Goal: Task Accomplishment & Management: Complete application form

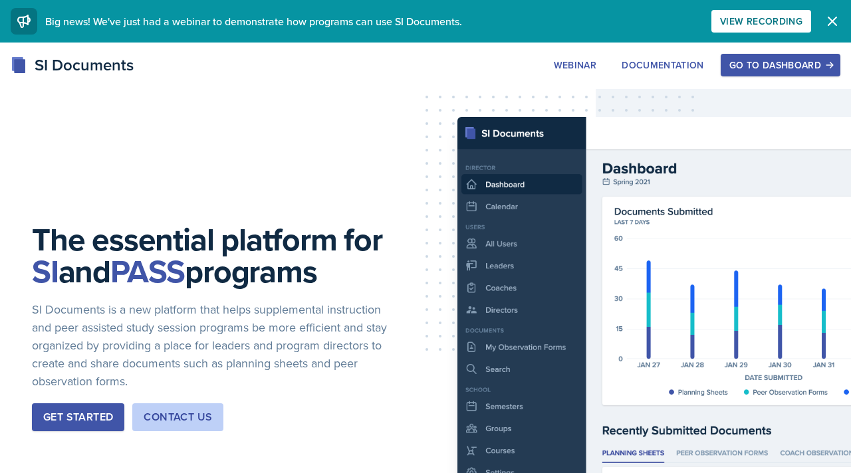
scroll to position [3908, 0]
click at [821, 23] on button "Dismiss" at bounding box center [832, 21] width 27 height 27
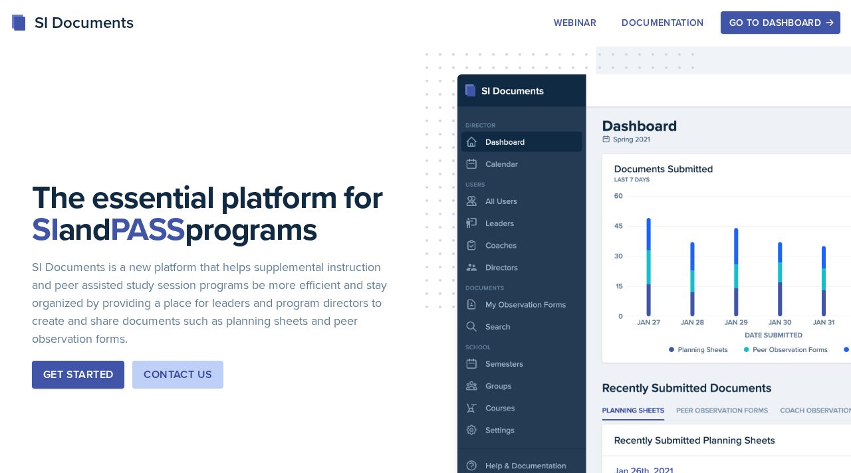
click at [93, 28] on div "SI Documents" at bounding box center [72, 23] width 123 height 24
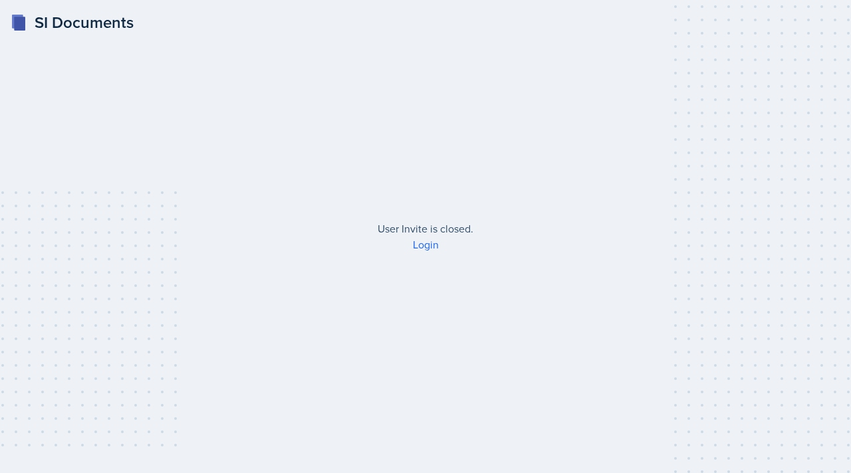
scroll to position [3908, 0]
click at [422, 245] on link "Login" at bounding box center [426, 244] width 26 height 15
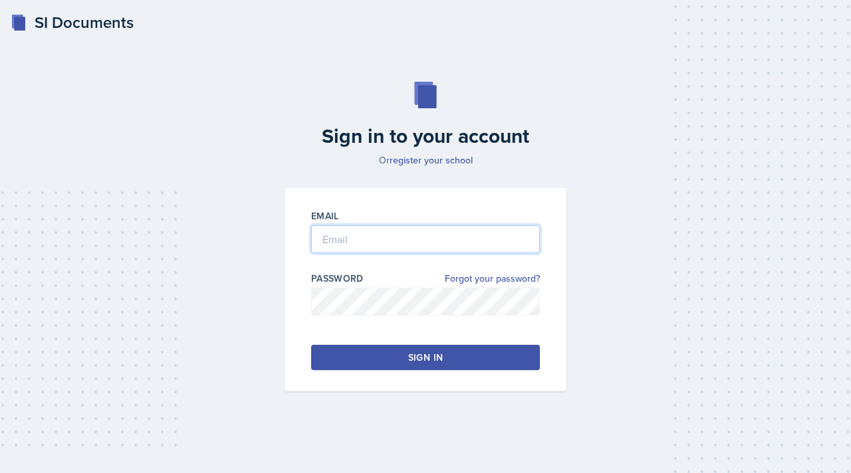
click at [441, 247] on input "email" at bounding box center [425, 239] width 229 height 28
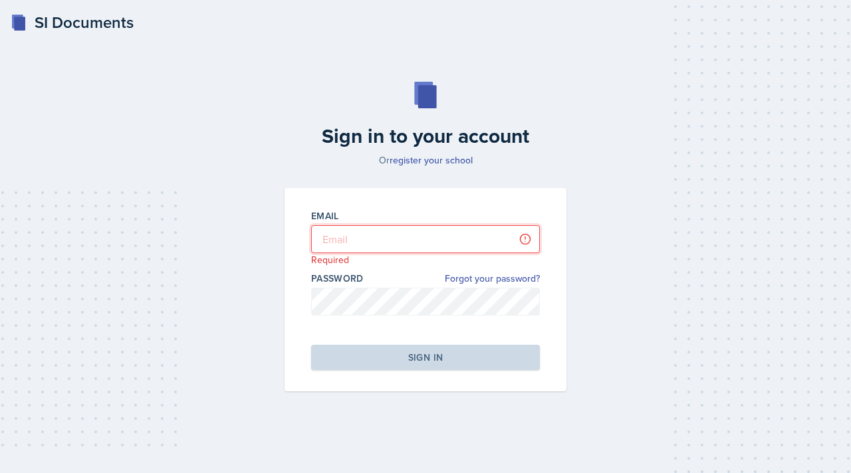
type input "morenok41@gator.uhd.edu"
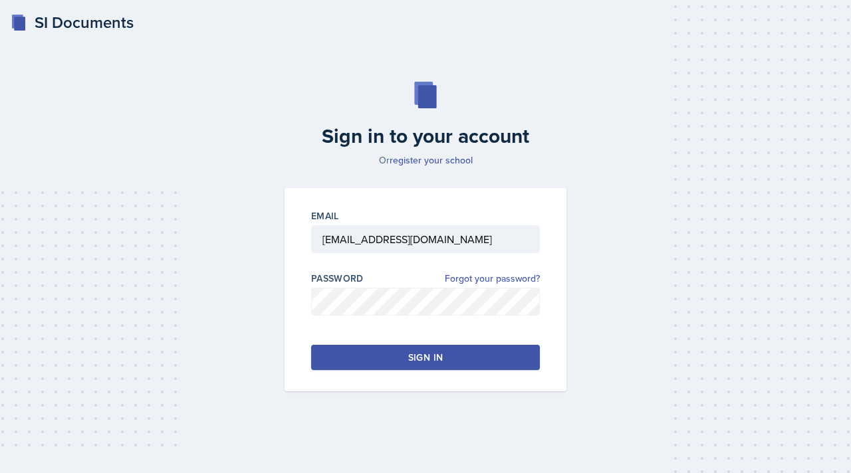
click at [439, 340] on div "Email morenok41@gator.uhd.edu Password Forgot your password? Sign in" at bounding box center [425, 289] width 282 height 203
click at [439, 360] on div "Sign in" at bounding box center [425, 357] width 35 height 13
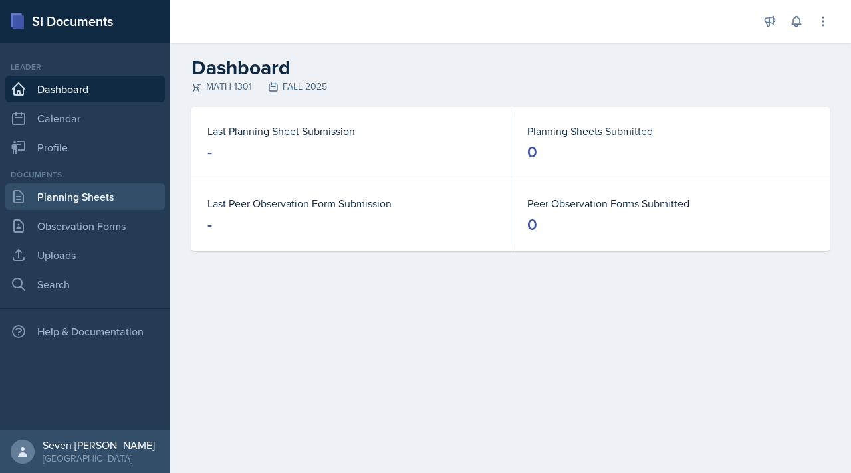
click at [88, 197] on link "Planning Sheets" at bounding box center [85, 196] width 160 height 27
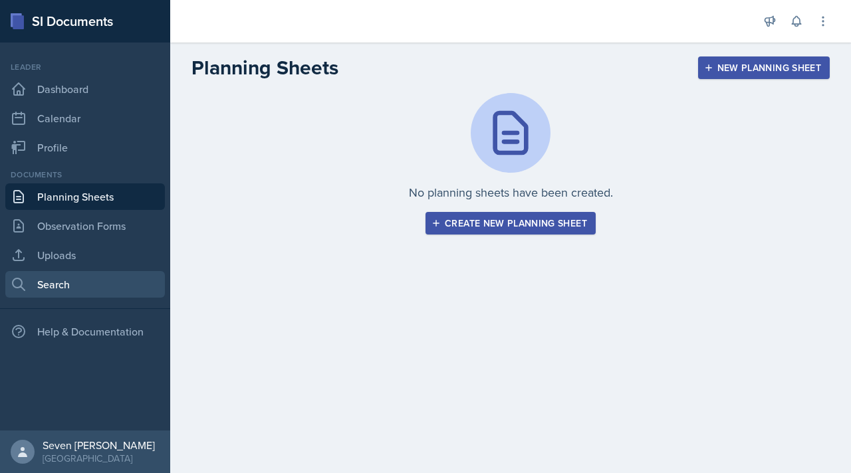
click at [31, 280] on link "Search" at bounding box center [85, 284] width 160 height 27
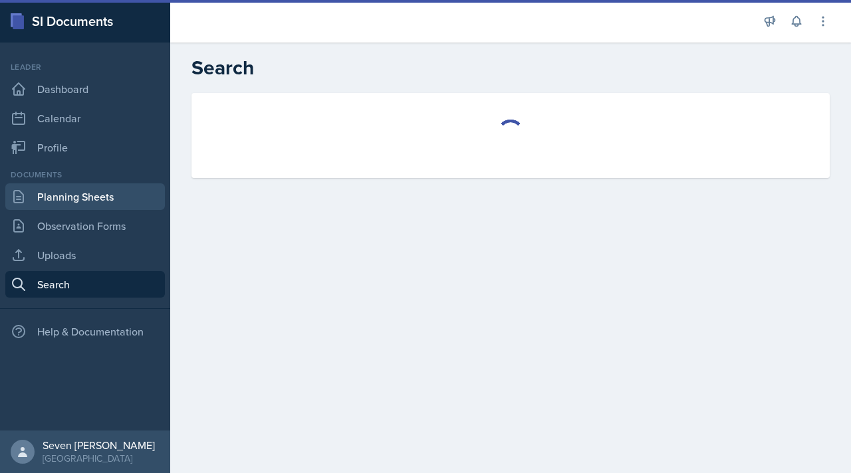
select select "all"
select select "1"
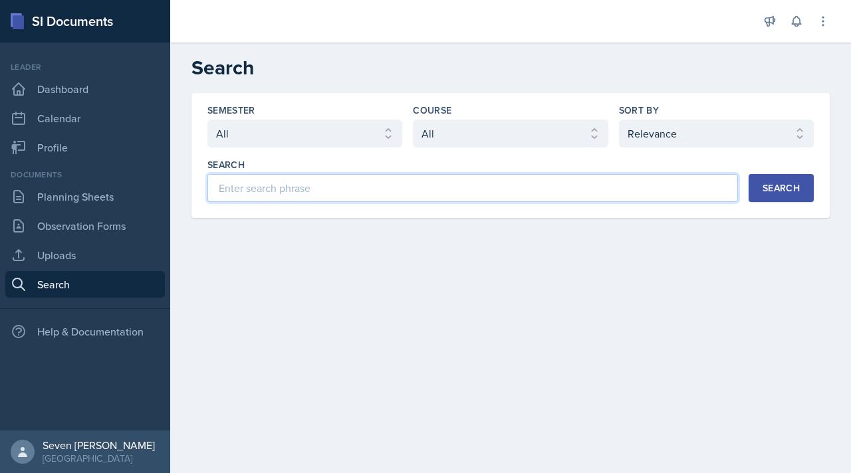
click at [312, 187] on input at bounding box center [472, 188] width 530 height 28
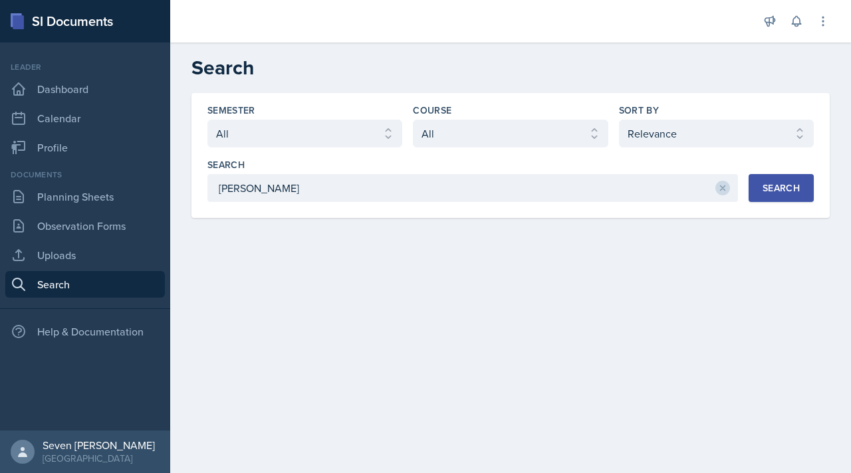
click at [804, 184] on button "Search" at bounding box center [780, 188] width 65 height 28
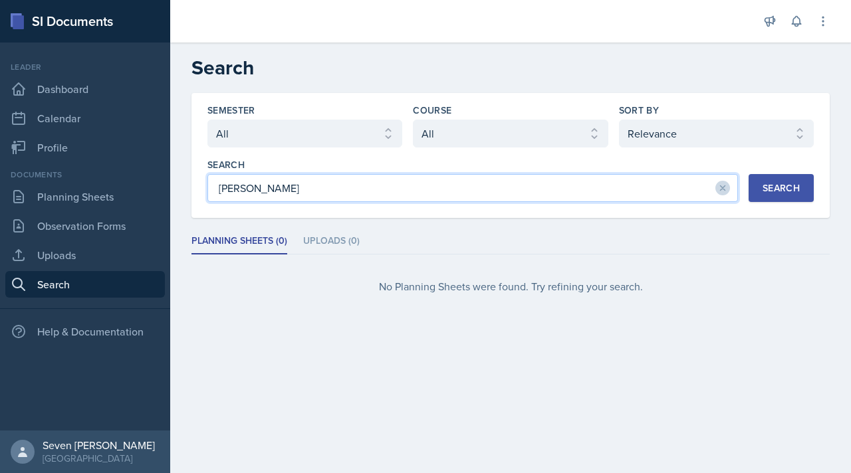
click at [357, 183] on input "rita balonwu" at bounding box center [472, 188] width 530 height 28
type input "r"
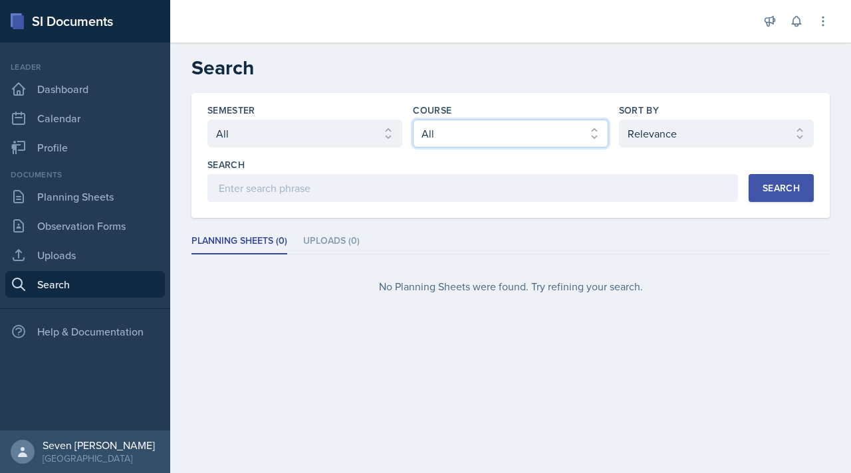
click at [523, 138] on select "Select course All ACC 2301 ART 1301 ART 1302 ART 1310 BIOL 1301 BIOL 1302 BIOL …" at bounding box center [510, 134] width 195 height 28
select select "2794ab98-07af-408e-a000-b8c06e17625c"
click at [413, 120] on select "Select course All ACC 2301 ART 1301 ART 1302 ART 1310 BIOL 1301 BIOL 1302 BIOL …" at bounding box center [510, 134] width 195 height 28
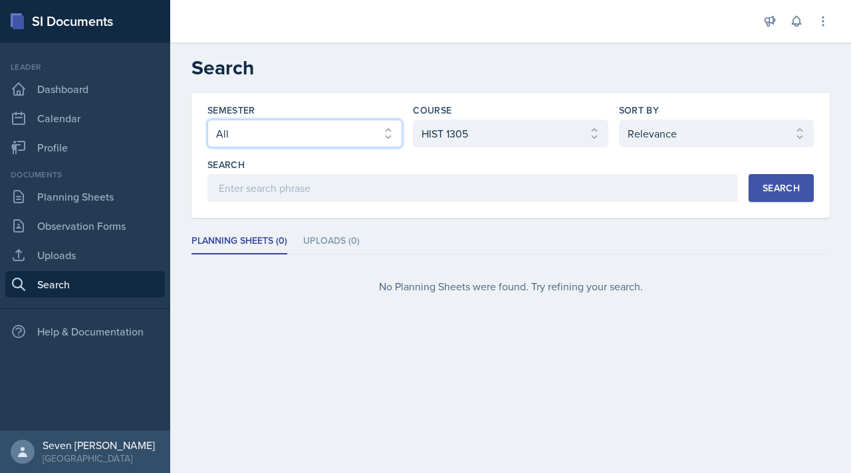
click at [369, 123] on select "Select semester All FALL 2025 Summer II 2025 Summer I 2025 Spring 2025 Fall 202…" at bounding box center [304, 134] width 195 height 28
click at [207, 120] on select "Select semester All FALL 2025 Summer II 2025 Summer I 2025 Spring 2025 Fall 202…" at bounding box center [304, 134] width 195 height 28
click at [761, 187] on button "Search" at bounding box center [780, 188] width 65 height 28
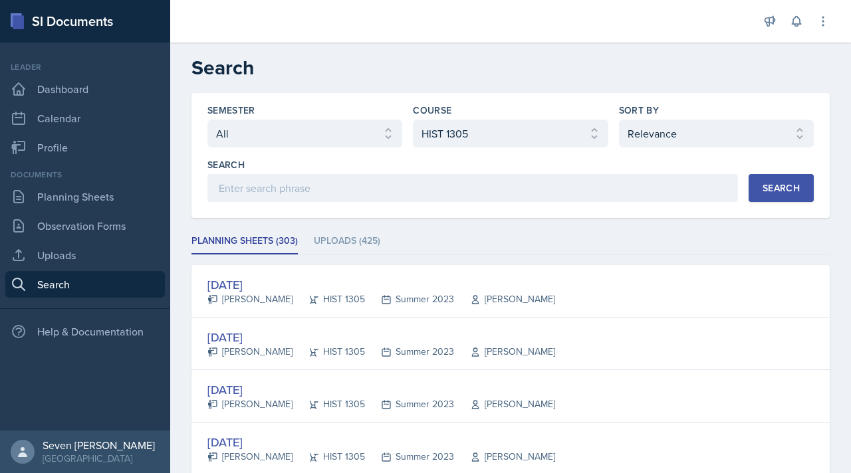
click at [697, 152] on div "Semester Select semester All FALL 2025 Summer II 2025 Summer I 2025 Spring 2025…" at bounding box center [510, 153] width 606 height 98
click at [691, 148] on div "Semester Select semester All FALL 2025 Summer II 2025 Summer I 2025 Spring 2025…" at bounding box center [510, 153] width 606 height 98
click at [691, 146] on select "Select sort by Relevance Document Date (Asc) Document Date (Desc)" at bounding box center [716, 134] width 195 height 28
click at [619, 120] on select "Select sort by Relevance Document Date (Asc) Document Date (Desc)" at bounding box center [716, 134] width 195 height 28
click at [788, 187] on div "Search" at bounding box center [780, 188] width 37 height 11
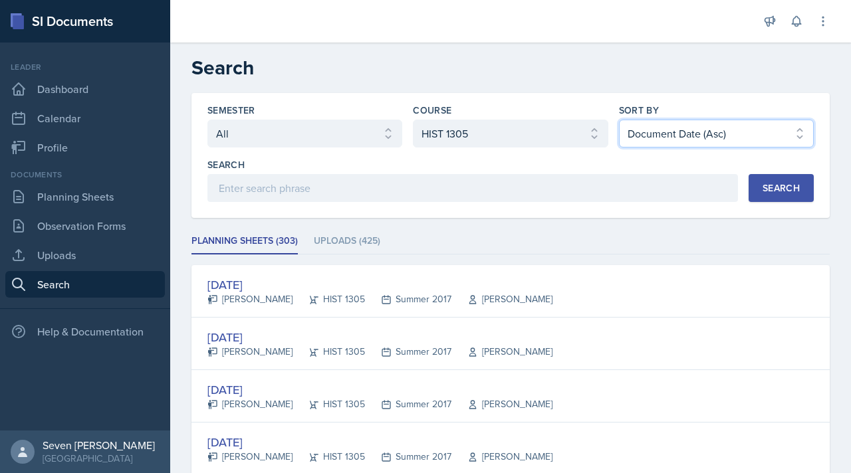
click at [742, 133] on select "Select sort by Relevance Document Date (Asc) Document Date (Desc)" at bounding box center [716, 134] width 195 height 28
select select "3"
click at [619, 120] on select "Select sort by Relevance Document Date (Asc) Document Date (Desc)" at bounding box center [716, 134] width 195 height 28
click at [771, 189] on div "Search" at bounding box center [780, 188] width 37 height 11
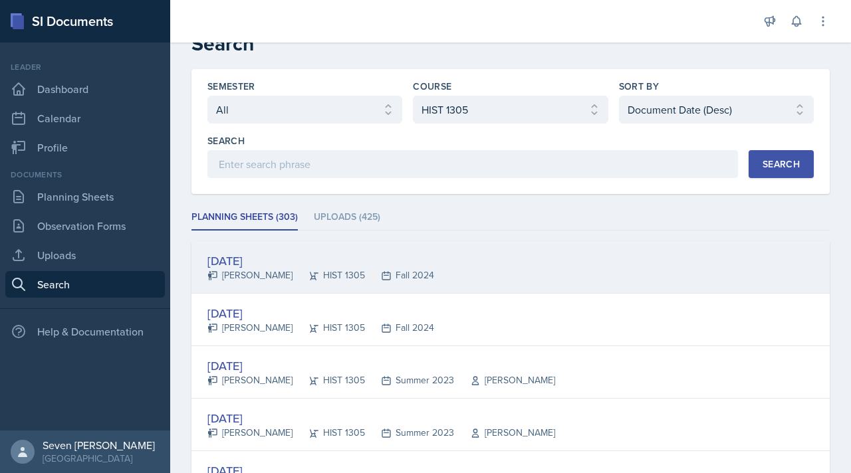
scroll to position [30, 0]
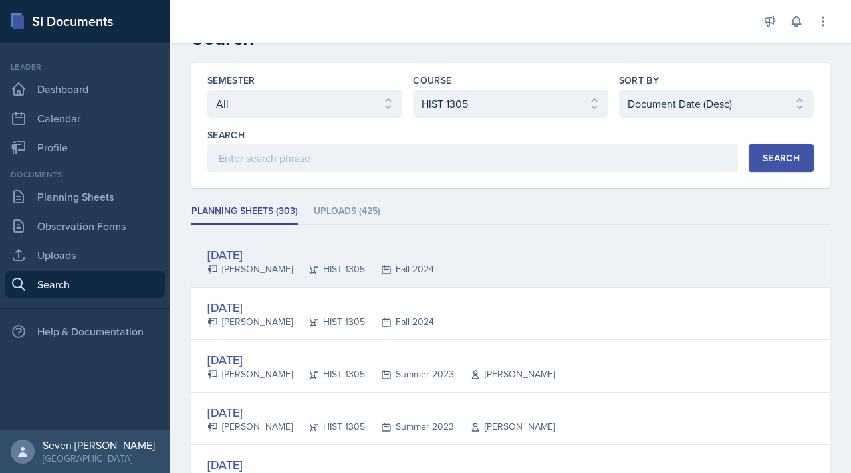
click at [454, 255] on div "Sep 5th, 2024 Maryan Ali HIST 1305 Fall 2024" at bounding box center [510, 261] width 638 height 53
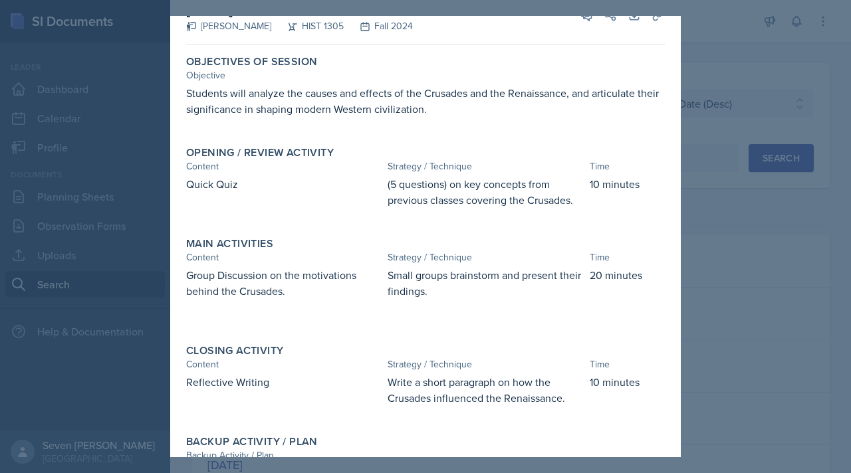
scroll to position [0, 0]
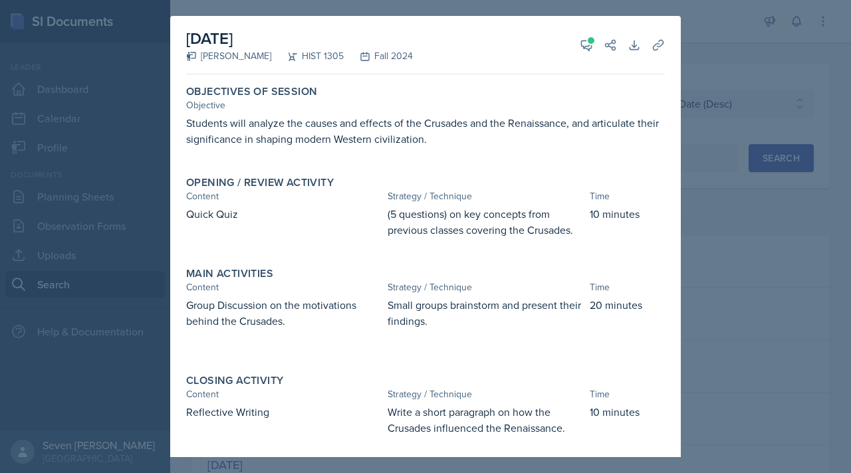
click at [728, 58] on div at bounding box center [425, 236] width 851 height 473
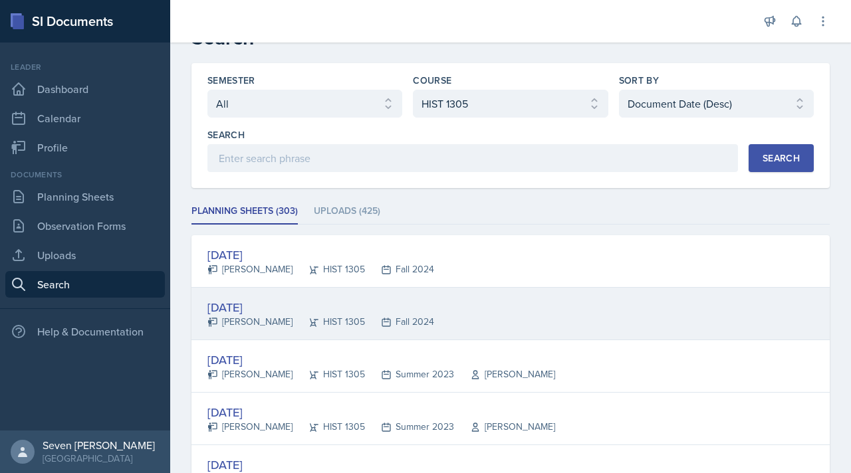
click at [275, 309] on div "Aug 29th, 2024" at bounding box center [320, 307] width 227 height 18
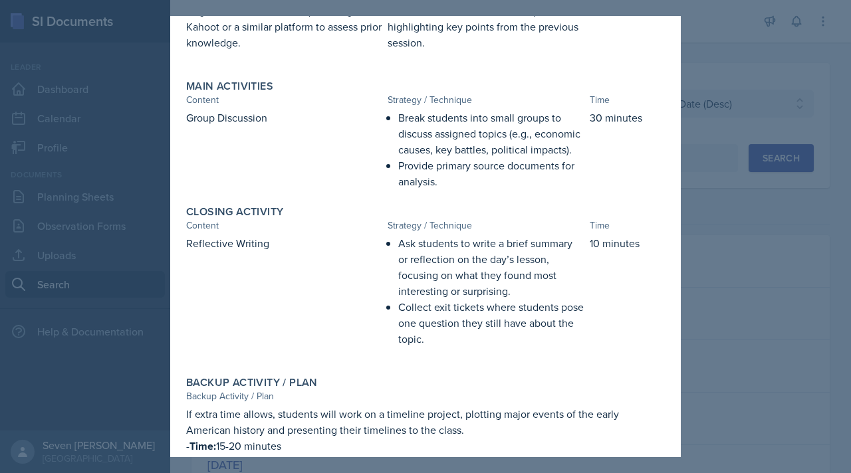
scroll to position [224, 0]
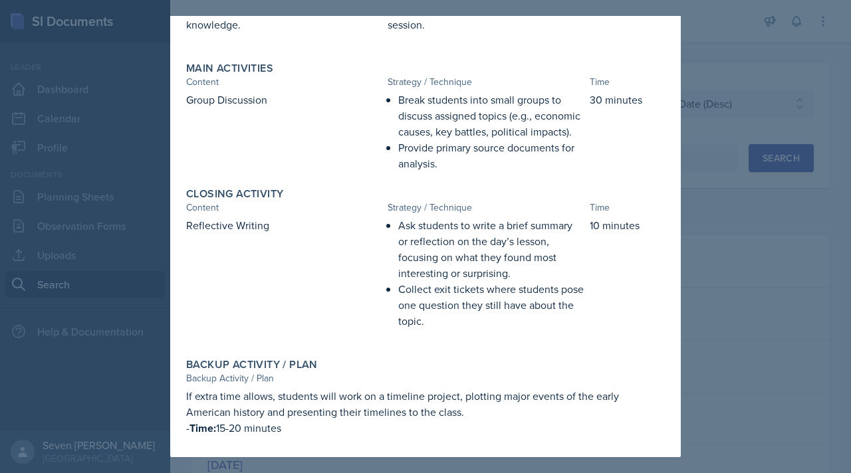
click at [737, 71] on div at bounding box center [425, 236] width 851 height 473
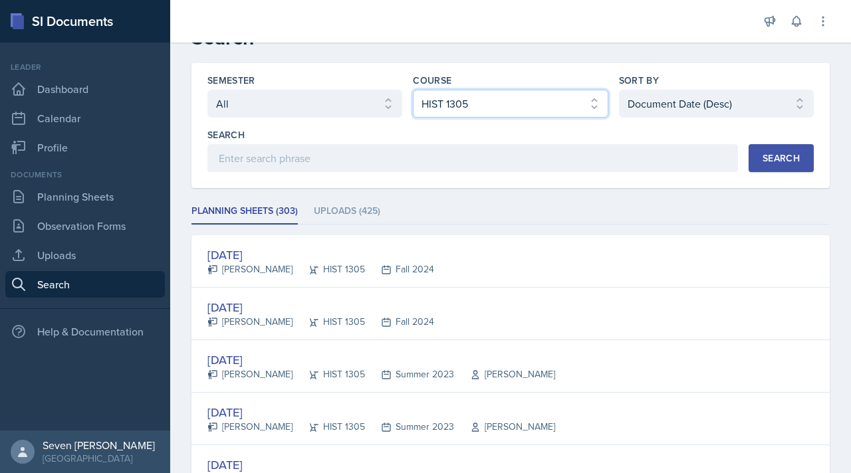
click at [585, 107] on select "Select course All ACC 2301 ART 1301 ART 1302 ART 1310 BIOL 1301 BIOL 1302 BIOL …" at bounding box center [510, 104] width 195 height 28
select select "52084b96-a76f-4cd0-a4c1-f73ad5533c90"
click at [413, 90] on select "Select course All ACC 2301 ART 1301 ART 1302 ART 1310 BIOL 1301 BIOL 1302 BIOL …" at bounding box center [510, 104] width 195 height 28
click at [786, 160] on div "Search" at bounding box center [780, 158] width 37 height 11
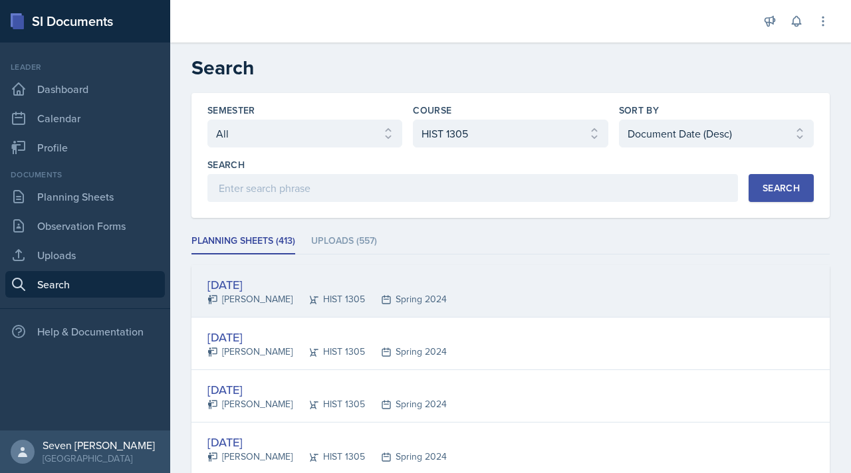
click at [259, 285] on div "Apr 29th, 2024" at bounding box center [326, 285] width 239 height 18
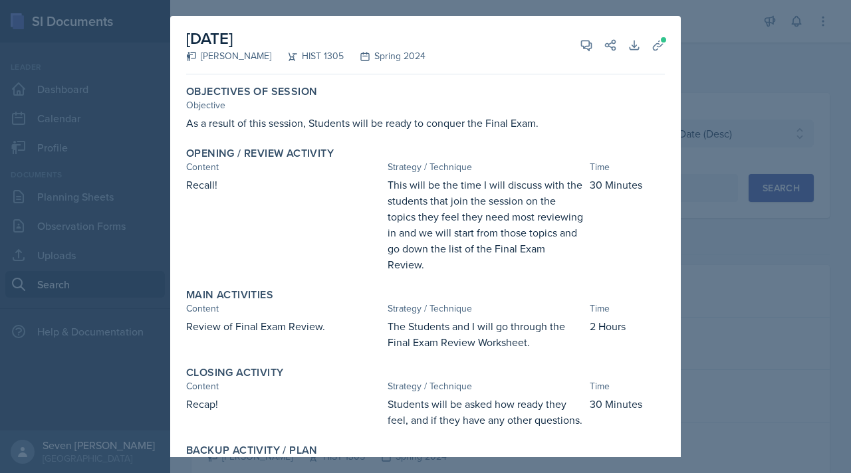
click at [716, 60] on div at bounding box center [425, 236] width 851 height 473
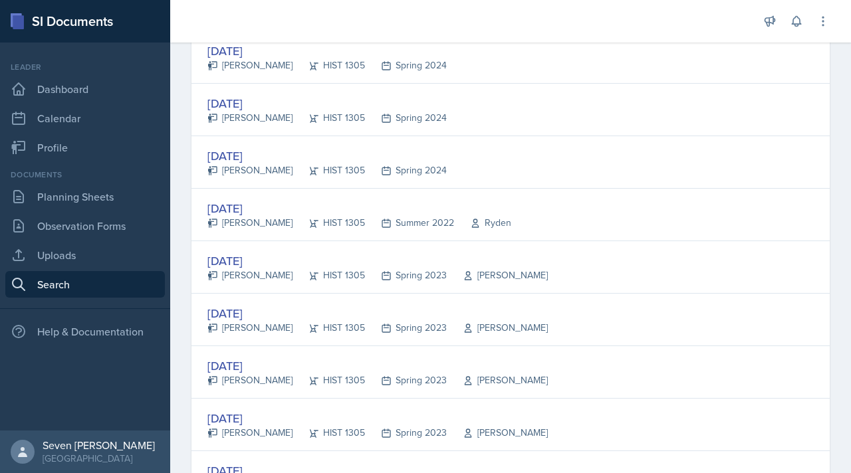
scroll to position [495, 0]
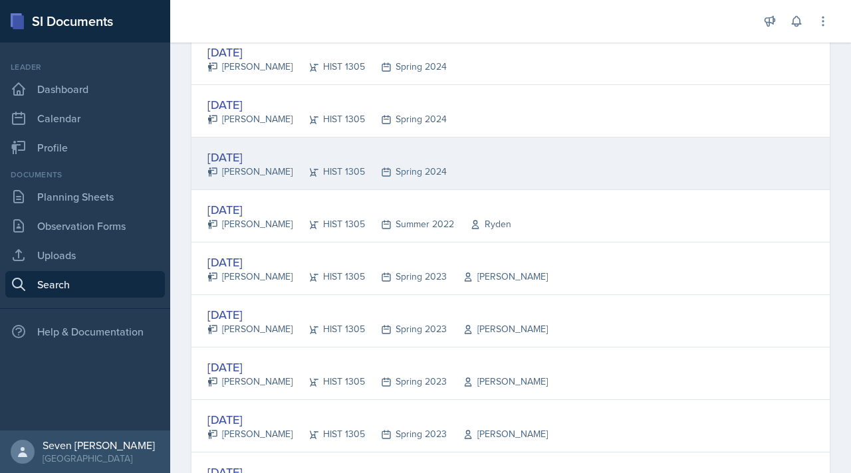
click at [268, 155] on div "Mar 3rd, 2024" at bounding box center [326, 157] width 239 height 18
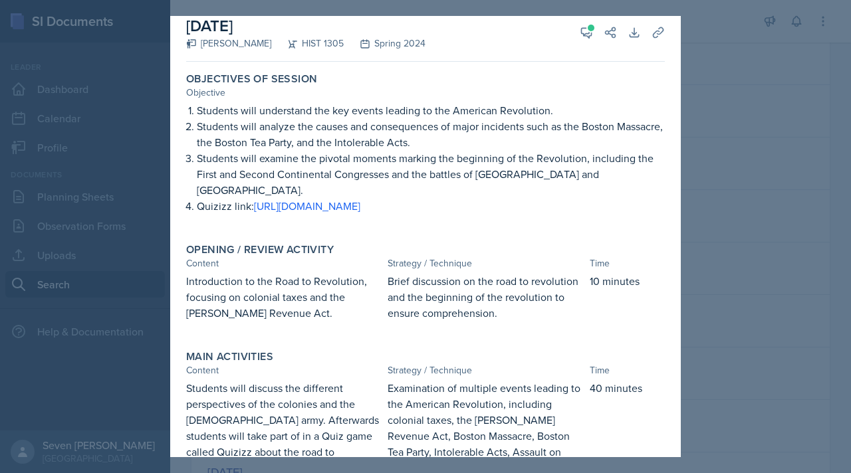
scroll to position [0, 0]
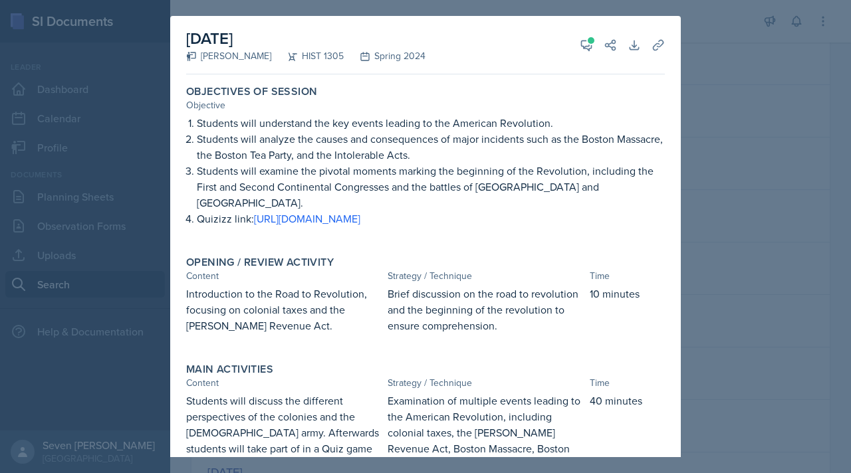
click at [746, 146] on div at bounding box center [425, 236] width 851 height 473
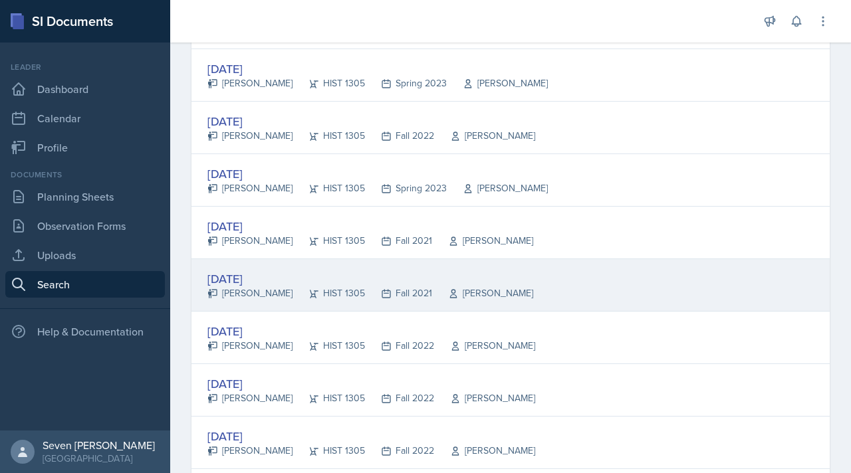
scroll to position [947, 0]
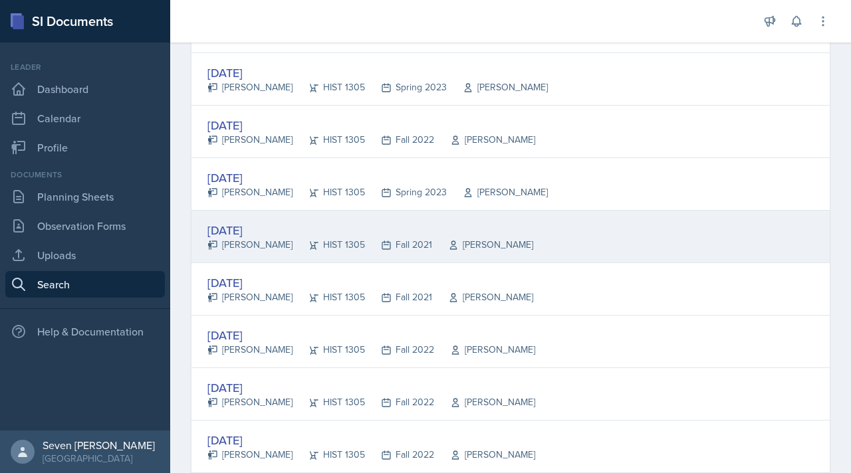
click at [278, 234] on div "Feb 22nd, 2023" at bounding box center [370, 230] width 326 height 18
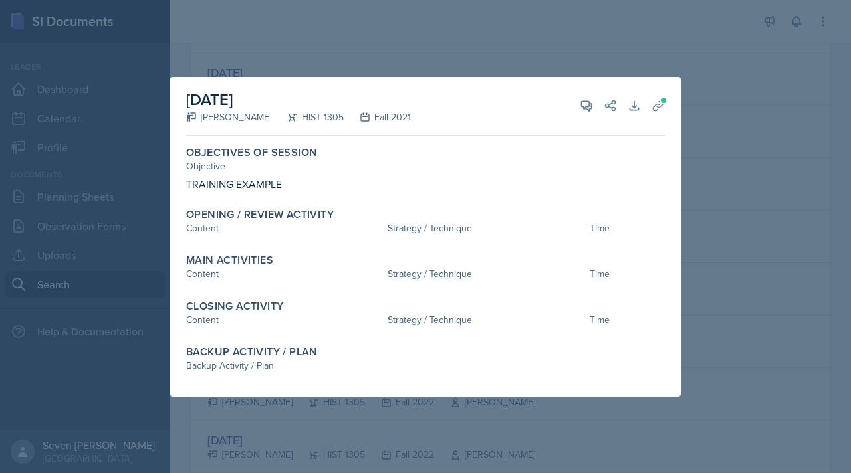
click at [700, 243] on div at bounding box center [425, 236] width 851 height 473
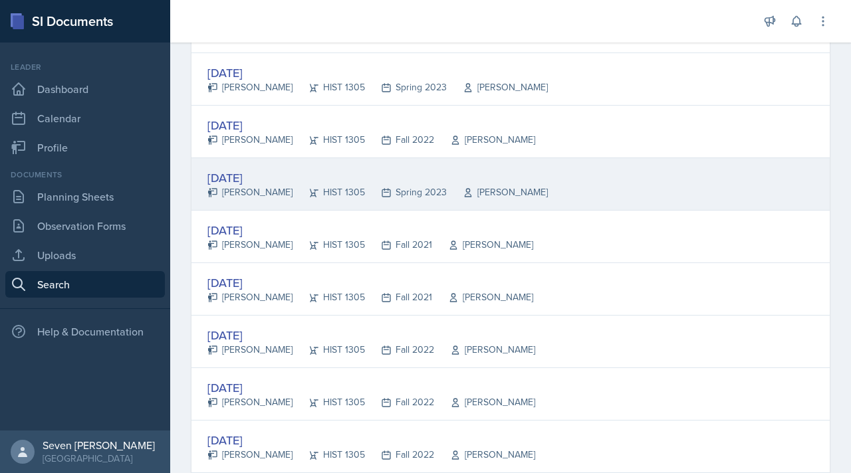
click at [259, 181] on div "Feb 22nd, 2023" at bounding box center [377, 178] width 340 height 18
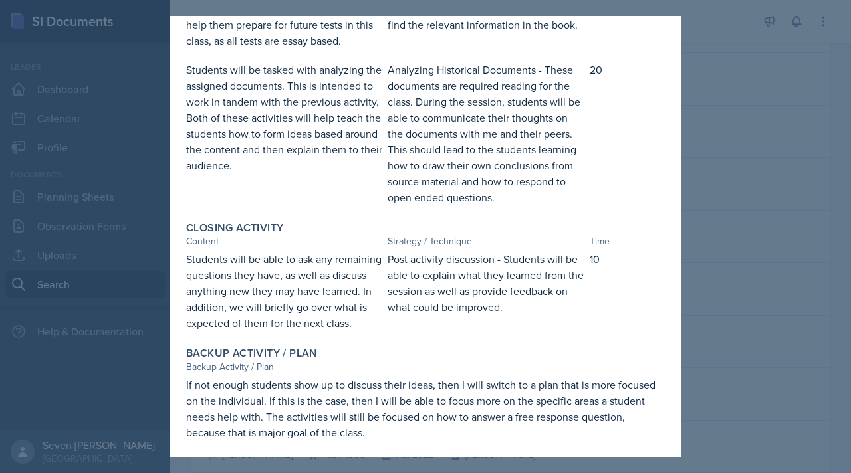
scroll to position [402, 0]
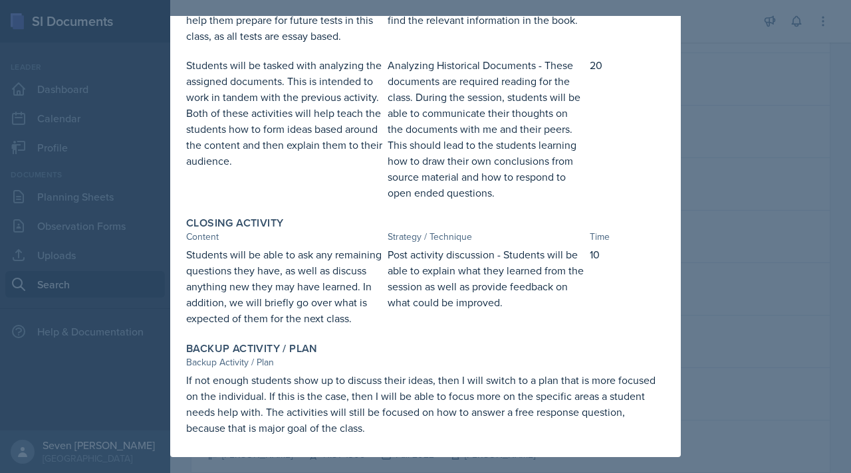
click at [734, 300] on div at bounding box center [425, 236] width 851 height 473
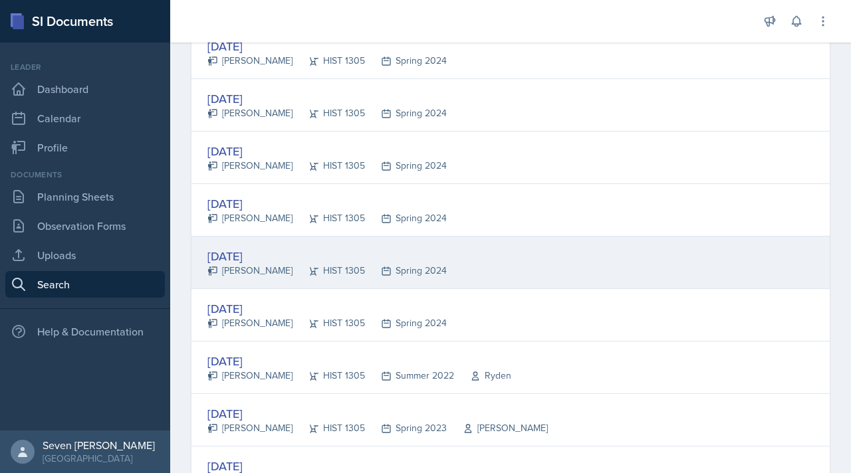
scroll to position [367, 0]
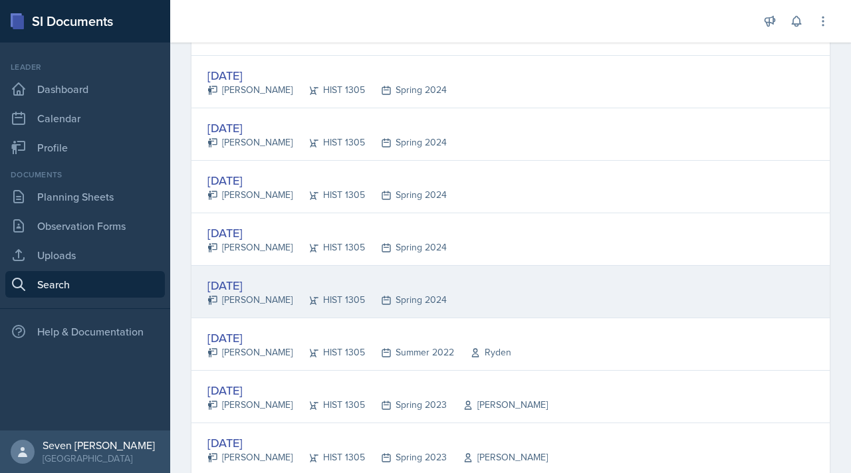
click at [271, 282] on div "Mar 3rd, 2024" at bounding box center [326, 285] width 239 height 18
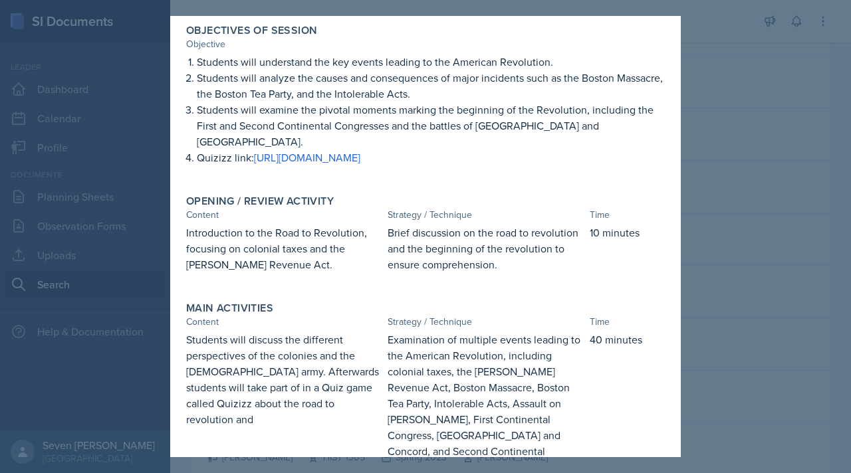
scroll to position [66, 0]
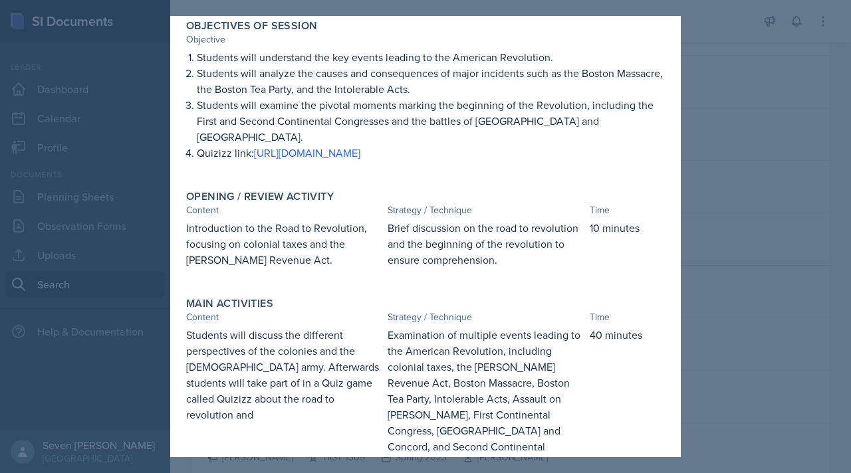
click at [750, 233] on div at bounding box center [425, 236] width 851 height 473
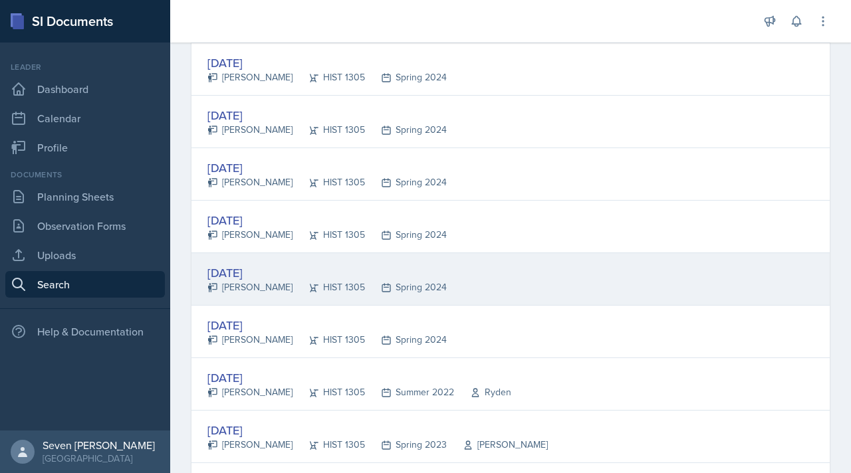
scroll to position [342, 0]
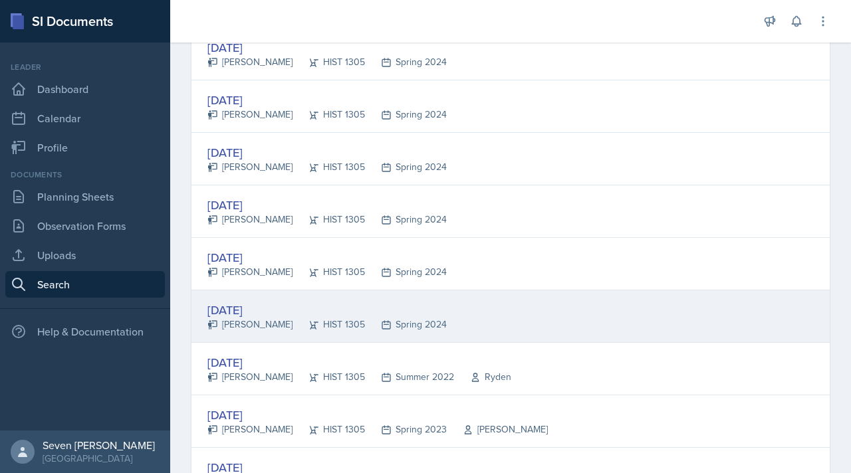
click at [262, 314] on div "Mar 3rd, 2024" at bounding box center [326, 310] width 239 height 18
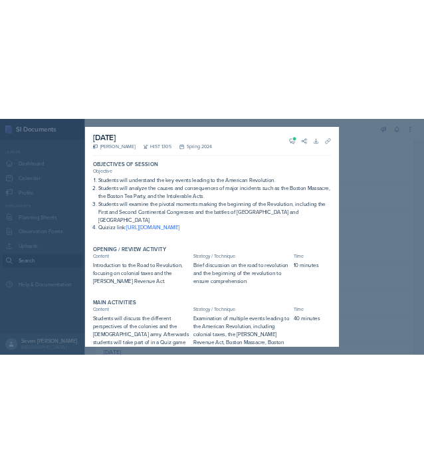
scroll to position [0, 0]
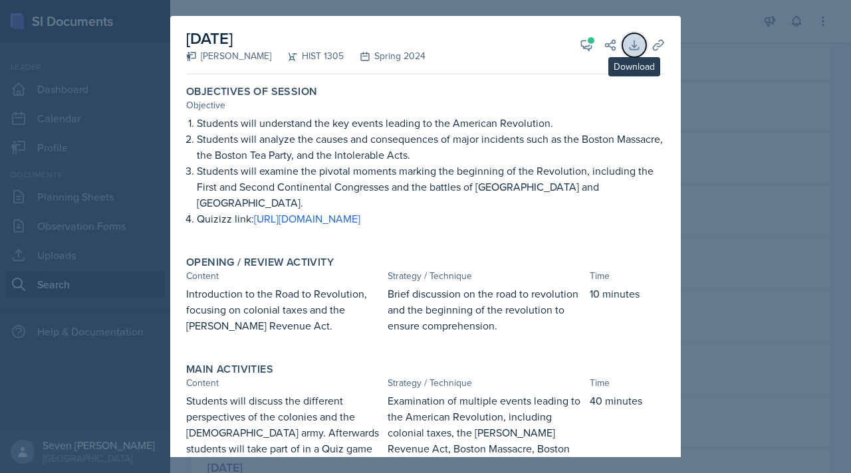
click at [632, 45] on icon at bounding box center [633, 45] width 9 height 9
type textarea "OBJECTIVES"
click at [617, 24] on div "March 3rd, 2024 Filmon Teweldebrhan HIST 1305 Spring 2024 View Comments Comment…" at bounding box center [425, 45] width 479 height 58
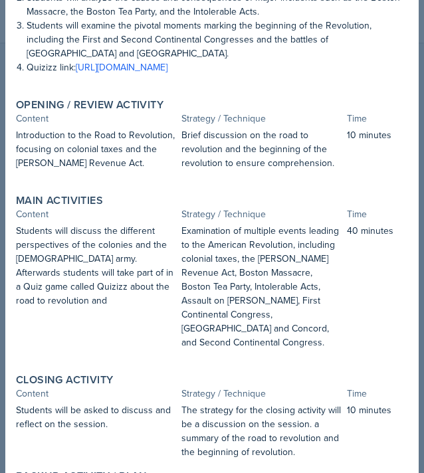
scroll to position [146, 0]
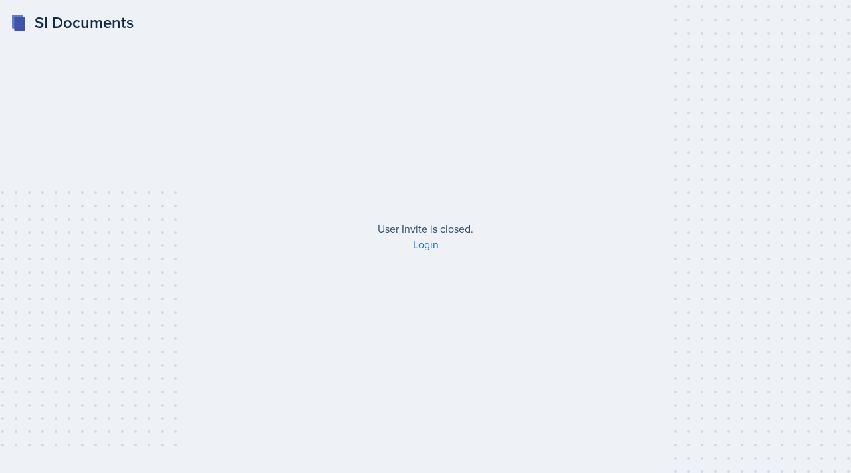
scroll to position [3908, 0]
click at [431, 243] on link "Login" at bounding box center [426, 244] width 26 height 15
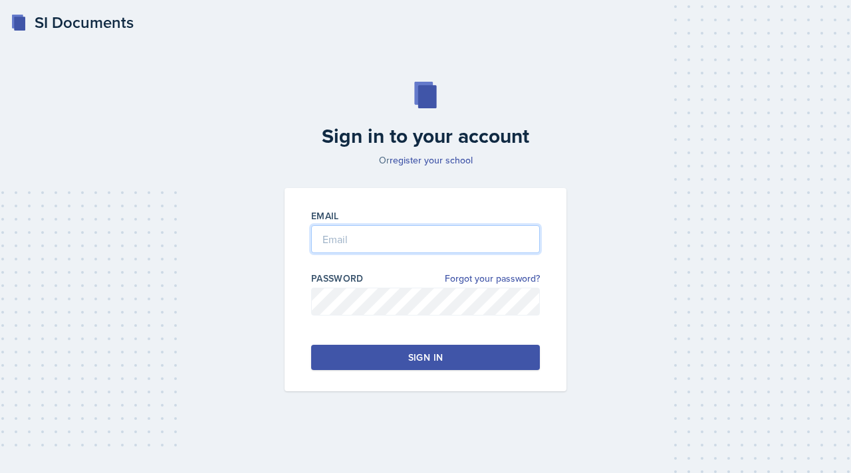
click at [430, 231] on input "email" at bounding box center [425, 239] width 229 height 28
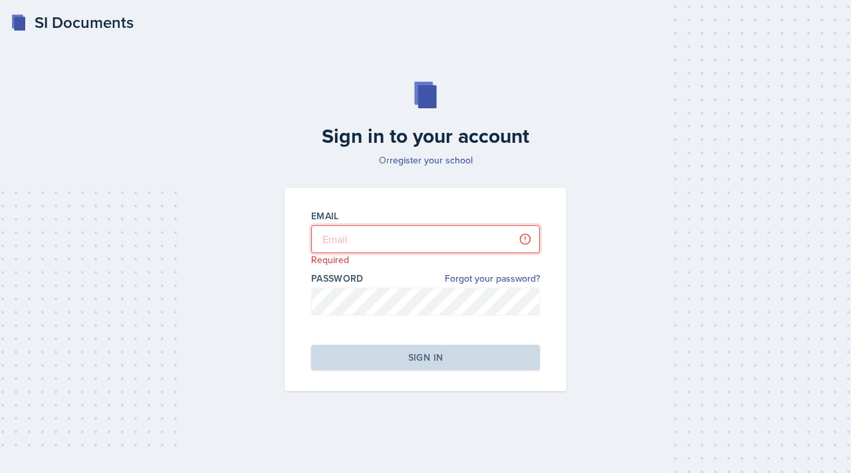
type input "morenok41@gator.uhd.edu"
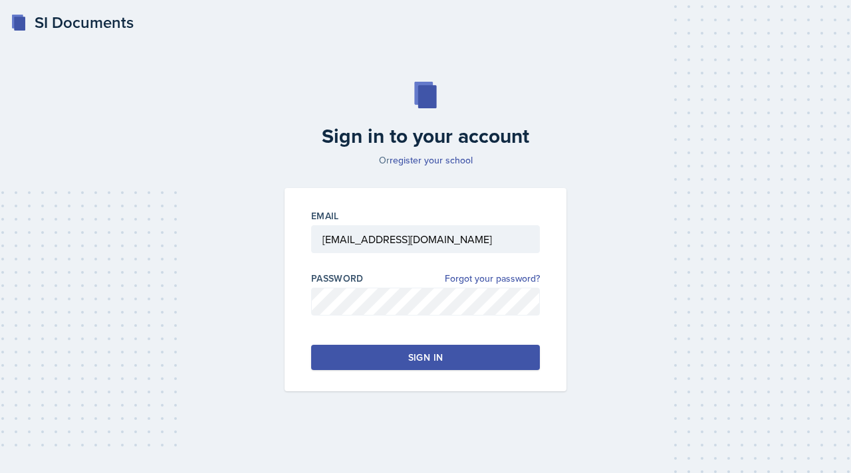
click at [443, 366] on button "Sign in" at bounding box center [425, 357] width 229 height 25
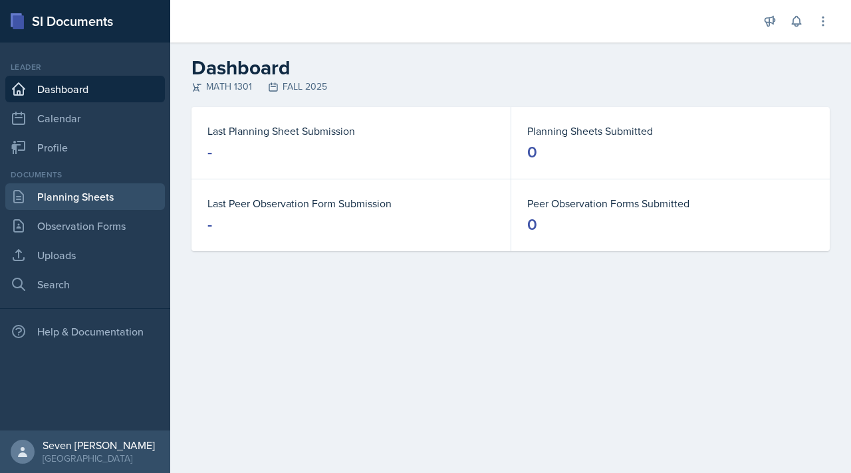
click at [96, 193] on link "Planning Sheets" at bounding box center [85, 196] width 160 height 27
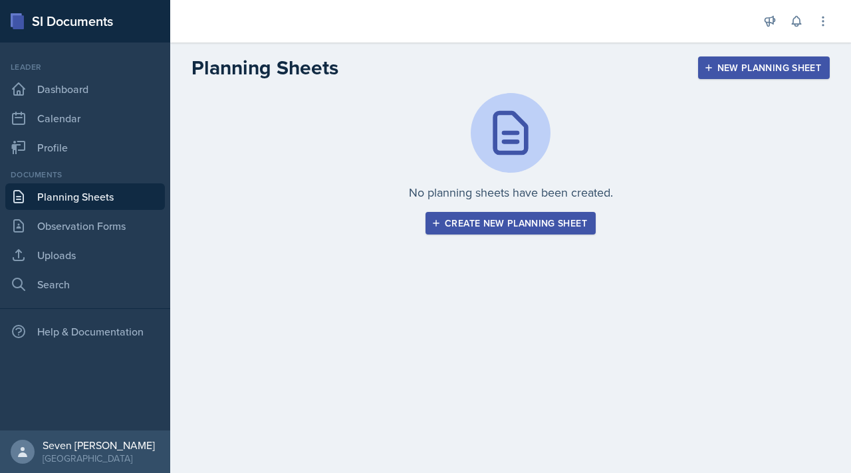
click at [545, 223] on div "Create new planning sheet" at bounding box center [510, 223] width 153 height 11
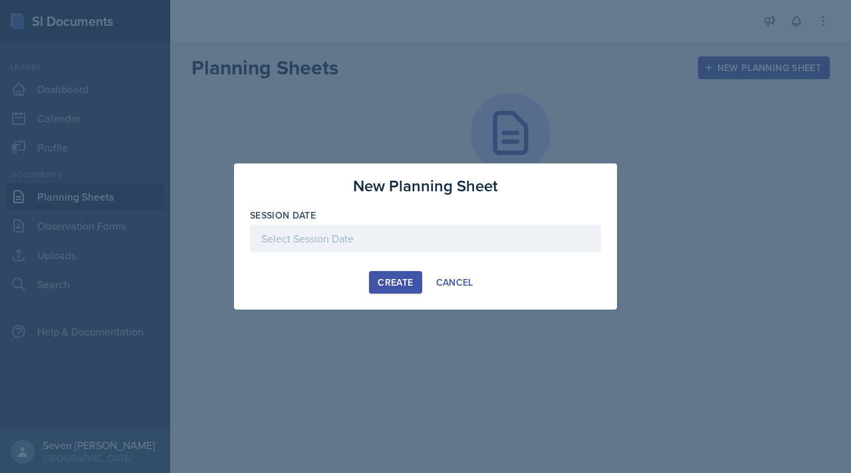
click at [369, 233] on div at bounding box center [425, 239] width 351 height 28
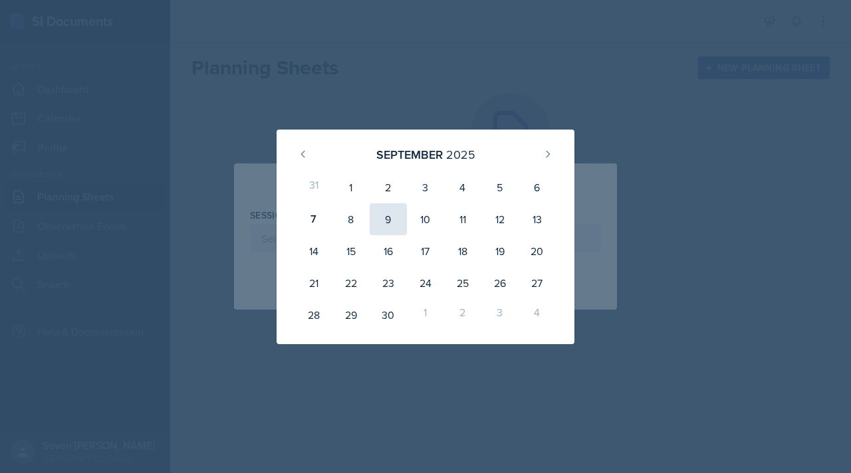
click at [387, 218] on div "9" at bounding box center [388, 219] width 37 height 32
type input "September 9th, 2025"
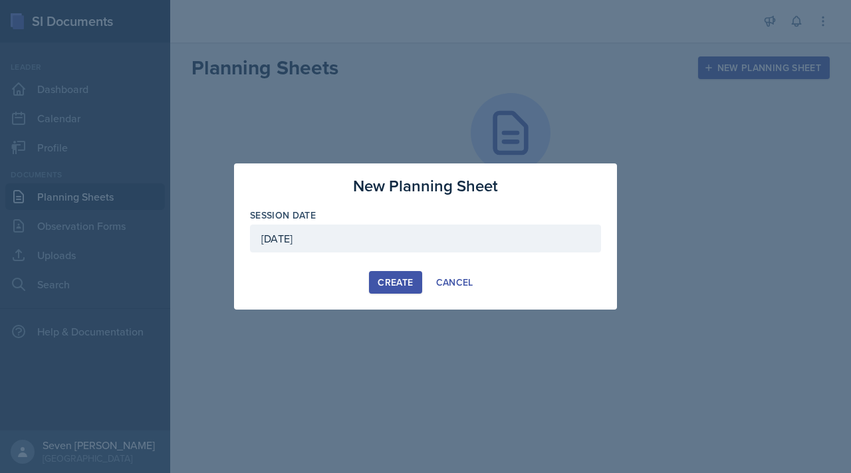
click at [401, 288] on div "Create" at bounding box center [394, 282] width 35 height 11
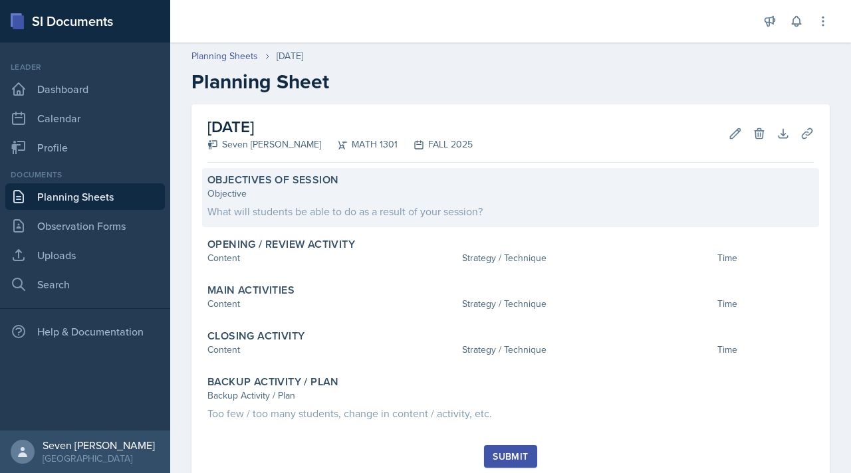
click at [398, 211] on div "What will students be able to do as a result of your session?" at bounding box center [510, 211] width 606 height 16
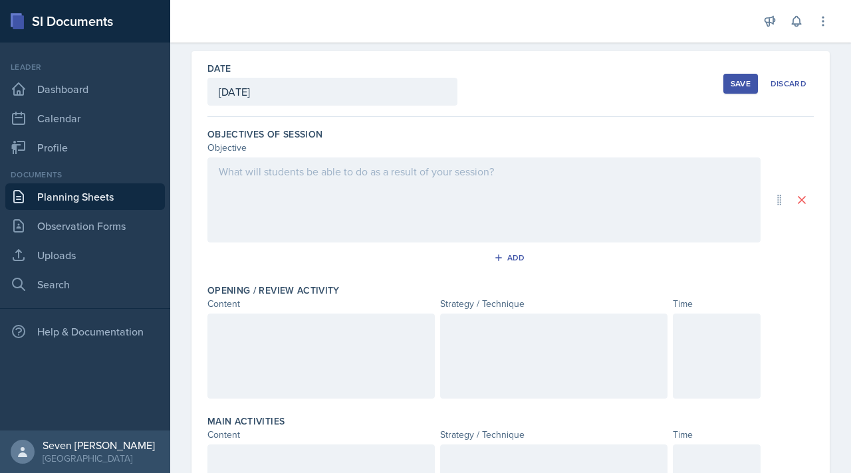
scroll to position [60, 0]
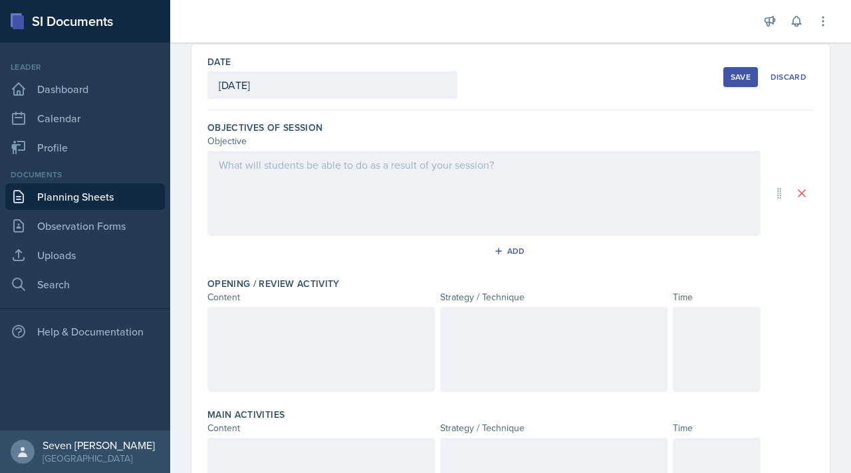
click at [738, 76] on div "Save" at bounding box center [740, 77] width 20 height 11
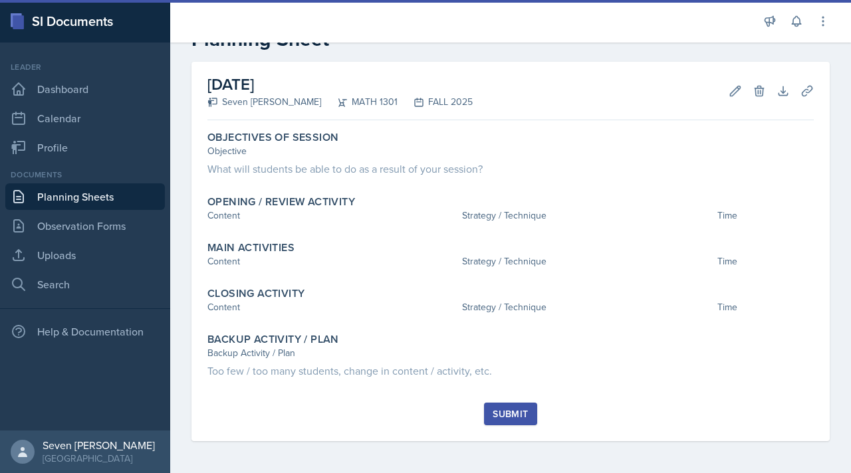
scroll to position [43, 0]
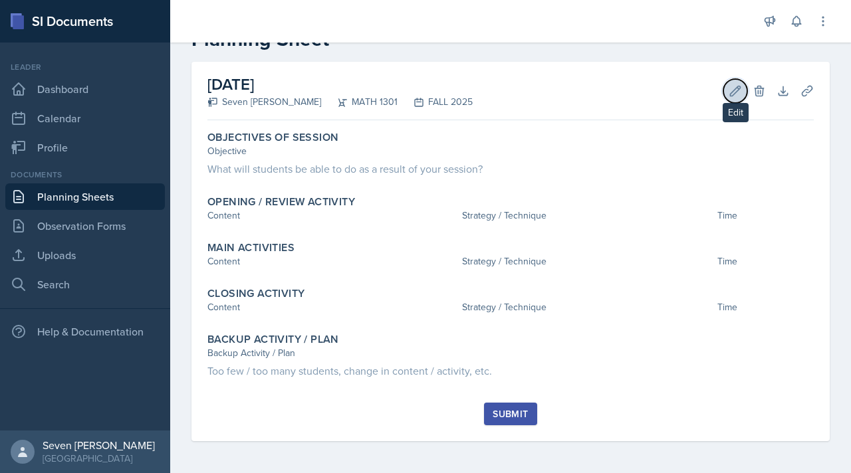
click at [737, 89] on icon at bounding box center [735, 91] width 10 height 10
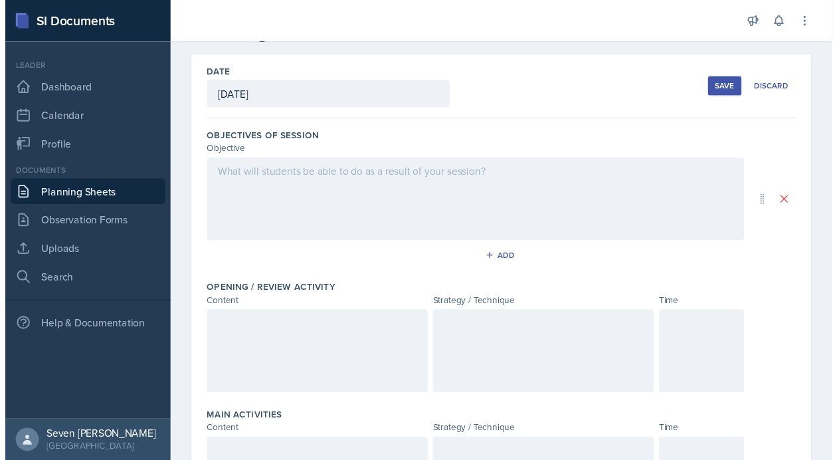
scroll to position [0, 0]
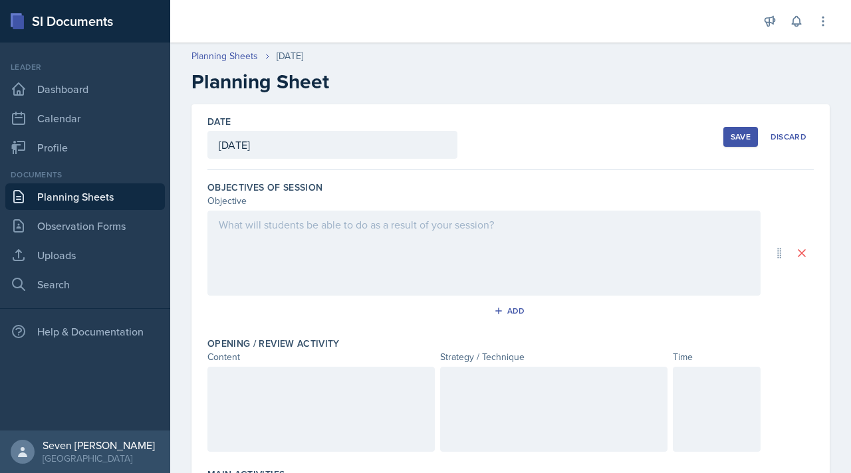
click at [745, 135] on div "Save" at bounding box center [740, 137] width 20 height 11
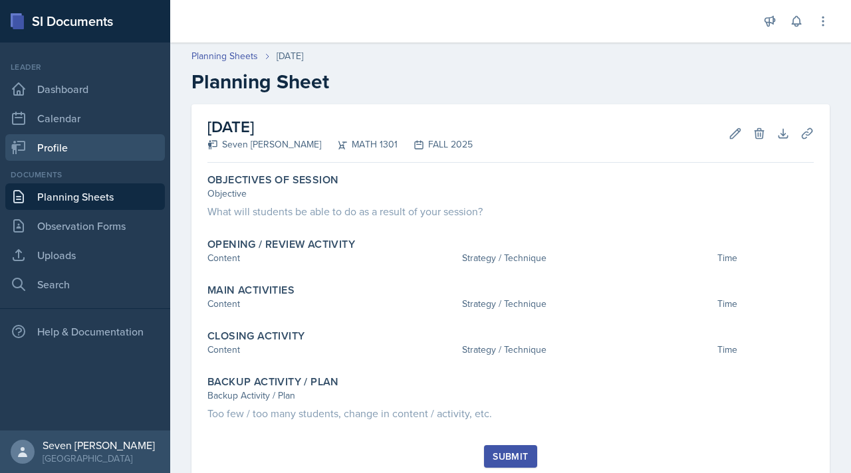
click at [46, 148] on link "Profile" at bounding box center [85, 147] width 160 height 27
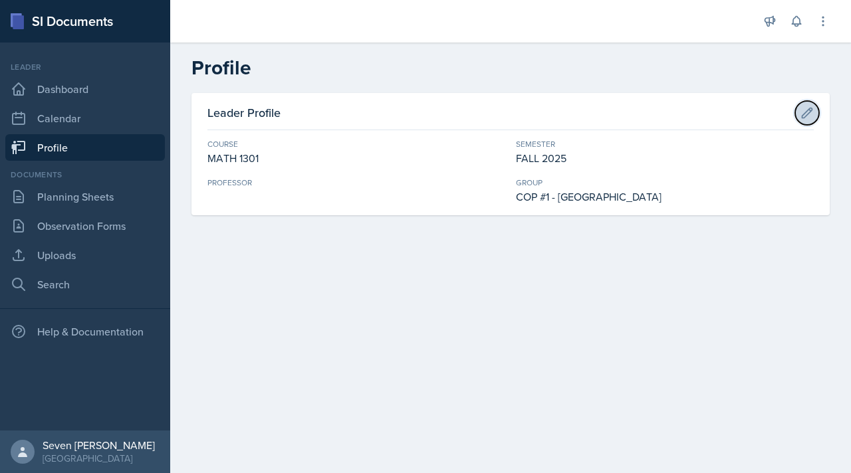
click at [804, 112] on icon at bounding box center [806, 112] width 13 height 13
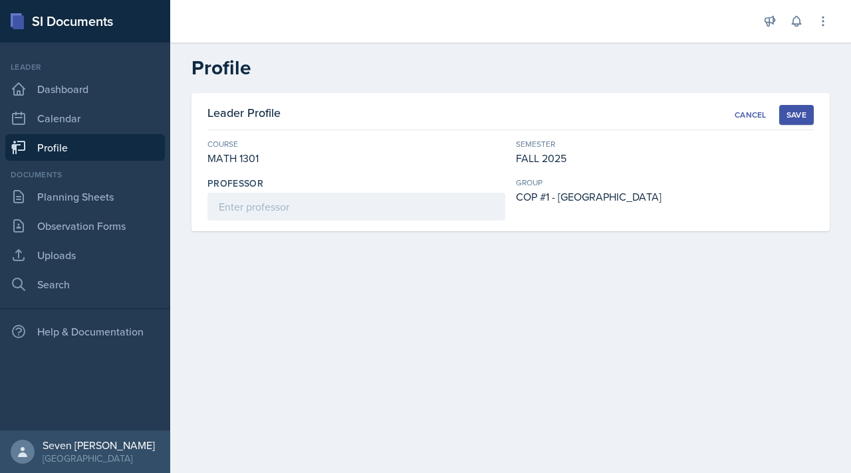
click at [287, 159] on div "MATH 1301" at bounding box center [356, 158] width 298 height 16
click at [742, 114] on div "Cancel" at bounding box center [750, 115] width 32 height 11
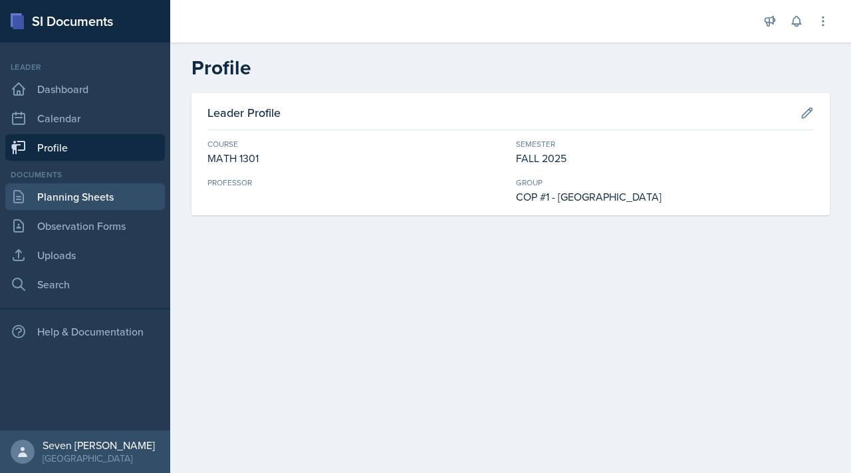
click at [93, 199] on link "Planning Sheets" at bounding box center [85, 196] width 160 height 27
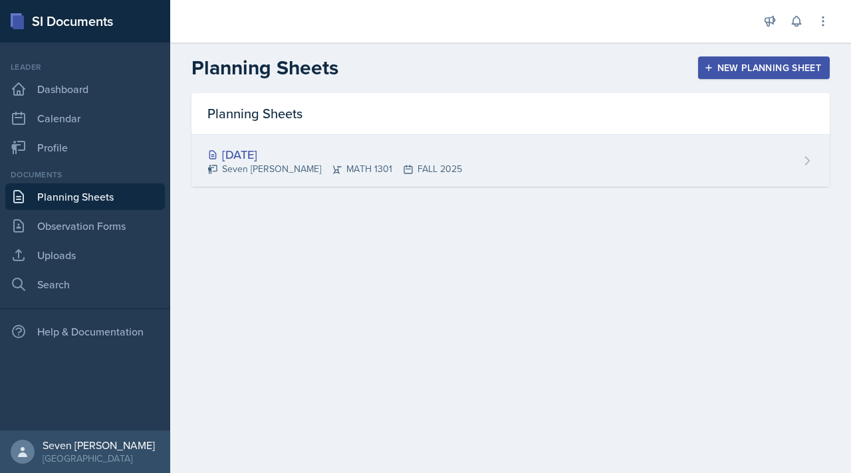
click at [310, 152] on div "Sep 9th, 2025" at bounding box center [334, 155] width 255 height 18
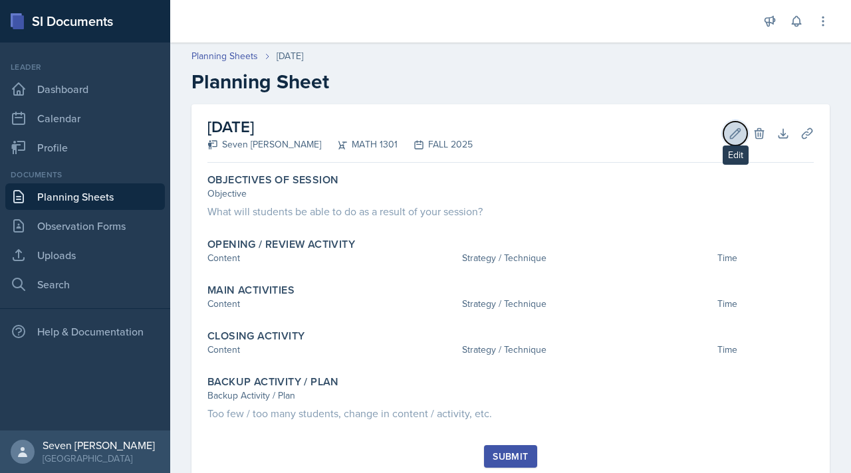
click at [734, 132] on icon at bounding box center [735, 133] width 10 height 10
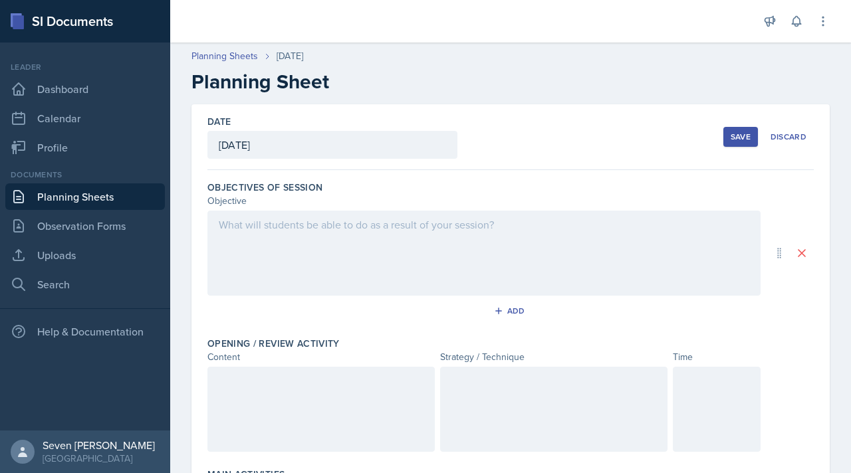
click at [309, 231] on div at bounding box center [483, 253] width 553 height 85
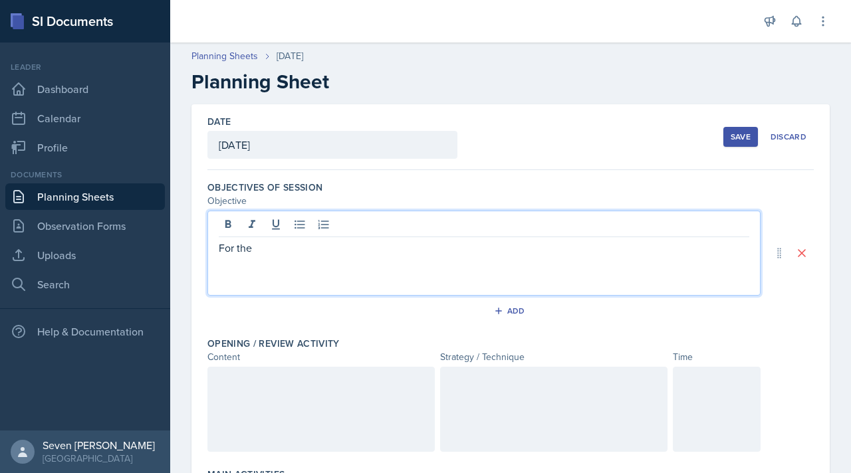
drag, startPoint x: 259, startPoint y: 253, endPoint x: 177, endPoint y: 253, distance: 81.7
type textarea "For the"
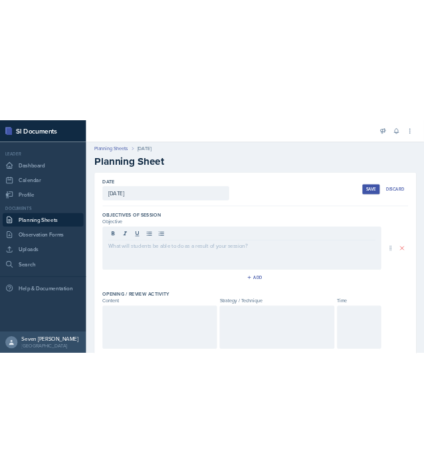
scroll to position [3908, 0]
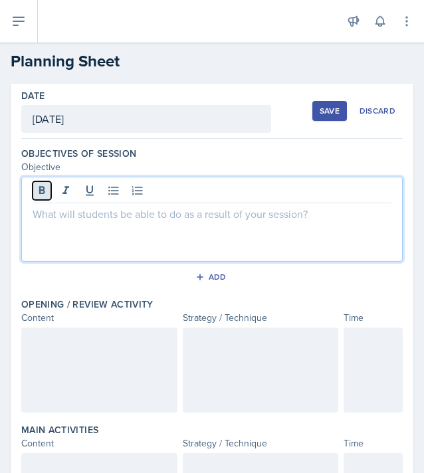
click at [43, 188] on icon at bounding box center [41, 190] width 13 height 13
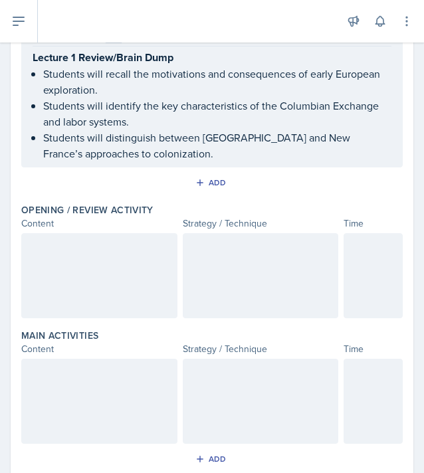
click at [66, 257] on div at bounding box center [99, 275] width 156 height 85
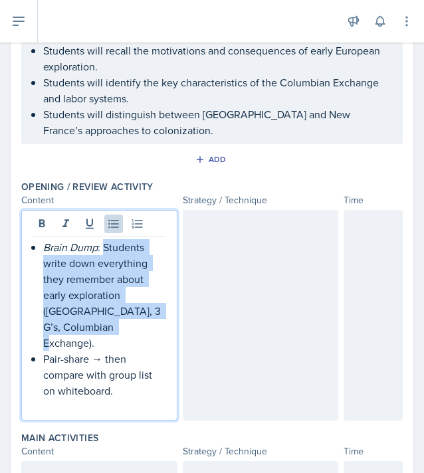
drag, startPoint x: 102, startPoint y: 248, endPoint x: 162, endPoint y: 328, distance: 99.7
click at [162, 328] on p "Brain Dump : Students write down everything they remember about early explorati…" at bounding box center [104, 295] width 123 height 112
copy p "Students write down everything they remember about early exploration (Columbus,…"
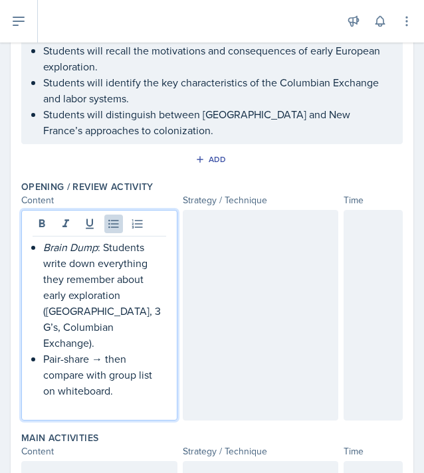
click at [215, 225] on div at bounding box center [261, 315] width 156 height 211
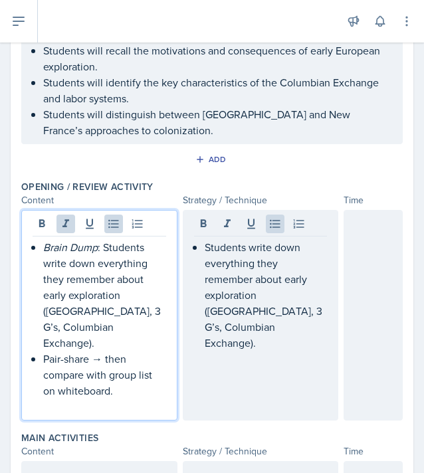
drag, startPoint x: 100, startPoint y: 222, endPoint x: 120, endPoint y: 236, distance: 24.9
click at [120, 235] on div "Brain Dump : Students write down everything they remember about early explorati…" at bounding box center [99, 315] width 156 height 211
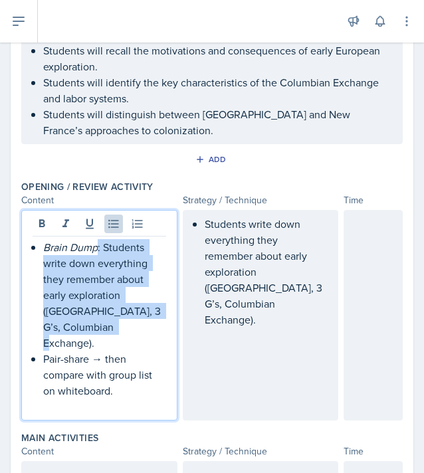
drag, startPoint x: 97, startPoint y: 249, endPoint x: 167, endPoint y: 330, distance: 107.5
click at [167, 330] on div "Brain Dump : Students write down everything they remember about early explorati…" at bounding box center [99, 315] width 156 height 211
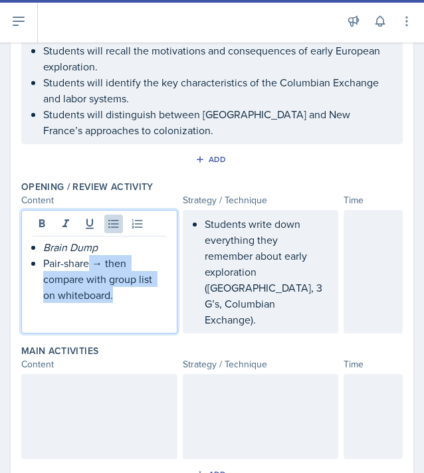
drag, startPoint x: 90, startPoint y: 263, endPoint x: 137, endPoint y: 296, distance: 57.7
click at [137, 296] on p "Pair-share → then compare with group list on whiteboard." at bounding box center [104, 279] width 123 height 48
click at [136, 296] on p "Pair-share → then compare with group list on whiteboard." at bounding box center [104, 279] width 123 height 48
drag, startPoint x: 88, startPoint y: 263, endPoint x: 132, endPoint y: 309, distance: 63.9
click at [132, 310] on div "Brain Dump Pair-share → then compare with group list on whiteboard." at bounding box center [100, 279] width 134 height 80
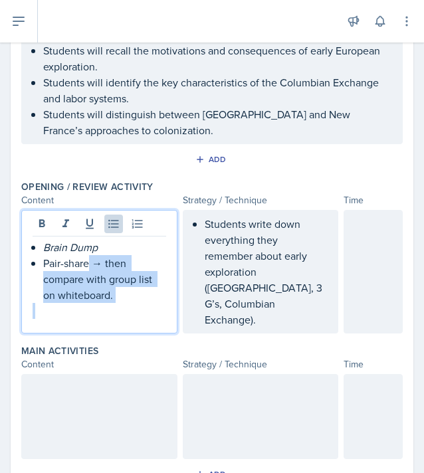
copy p "→ then compare with group list on whiteboard."
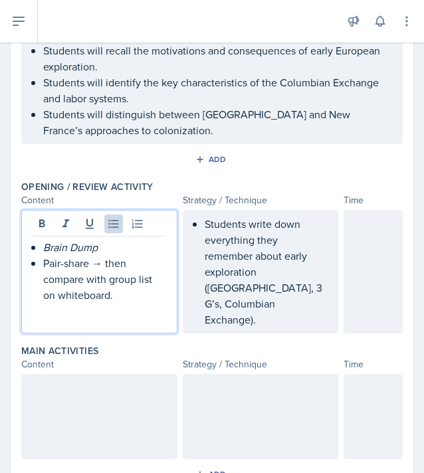
click at [262, 307] on p "Students write down everything they remember about early exploration (Columbus,…" at bounding box center [266, 272] width 123 height 112
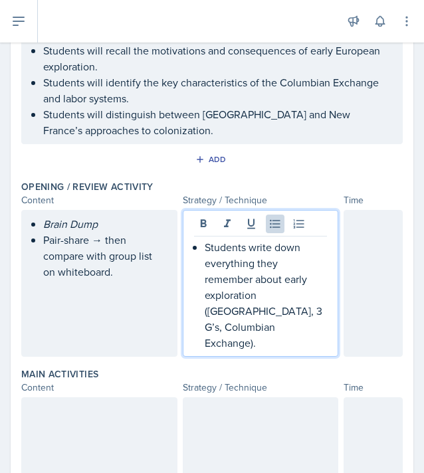
click at [276, 330] on p "Students write down everything they remember about early exploration (Columbus,…" at bounding box center [266, 295] width 123 height 112
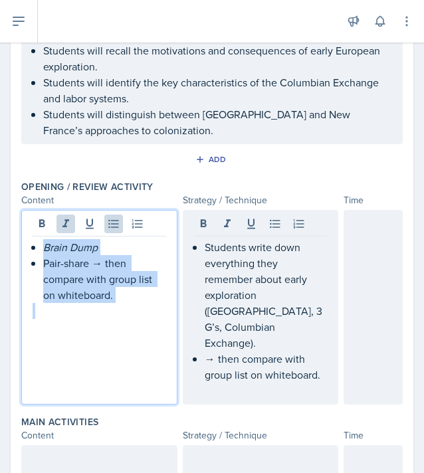
drag, startPoint x: 92, startPoint y: 239, endPoint x: 138, endPoint y: 311, distance: 85.7
click at [138, 311] on div "Brain Dump Pair-share → then compare with group list on whiteboard." at bounding box center [100, 279] width 134 height 80
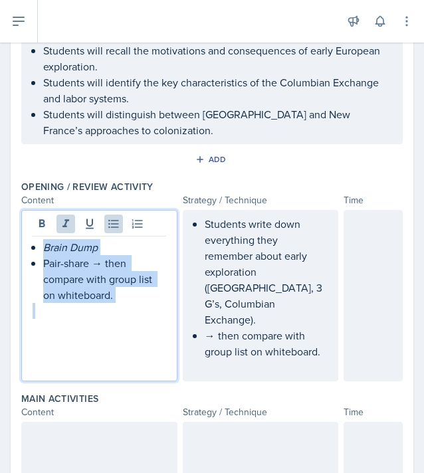
click at [138, 311] on p at bounding box center [100, 311] width 134 height 16
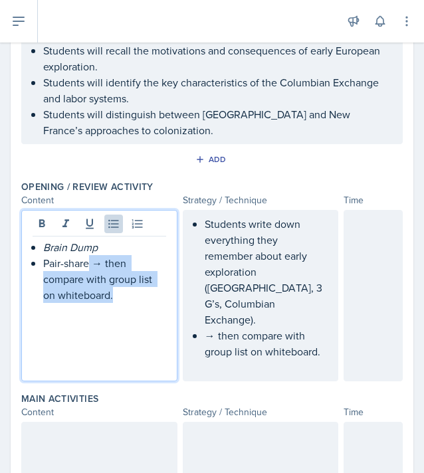
drag, startPoint x: 90, startPoint y: 263, endPoint x: 118, endPoint y: 300, distance: 46.5
click at [118, 300] on p "Pair-share → then compare with group list on whiteboard." at bounding box center [104, 279] width 123 height 48
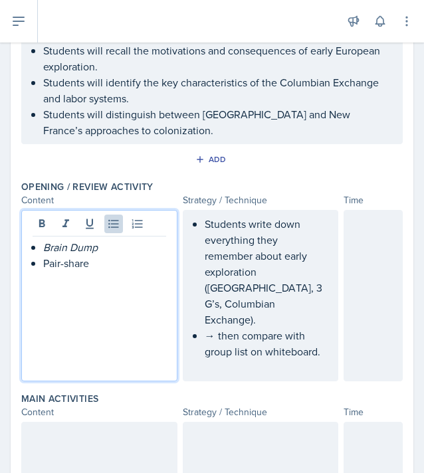
click at [205, 319] on ul "Students write down everything they remember about early exploration (Columbus,…" at bounding box center [266, 288] width 123 height 144
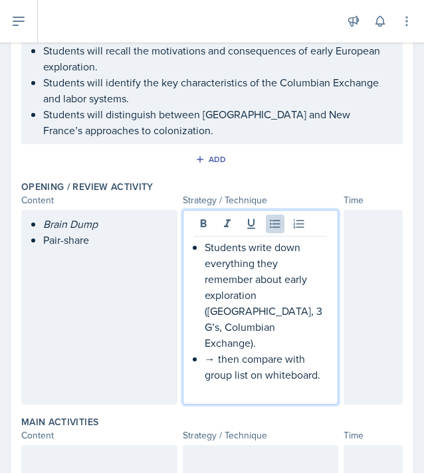
click at [207, 351] on p "→ then compare with group list on whiteboard." at bounding box center [266, 367] width 123 height 32
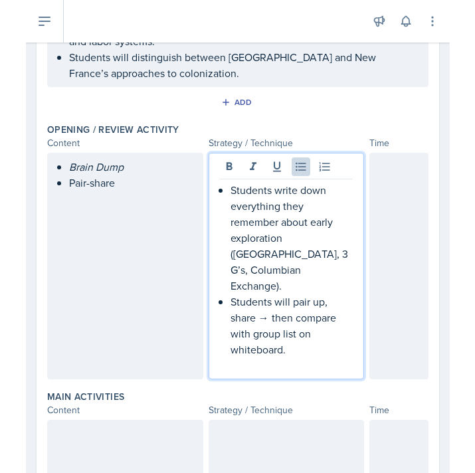
scroll to position [237, 0]
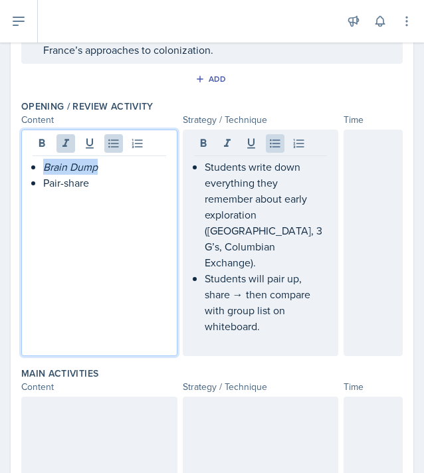
drag, startPoint x: 100, startPoint y: 169, endPoint x: 42, endPoint y: 169, distance: 58.5
click at [41, 169] on div "Brain Dump Pair-share" at bounding box center [100, 183] width 134 height 48
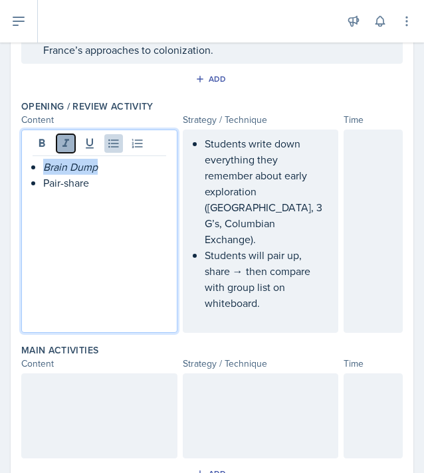
click at [70, 138] on icon at bounding box center [65, 143] width 13 height 13
click at [121, 191] on p at bounding box center [100, 199] width 134 height 16
click at [371, 146] on div at bounding box center [373, 231] width 59 height 203
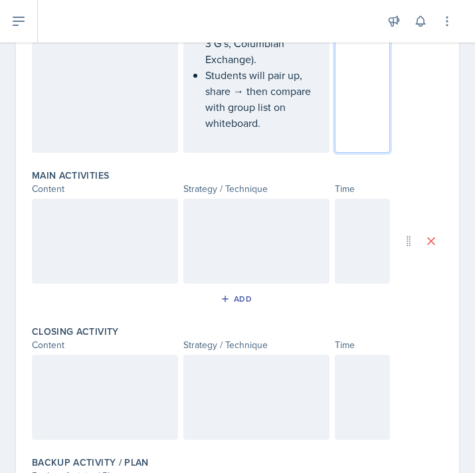
click at [85, 208] on div at bounding box center [105, 241] width 146 height 85
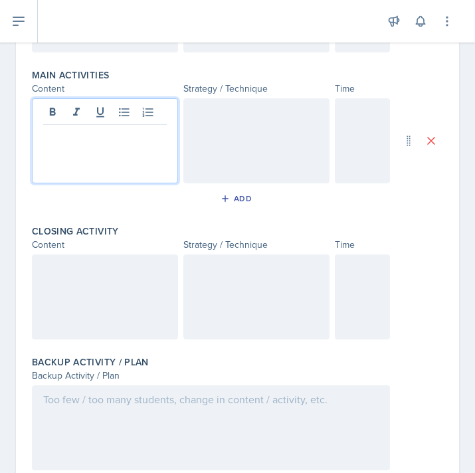
scroll to position [591, 0]
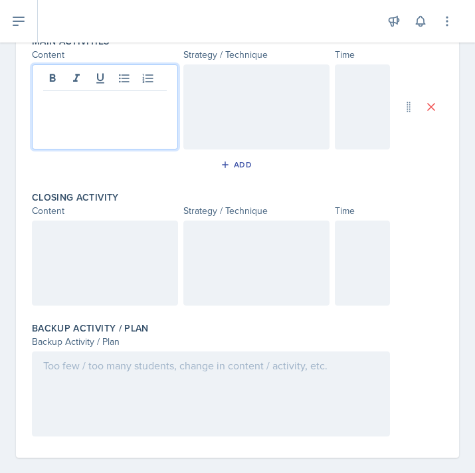
click at [78, 352] on div at bounding box center [211, 394] width 358 height 85
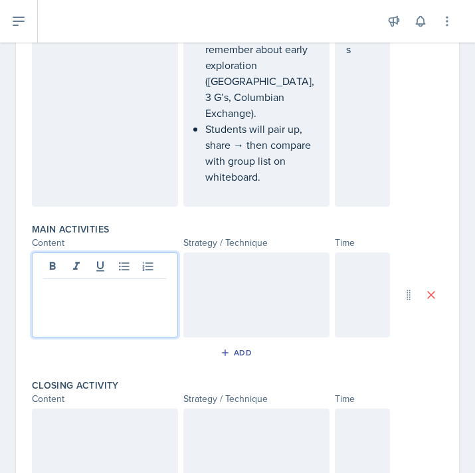
scroll to position [426, 0]
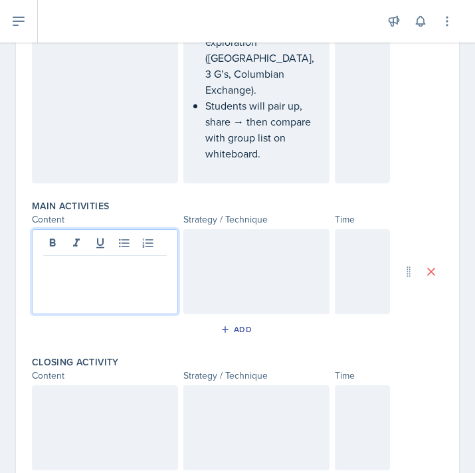
click at [70, 259] on p at bounding box center [105, 267] width 124 height 16
click at [124, 239] on icon at bounding box center [124, 243] width 10 height 9
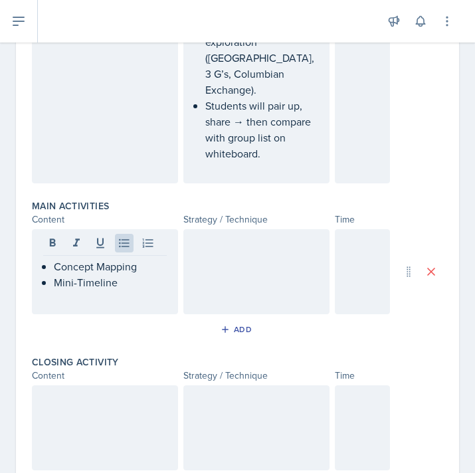
click at [231, 241] on div at bounding box center [256, 271] width 146 height 85
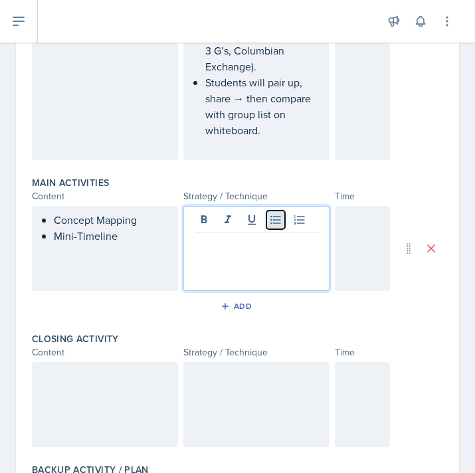
click at [274, 213] on icon at bounding box center [275, 219] width 13 height 13
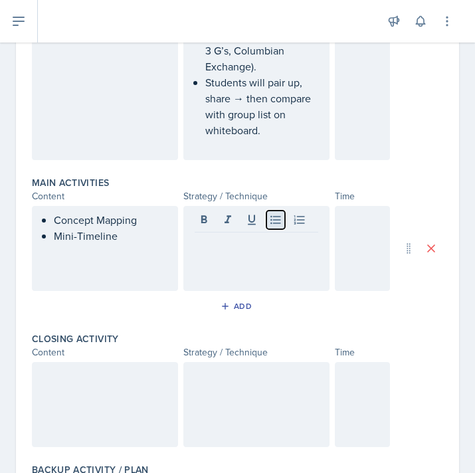
click at [276, 216] on icon at bounding box center [275, 220] width 10 height 9
click at [274, 213] on icon at bounding box center [275, 219] width 13 height 13
click at [276, 213] on icon at bounding box center [275, 219] width 13 height 13
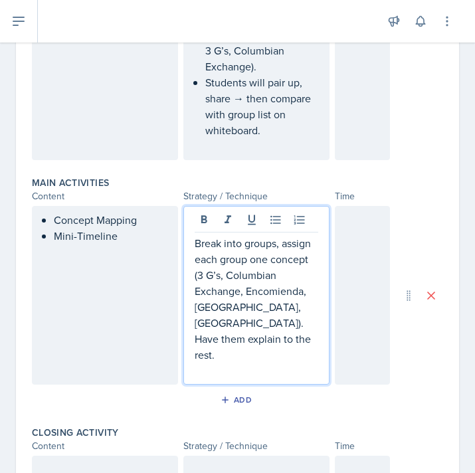
click at [193, 225] on div "Break into groups, assign each group one concept (3 G’s, Columbian Exchange, En…" at bounding box center [256, 295] width 146 height 179
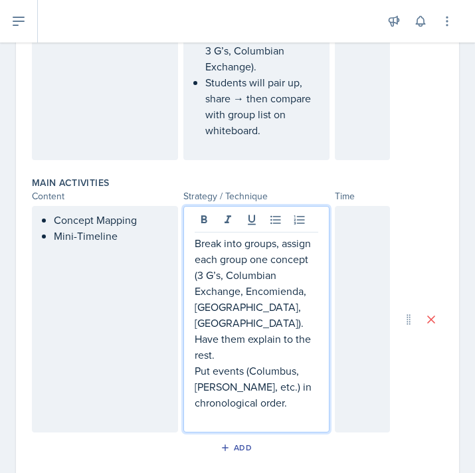
click at [191, 338] on div "Break into groups, assign each group one concept (3 G’s, Columbian Exchange, En…" at bounding box center [256, 319] width 146 height 227
click at [192, 338] on div "Break into groups, assign each group one concept (3 G’s, Columbian Exchange, En…" at bounding box center [256, 319] width 146 height 227
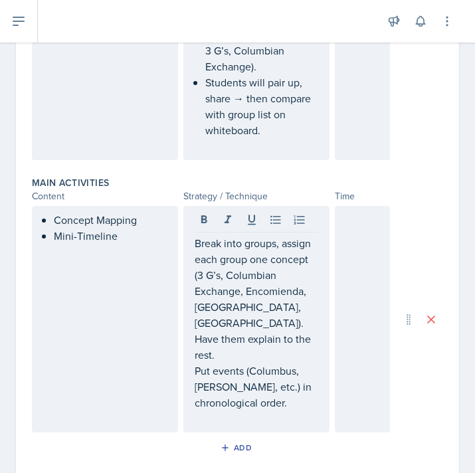
click at [193, 336] on div "Break into groups, assign each group one concept (3 G’s, Columbian Exchange, En…" at bounding box center [256, 319] width 146 height 227
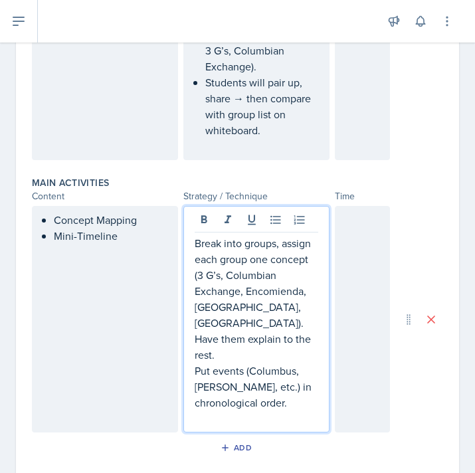
click at [199, 363] on p "Put events (Columbus, Cortés, etc.) in chronological order." at bounding box center [257, 387] width 124 height 48
click at [197, 363] on p "Put events (Columbus, Cortés, etc.) in chronological order." at bounding box center [257, 387] width 124 height 48
click at [196, 235] on p "Break into groups, assign each group one concept (3 G’s, Columbian Exchange, En…" at bounding box center [257, 299] width 124 height 128
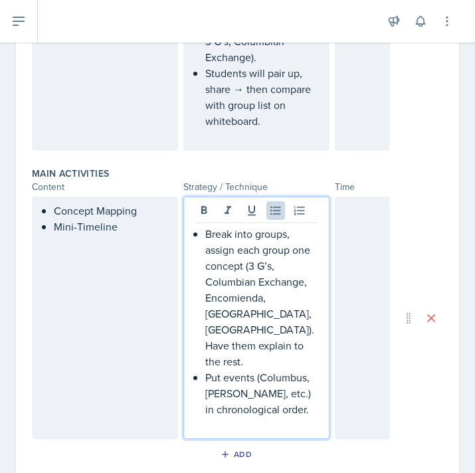
scroll to position [461, 0]
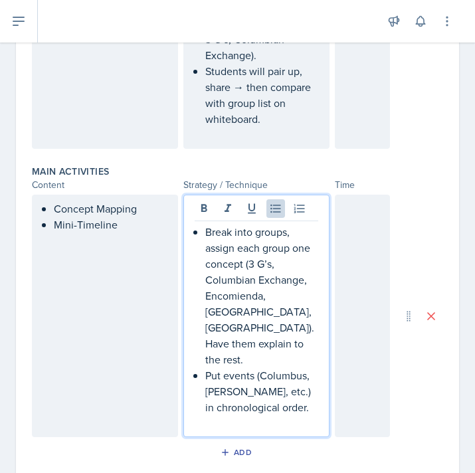
click at [235, 368] on p "Put events (Columbus, Cortés, etc.) in chronological order." at bounding box center [261, 392] width 113 height 48
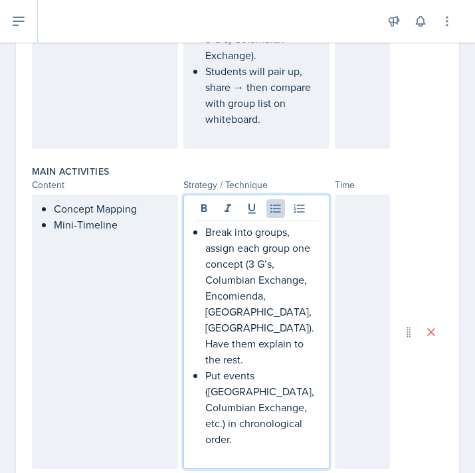
click at [269, 397] on p "Put events (Columbus, Columbian Exchange, etc.) in chronological order." at bounding box center [261, 408] width 113 height 80
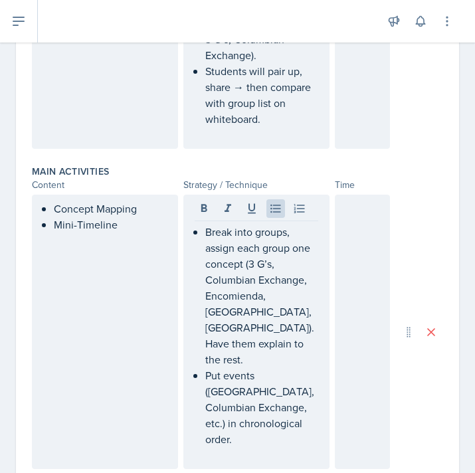
click at [359, 213] on div at bounding box center [362, 332] width 55 height 274
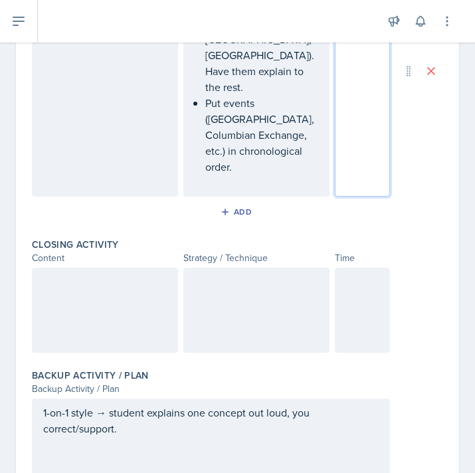
scroll to position [725, 0]
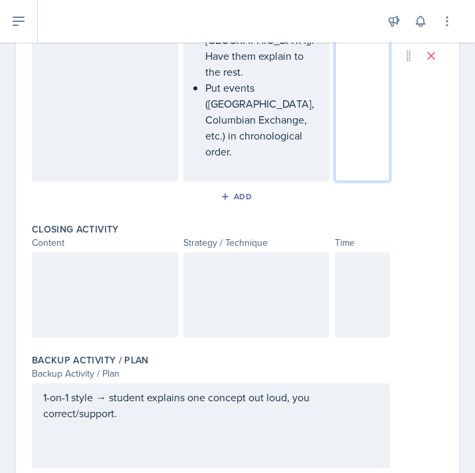
click at [98, 253] on div at bounding box center [105, 295] width 146 height 85
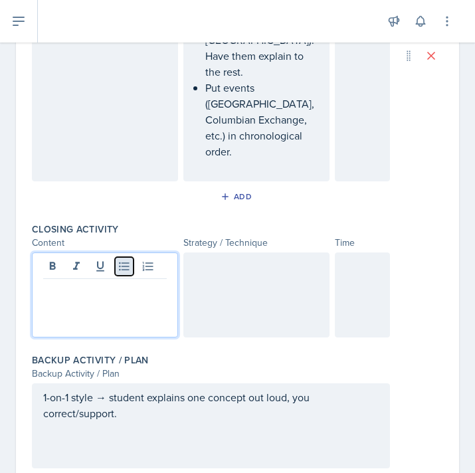
click at [123, 263] on icon at bounding box center [124, 267] width 10 height 9
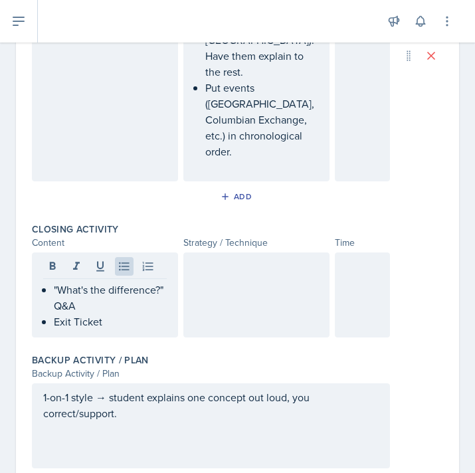
click at [227, 253] on div at bounding box center [256, 295] width 146 height 85
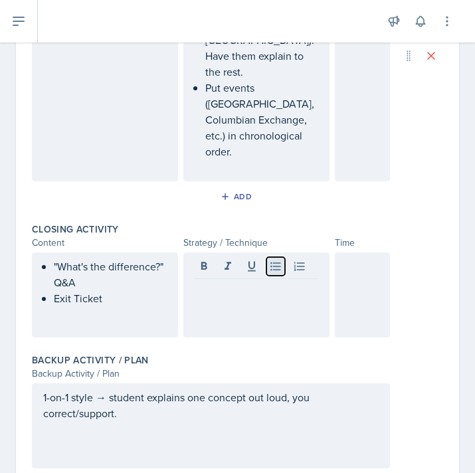
click at [277, 260] on icon at bounding box center [275, 266] width 13 height 13
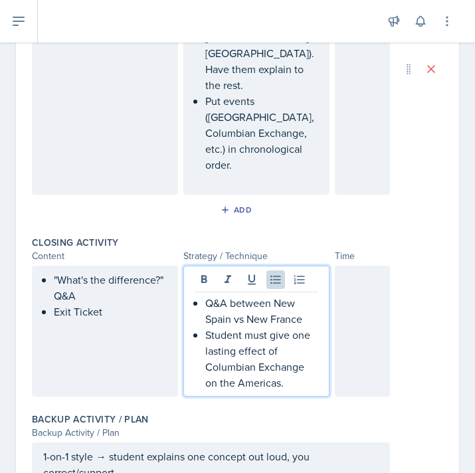
scroll to position [709, 0]
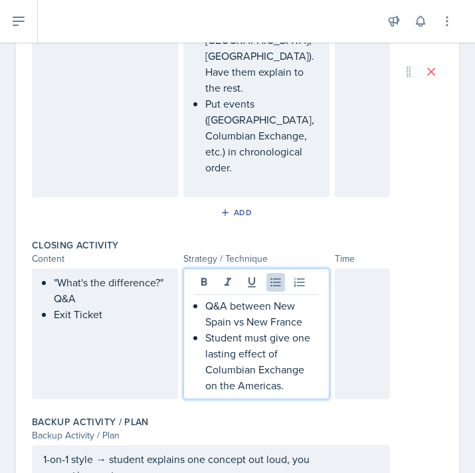
click at [309, 298] on p "Q&A between New Spain vs New France" at bounding box center [261, 314] width 113 height 32
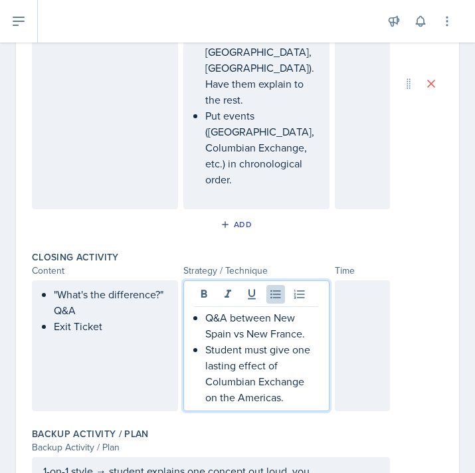
scroll to position [771, 0]
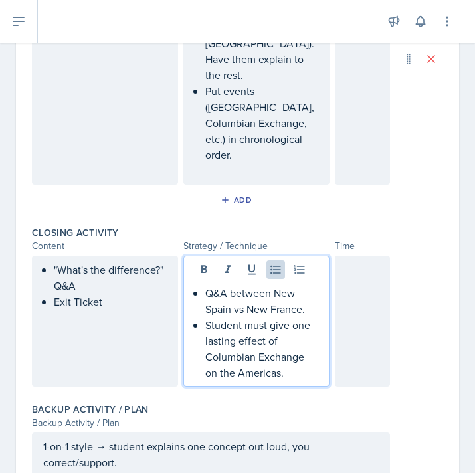
click at [347, 260] on div at bounding box center [362, 321] width 55 height 131
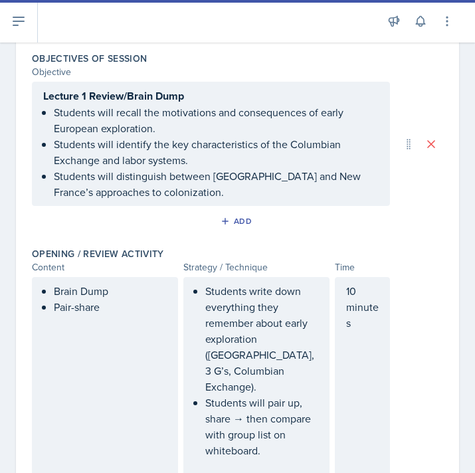
scroll to position [62, 0]
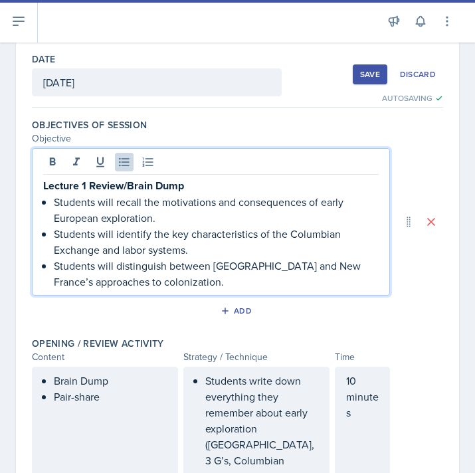
click at [201, 260] on p "Students will distinguish between New Spain and New France’s approaches to colo…" at bounding box center [216, 274] width 325 height 32
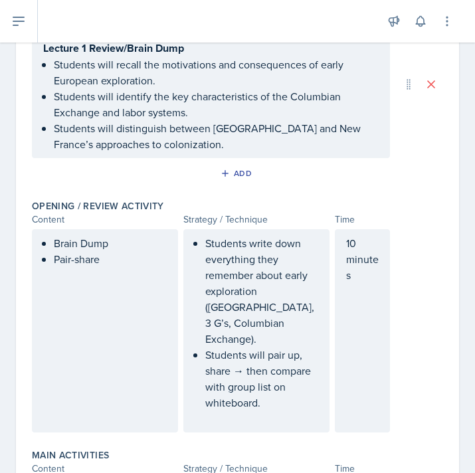
scroll to position [210, 0]
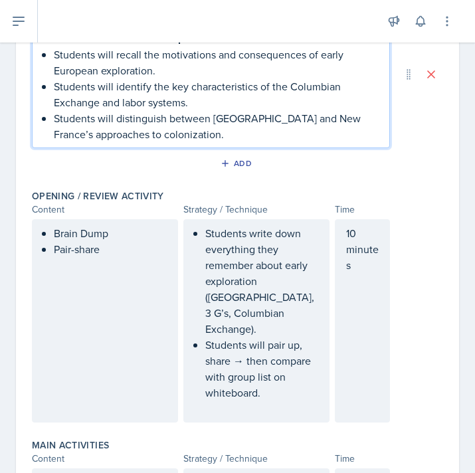
click at [274, 314] on p "Students write down everything they remember about early exploration (Columbus,…" at bounding box center [261, 281] width 113 height 112
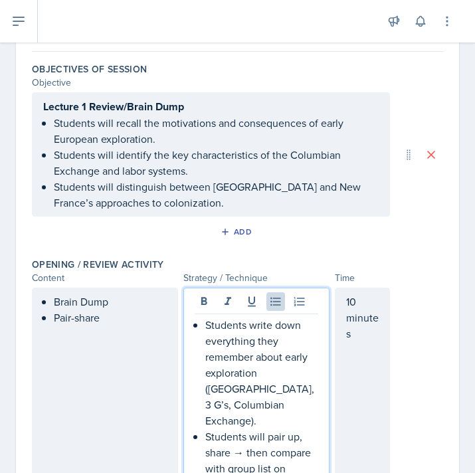
scroll to position [192, 0]
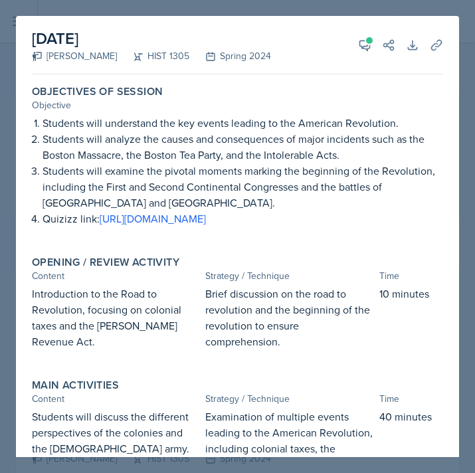
select select "all"
select select "52084b96-a76f-4cd0-a4c1-f73ad5533c90"
select select "3"
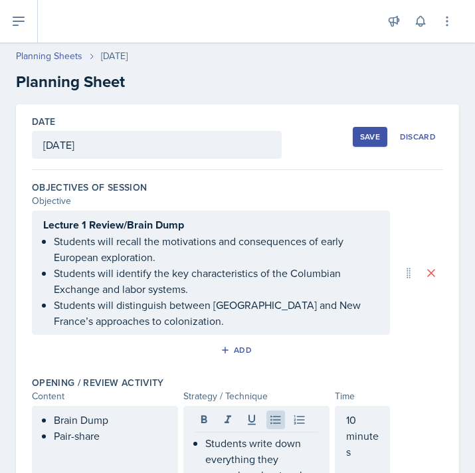
click at [372, 138] on div "Save" at bounding box center [370, 137] width 20 height 11
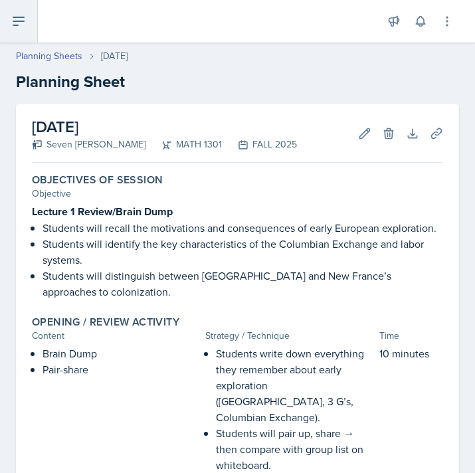
click at [17, 21] on icon at bounding box center [18, 21] width 11 height 8
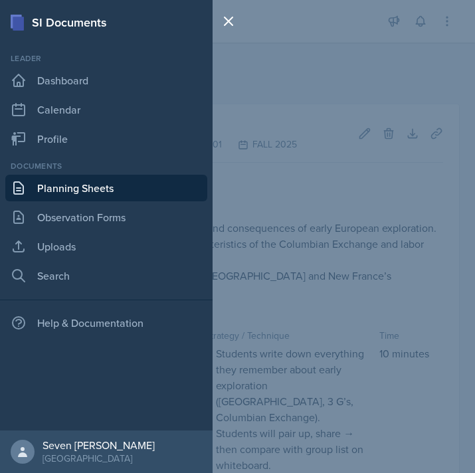
click at [86, 183] on link "Planning Sheets" at bounding box center [106, 188] width 202 height 27
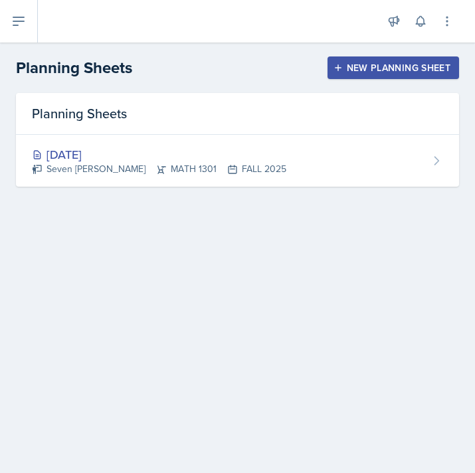
click at [369, 66] on div "New Planning Sheet" at bounding box center [393, 67] width 114 height 11
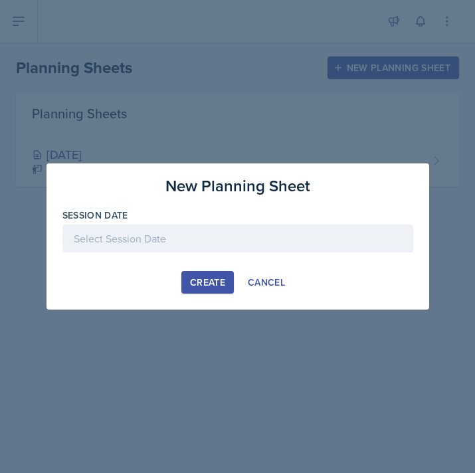
click at [185, 239] on div at bounding box center [237, 239] width 351 height 28
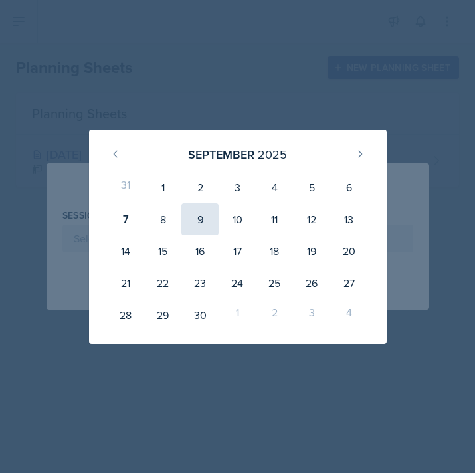
click at [193, 216] on div "9" at bounding box center [199, 219] width 37 height 32
type input "September 9th, 2025"
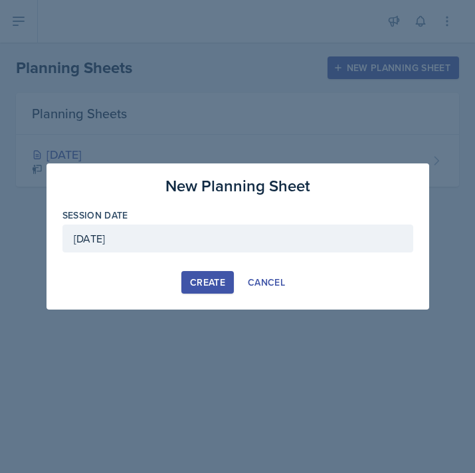
click at [215, 281] on div "Create" at bounding box center [207, 282] width 35 height 11
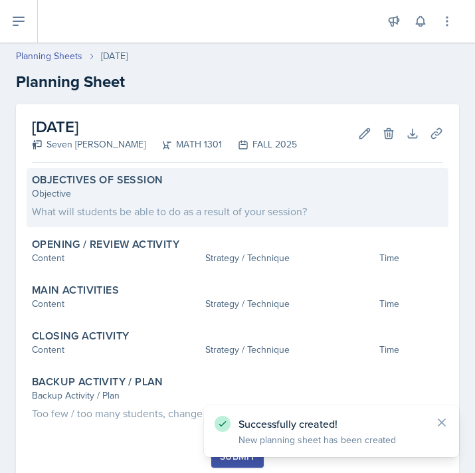
click at [101, 198] on div "Objective" at bounding box center [237, 194] width 411 height 14
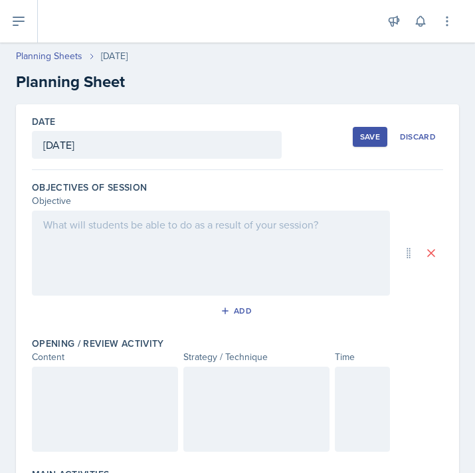
click at [113, 235] on div at bounding box center [211, 253] width 358 height 85
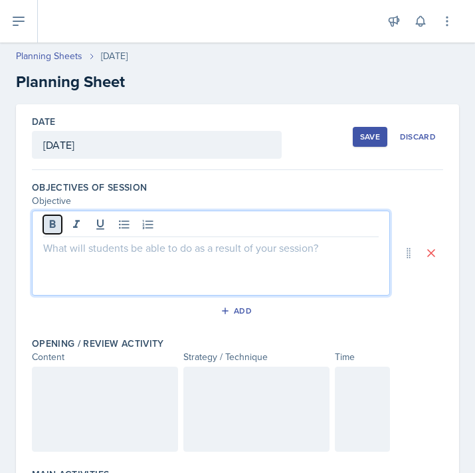
click at [53, 227] on icon at bounding box center [53, 224] width 6 height 8
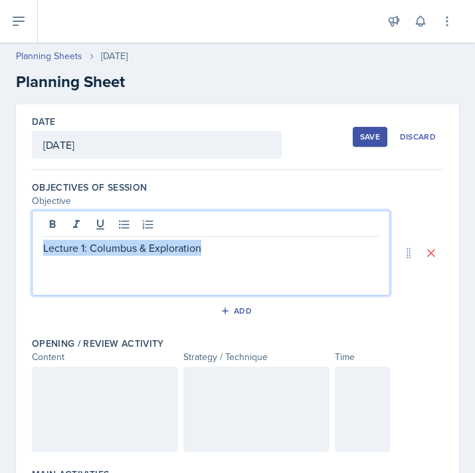
drag, startPoint x: 211, startPoint y: 253, endPoint x: 31, endPoint y: 243, distance: 181.0
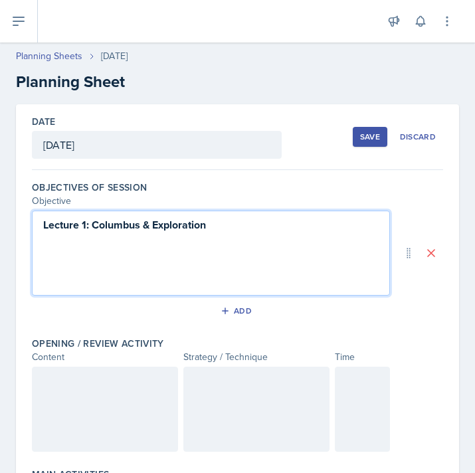
click at [233, 232] on p "Lecture 1: Columbus & Exploration" at bounding box center [211, 225] width 336 height 17
drag, startPoint x: 215, startPoint y: 229, endPoint x: 93, endPoint y: 225, distance: 122.3
click at [92, 225] on p "Lecture 1: Columbus & Exploration" at bounding box center [211, 225] width 336 height 17
drag, startPoint x: 241, startPoint y: 241, endPoint x: 92, endPoint y: 226, distance: 149.0
click at [92, 226] on p "Lecture 1: https://quizlet.com/61599966/world-historythe-columbian-exchange-fla…" at bounding box center [211, 225] width 336 height 17
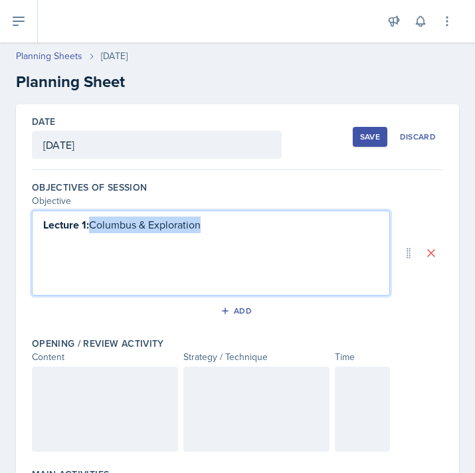
drag, startPoint x: 92, startPoint y: 223, endPoint x: 210, endPoint y: 223, distance: 118.3
click at [210, 223] on p "Lecture 1: Columbus & Exploration" at bounding box center [211, 225] width 336 height 17
click at [216, 225] on p "Lecture 1: Columbus & Exploration" at bounding box center [211, 225] width 336 height 17
drag, startPoint x: 215, startPoint y: 223, endPoint x: 94, endPoint y: 222, distance: 121.0
click at [94, 222] on p "Lecture 1: Columbus & Exploration" at bounding box center [211, 225] width 336 height 17
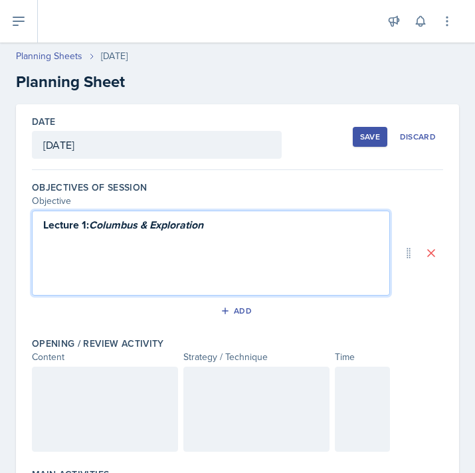
click at [213, 228] on p "Lecture 1: Columbus & Exploration" at bounding box center [211, 225] width 336 height 17
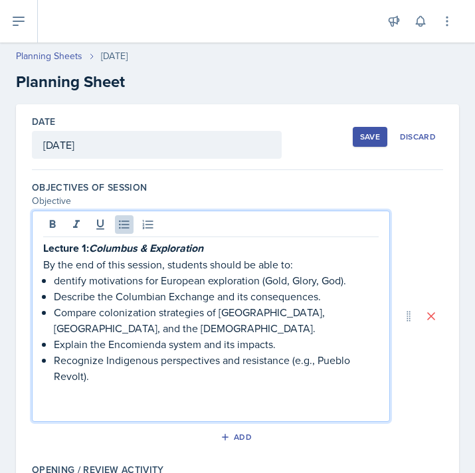
click at [56, 280] on p "dentify motivations for European exploration (Gold, Glory, God)." at bounding box center [216, 280] width 325 height 16
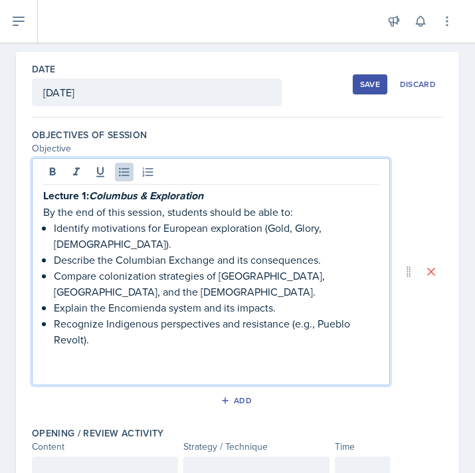
scroll to position [75, 0]
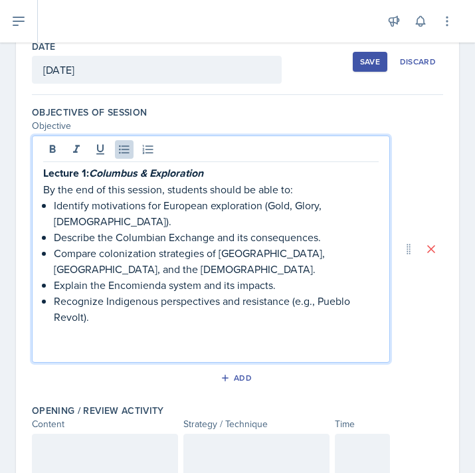
click at [66, 341] on p at bounding box center [211, 349] width 336 height 16
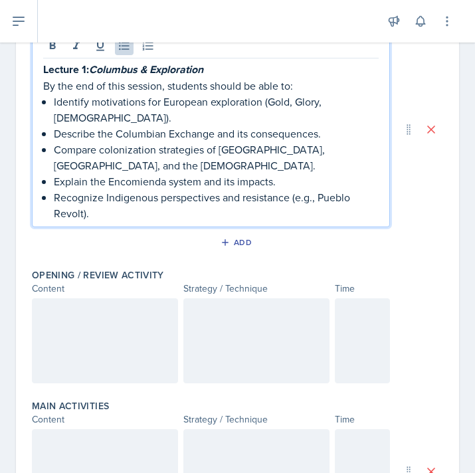
scroll to position [211, 0]
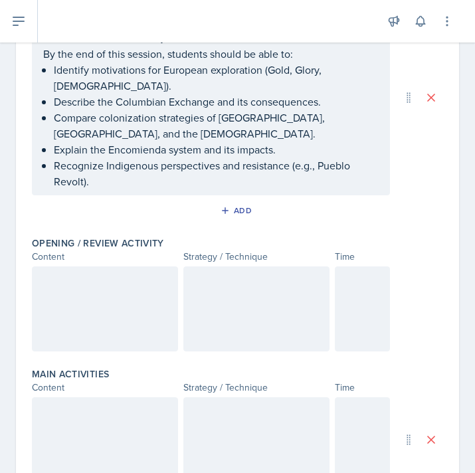
click at [109, 267] on div at bounding box center [105, 309] width 146 height 85
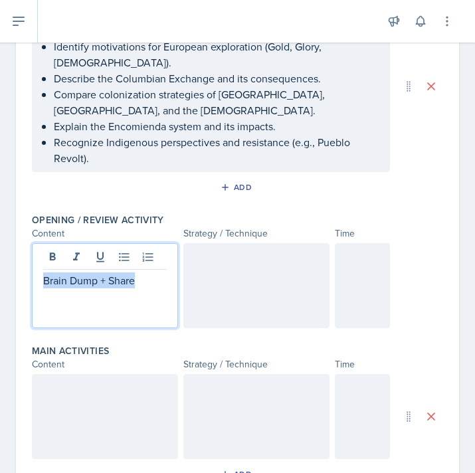
drag, startPoint x: 149, startPoint y: 252, endPoint x: 1, endPoint y: 251, distance: 147.5
click at [0, 251] on div "Date September 9th, 2025 September 2025 31 1 2 3 4 5 6 7 8 9 10 11 12 13 14 15 …" at bounding box center [237, 347] width 475 height 906
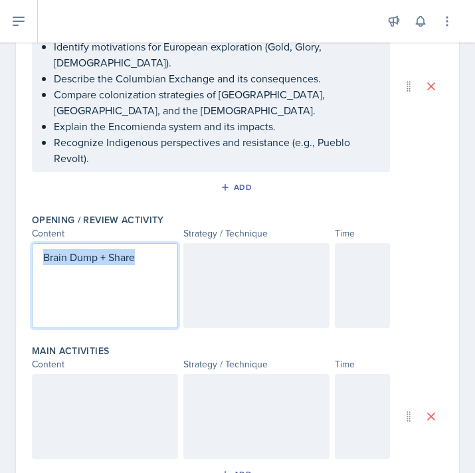
scroll to position [187, 0]
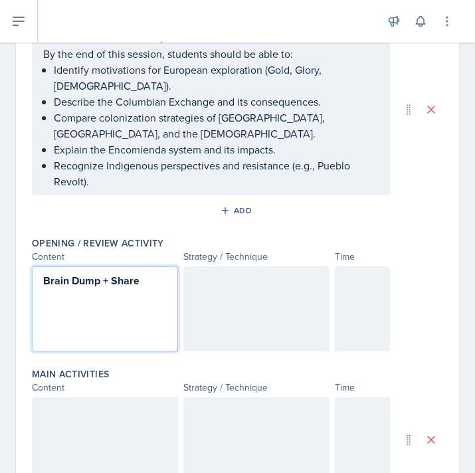
click at [102, 287] on div "Brain Dump + Share" at bounding box center [105, 309] width 146 height 85
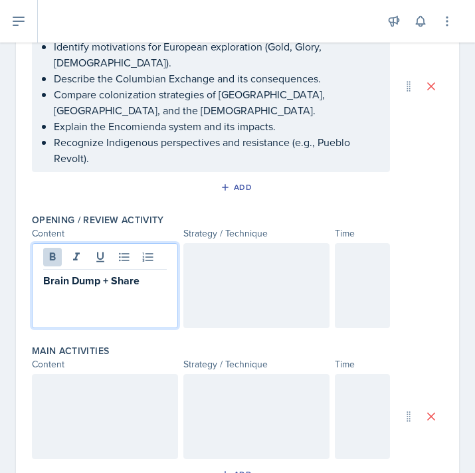
click at [203, 243] on div at bounding box center [256, 285] width 146 height 85
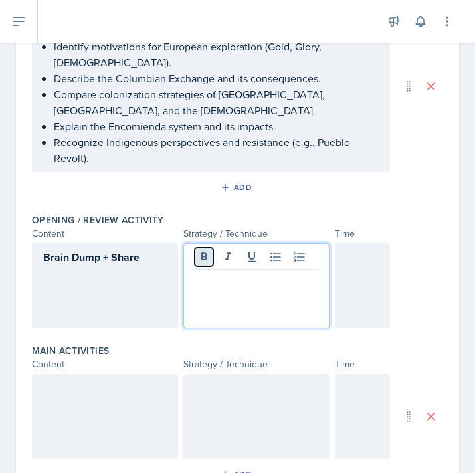
click at [205, 253] on icon at bounding box center [204, 257] width 6 height 8
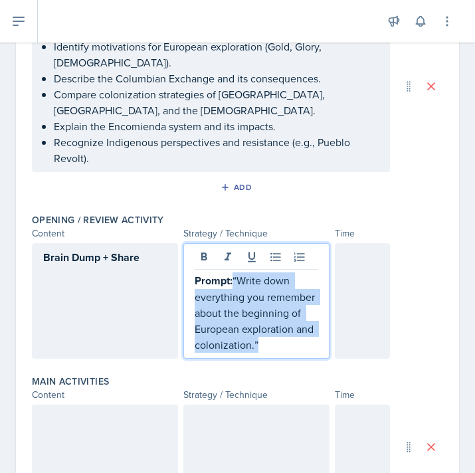
drag, startPoint x: 235, startPoint y: 248, endPoint x: 272, endPoint y: 312, distance: 73.9
click at [272, 312] on p "Prompt: “Write down everything you remember about the beginning of European exp…" at bounding box center [257, 312] width 124 height 80
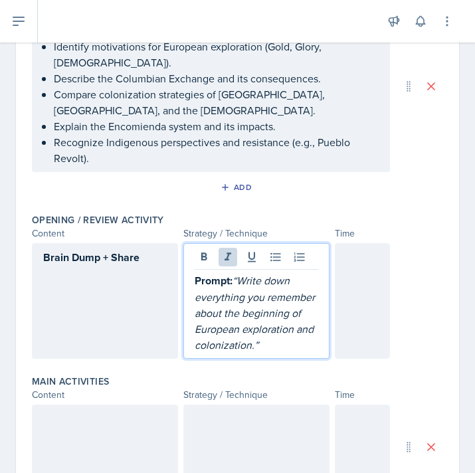
click at [272, 312] on p "Prompt: “Write down everything you remember about the beginning of European exp…" at bounding box center [257, 312] width 124 height 80
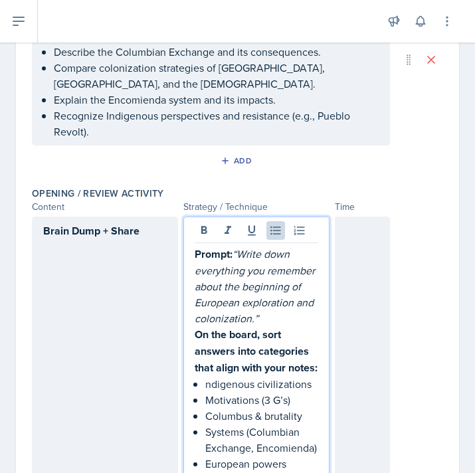
scroll to position [265, 0]
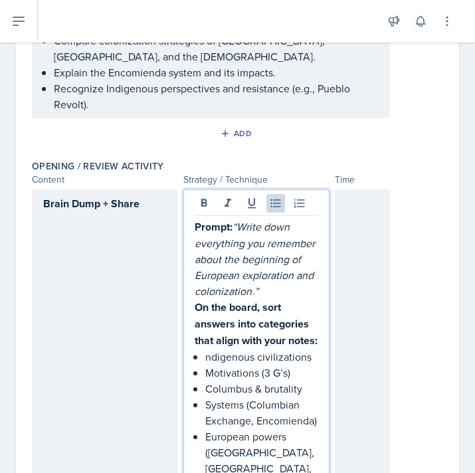
click at [205, 349] on p "ndigenous civilizations" at bounding box center [261, 357] width 113 height 16
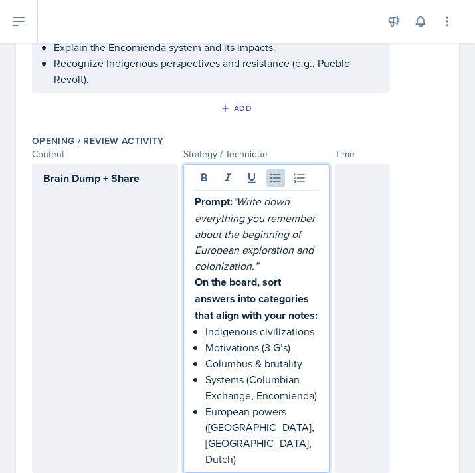
click at [367, 175] on div at bounding box center [362, 318] width 55 height 309
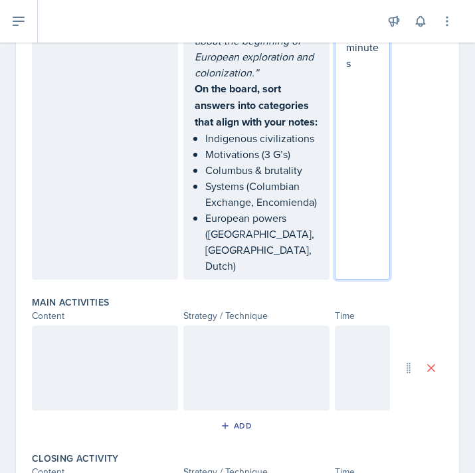
scroll to position [510, 0]
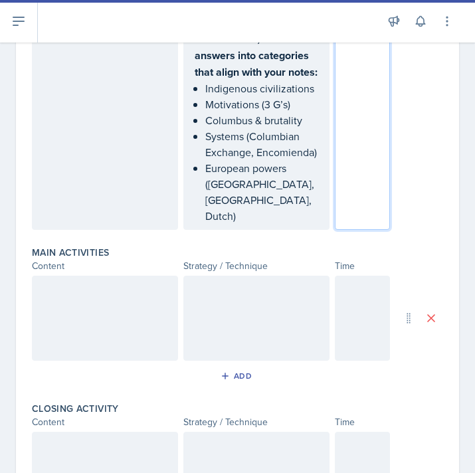
click at [49, 276] on div at bounding box center [105, 318] width 146 height 85
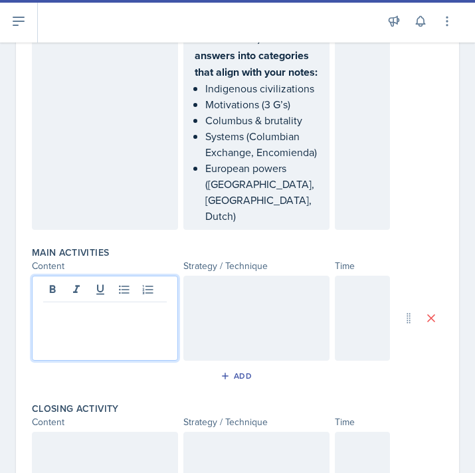
scroll to position [533, 0]
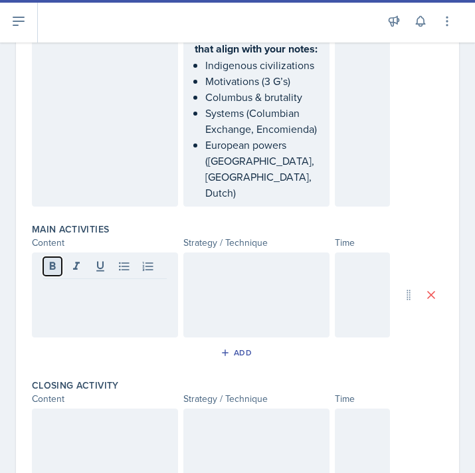
click at [50, 262] on icon at bounding box center [53, 266] width 6 height 8
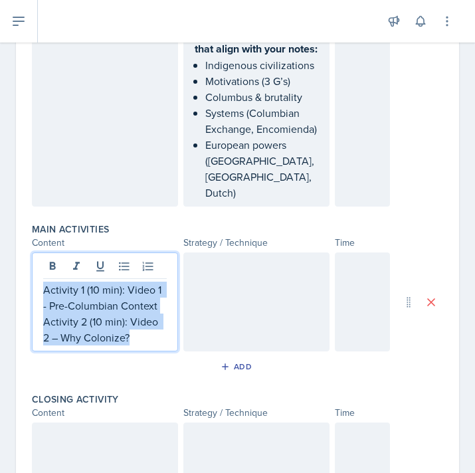
drag, startPoint x: 129, startPoint y: 289, endPoint x: 33, endPoint y: 237, distance: 109.7
click at [33, 253] on div "Activity 1 (10 min): Video 1 - Pre-Columbian Context Activity 2 (10 min): Video…" at bounding box center [105, 302] width 146 height 99
click at [51, 262] on icon at bounding box center [53, 266] width 6 height 8
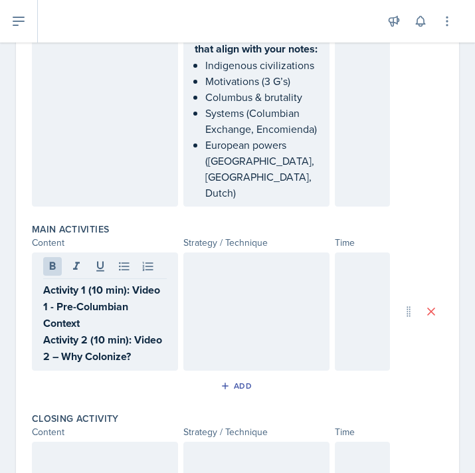
click at [147, 376] on div "Add" at bounding box center [237, 388] width 411 height 25
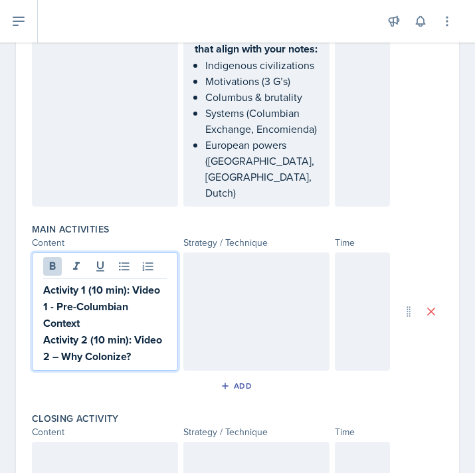
click at [143, 332] on p "Activity 2 (10 min): Video 2 – Why Colonize?" at bounding box center [105, 348] width 124 height 33
click at [138, 332] on p "Activity 2 (10 min): Video 2 – Why Colonize?" at bounding box center [105, 348] width 124 height 33
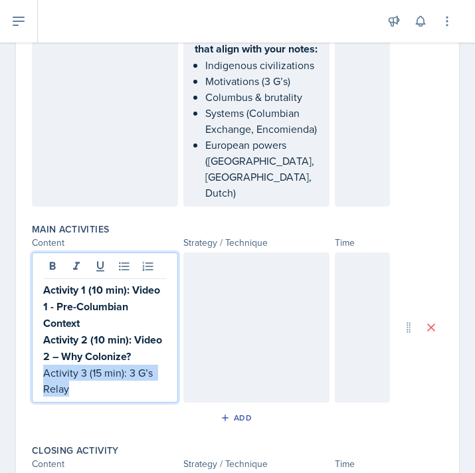
drag, startPoint x: 88, startPoint y: 340, endPoint x: 23, endPoint y: 326, distance: 67.1
click at [23, 326] on div "Date September 9th, 2025 September 2025 31 1 2 3 4 5 6 7 8 9 10 11 12 13 14 15 …" at bounding box center [237, 141] width 443 height 1140
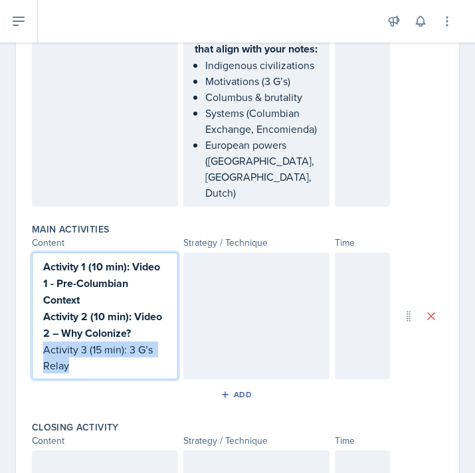
scroll to position [510, 0]
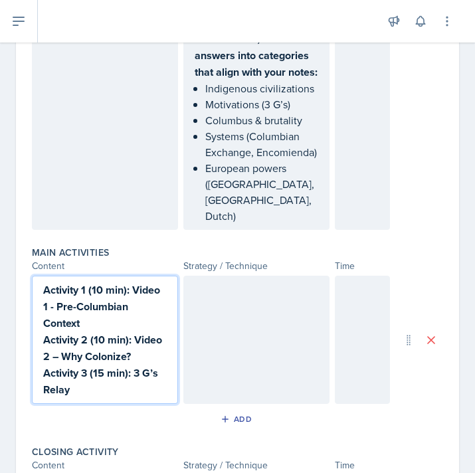
click at [100, 347] on div "Activity 1 (10 min): Video 1 - Pre-Columbian Context Activity 2 (10 min): Video…" at bounding box center [105, 340] width 146 height 128
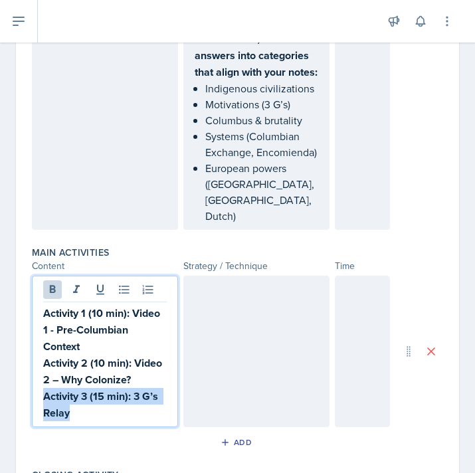
scroll to position [533, 0]
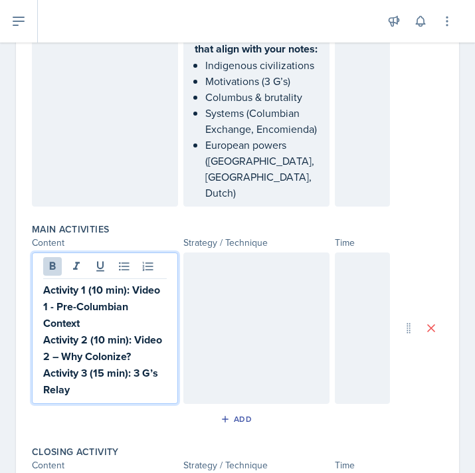
click at [106, 365] on p "Activity 3 (15 min): 3 G’s Relay" at bounding box center [105, 381] width 124 height 33
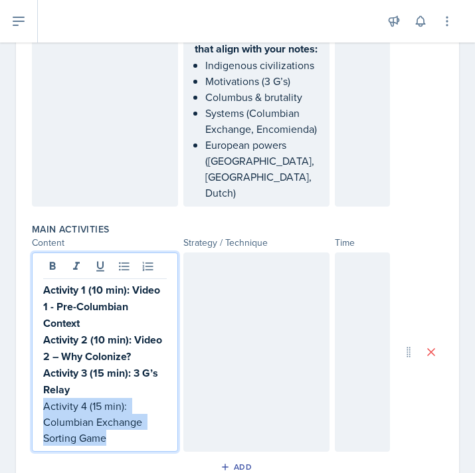
drag, startPoint x: 110, startPoint y: 388, endPoint x: 29, endPoint y: 354, distance: 87.3
click at [29, 354] on div "Date September 9th, 2025 September 2025 31 1 2 3 4 5 6 7 8 9 10 11 12 13 14 15 …" at bounding box center [237, 165] width 443 height 1189
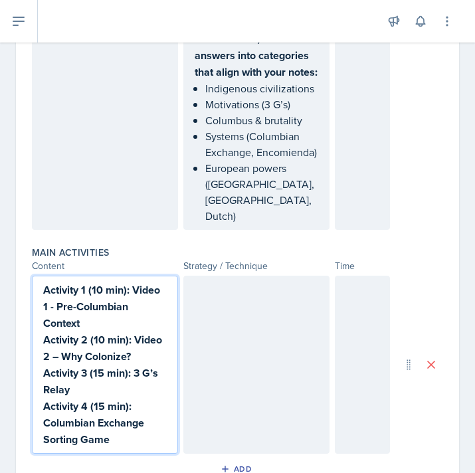
click at [122, 398] on p "Activity 4 (15 min): Columbian Exchange Sorting Game" at bounding box center [105, 423] width 124 height 50
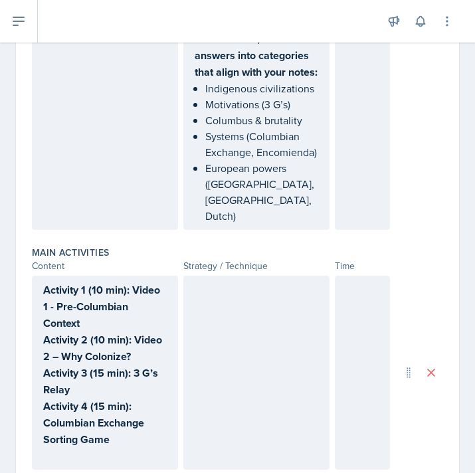
scroll to position [533, 0]
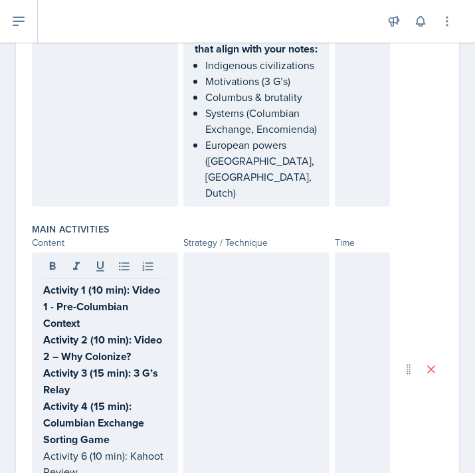
drag, startPoint x: 84, startPoint y: 429, endPoint x: 41, endPoint y: 403, distance: 49.8
click at [41, 402] on div "Activity 1 (10 min): Video 1 - Pre-Columbian Context Activity 2 (10 min): Video…" at bounding box center [105, 369] width 146 height 233
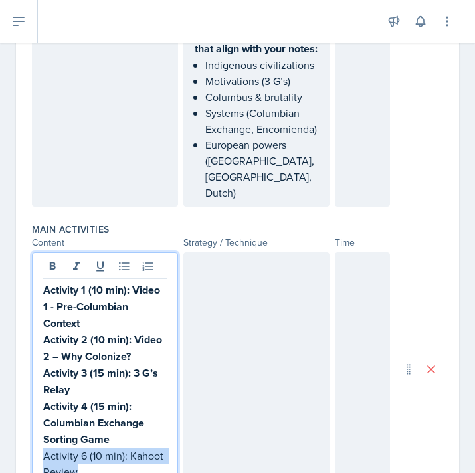
drag, startPoint x: 74, startPoint y: 417, endPoint x: 40, endPoint y: 403, distance: 37.0
click at [39, 403] on div "Activity 1 (10 min): Video 1 - Pre-Columbian Context Activity 2 (10 min): Video…" at bounding box center [105, 369] width 146 height 233
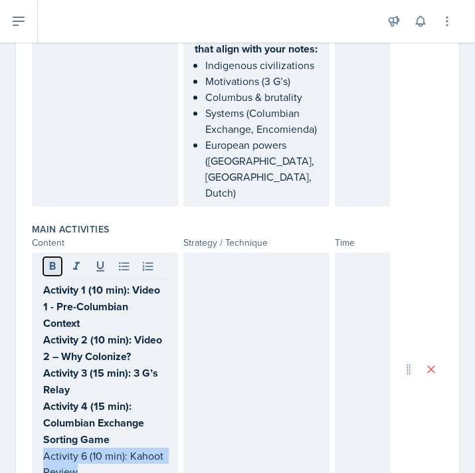
click at [54, 262] on icon at bounding box center [53, 266] width 6 height 8
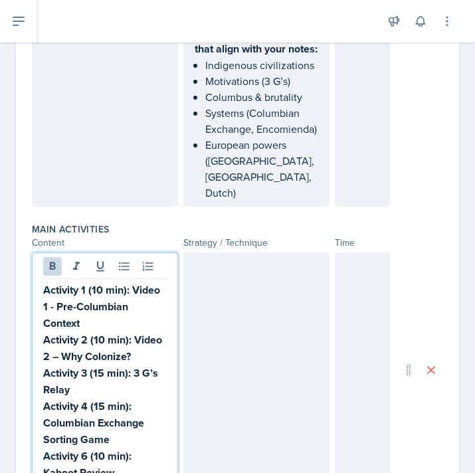
click at [89, 449] on strong "Activity 6 (10 min): Kahoot Review" at bounding box center [88, 465] width 91 height 32
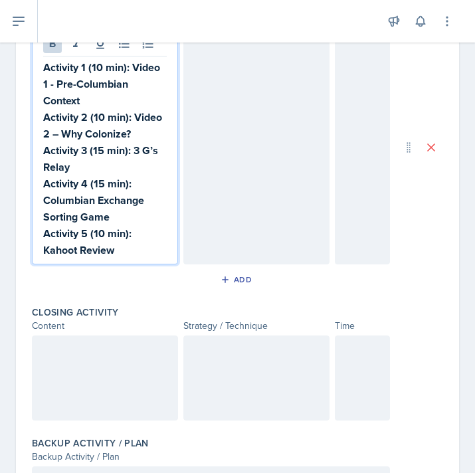
click at [128, 336] on div at bounding box center [105, 378] width 146 height 85
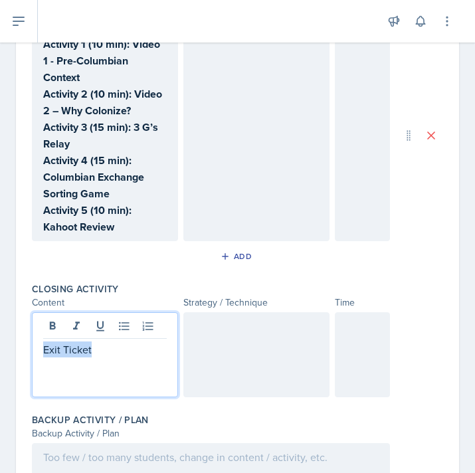
drag, startPoint x: 100, startPoint y: 300, endPoint x: 31, endPoint y: 300, distance: 69.8
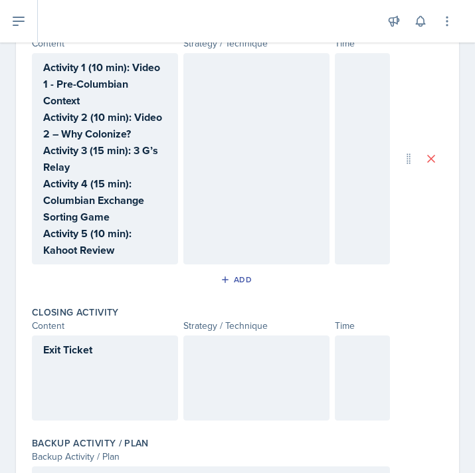
click at [263, 336] on div at bounding box center [256, 378] width 146 height 85
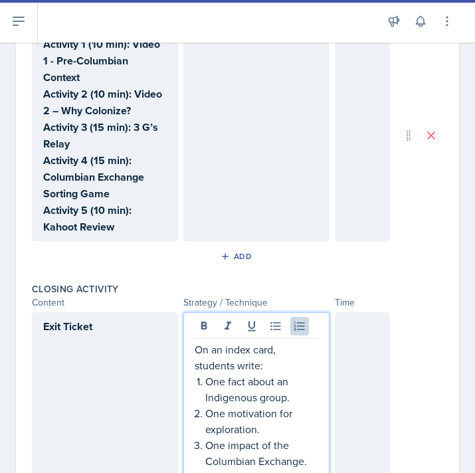
scroll to position [773, 0]
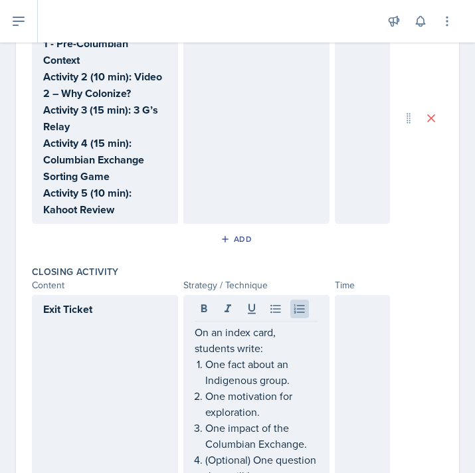
drag, startPoint x: 193, startPoint y: 278, endPoint x: 277, endPoint y: 296, distance: 86.2
click at [277, 296] on div "On an index card, students write: One fact about an Indigenous group. One motiv…" at bounding box center [256, 400] width 146 height 211
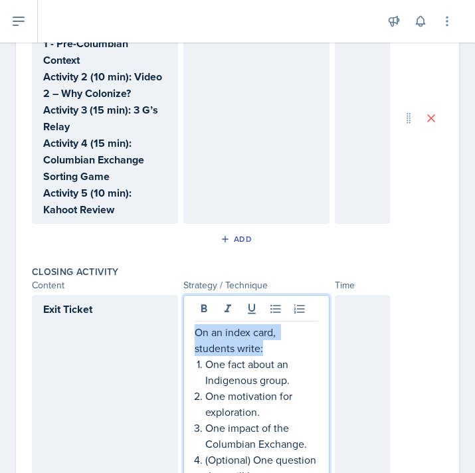
drag, startPoint x: 270, startPoint y: 295, endPoint x: 190, endPoint y: 276, distance: 81.9
click at [190, 295] on div "On an index card, students write: One fact about an Indigenous group. One motiv…" at bounding box center [256, 400] width 146 height 211
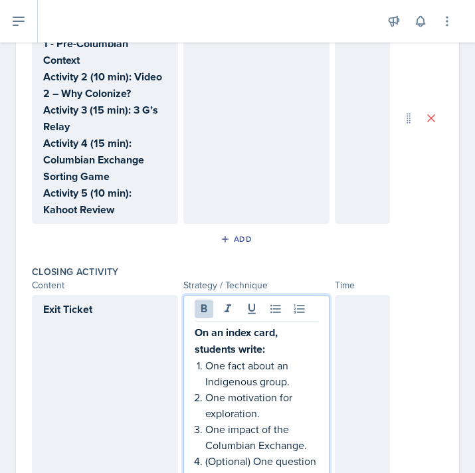
click at [294, 421] on p "One impact of the Columbian Exchange." at bounding box center [261, 437] width 113 height 32
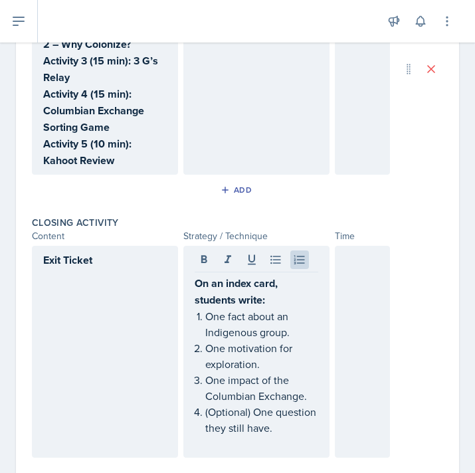
click at [354, 246] on div at bounding box center [362, 352] width 55 height 212
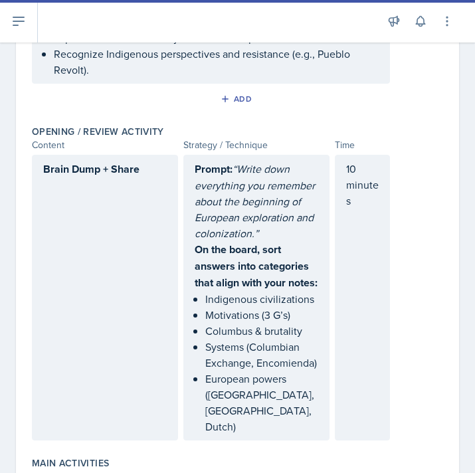
scroll to position [294, 0]
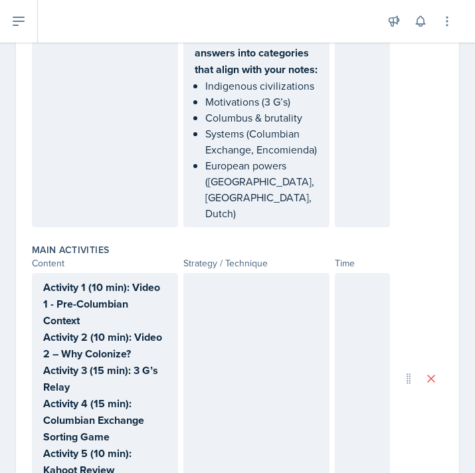
click at [227, 279] on p at bounding box center [257, 287] width 124 height 16
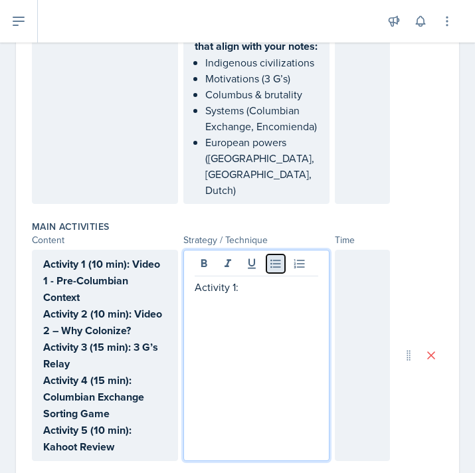
click at [274, 260] on icon at bounding box center [275, 264] width 10 height 9
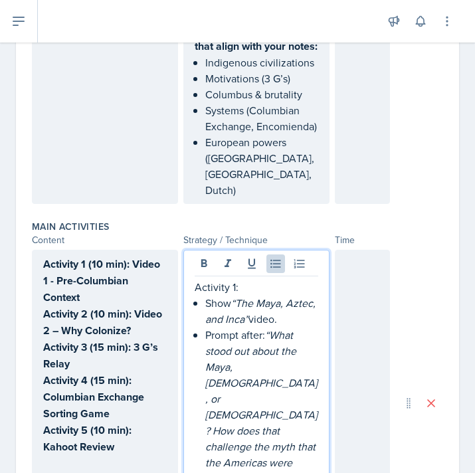
click at [205, 327] on p "Prompt after: “What stood out about the Maya, Aztec, or Inca? How does that cha…" at bounding box center [261, 422] width 113 height 191
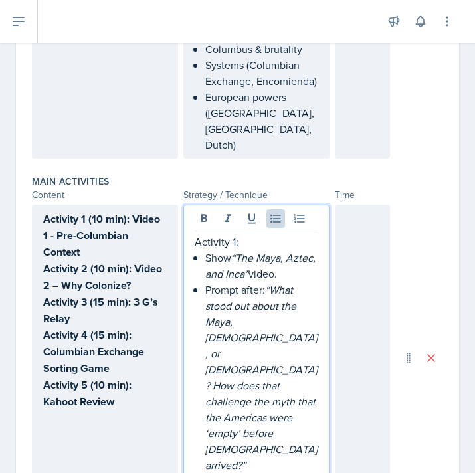
scroll to position [592, 0]
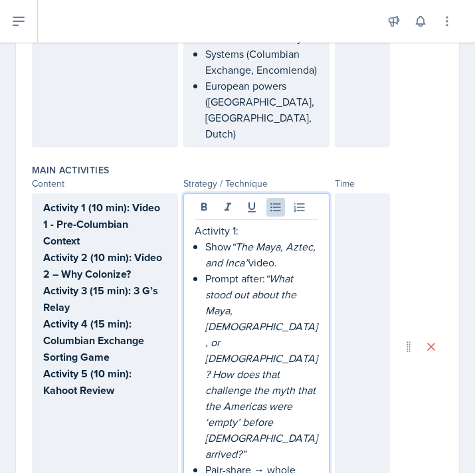
click at [251, 462] on p "Pair-share → whole group." at bounding box center [261, 478] width 113 height 32
click at [205, 239] on p "Show “The Maya, Aztec, and Inca” video." at bounding box center [261, 255] width 113 height 32
drag, startPoint x: 245, startPoint y: 185, endPoint x: 181, endPoint y: 177, distance: 64.2
click at [181, 193] on div "Activity 1 (10 min): Video 1 - Pre-Columbian Context Activity 2 (10 min): Video…" at bounding box center [211, 346] width 358 height 306
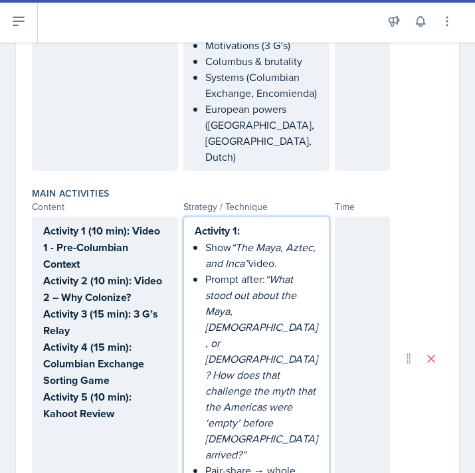
click at [272, 463] on p "Pair-share → whole group." at bounding box center [261, 479] width 113 height 32
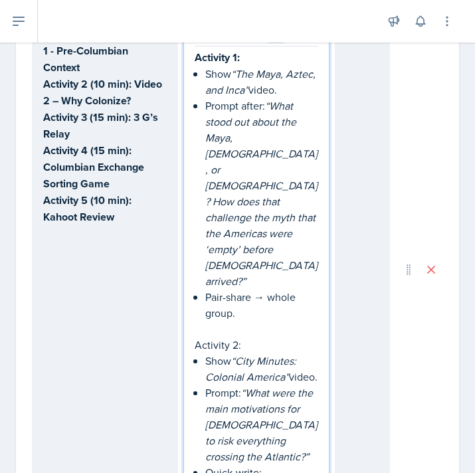
scroll to position [767, 0]
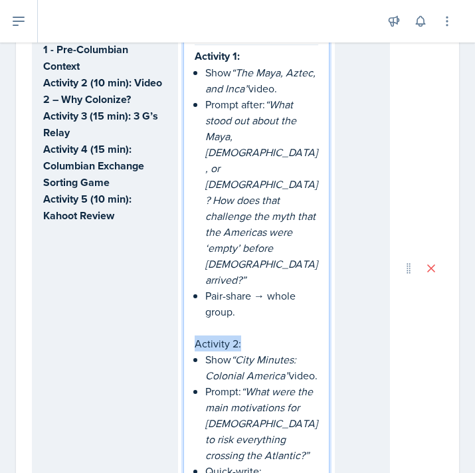
drag, startPoint x: 247, startPoint y: 230, endPoint x: 183, endPoint y: 230, distance: 63.1
click at [183, 230] on div "Activity 1: Show “The Maya, Aztec, and Inca” video. Prompt after: “What stood o…" at bounding box center [256, 269] width 146 height 500
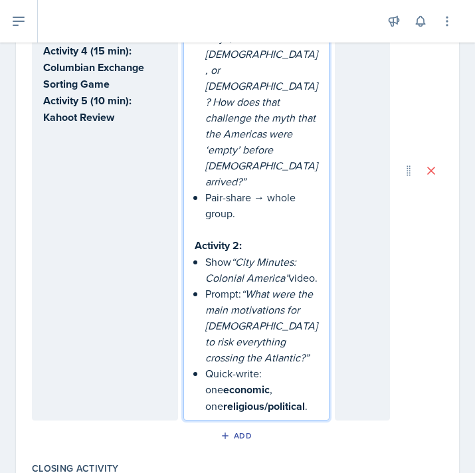
scroll to position [875, 0]
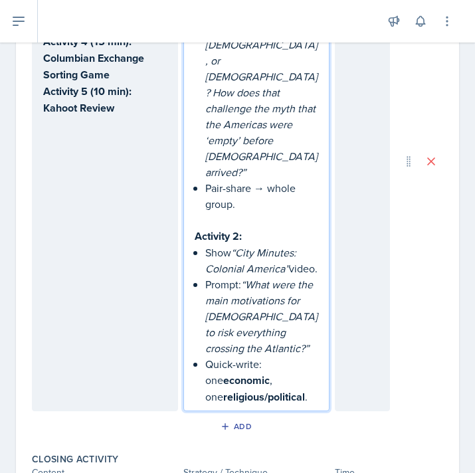
click at [304, 356] on p "Quick-write: one economic , one religious/political ." at bounding box center [261, 380] width 113 height 49
drag, startPoint x: 252, startPoint y: 280, endPoint x: 205, endPoint y: 282, distance: 46.6
click at [205, 356] on p "Quick-write: one economic , one religious/political ." at bounding box center [261, 380] width 113 height 49
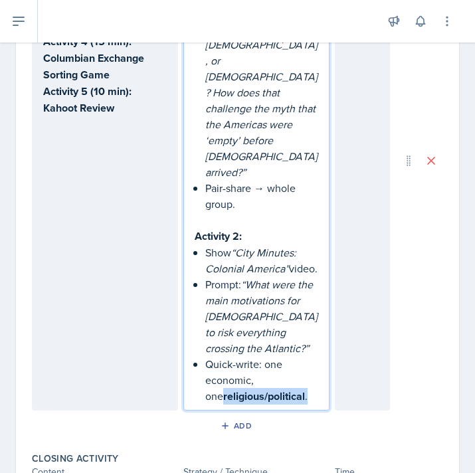
drag, startPoint x: 296, startPoint y: 298, endPoint x: 192, endPoint y: 297, distance: 104.3
click at [191, 297] on div "Activity 1: Show “The Maya, Aztec, and Inca” video. Prompt after: “What stood o…" at bounding box center [256, 161] width 146 height 500
click at [306, 356] on p "Quick-write: one economic, one religious/political." at bounding box center [261, 380] width 113 height 48
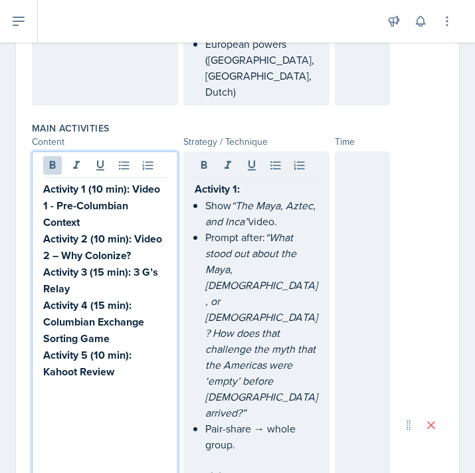
scroll to position [657, 0]
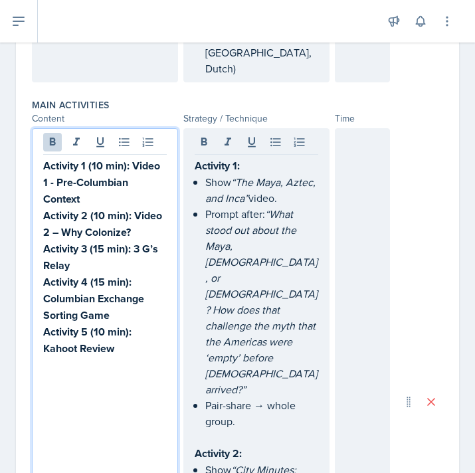
click at [74, 241] on p "Activity 3 (15 min): 3 G’s Relay" at bounding box center [105, 257] width 124 height 33
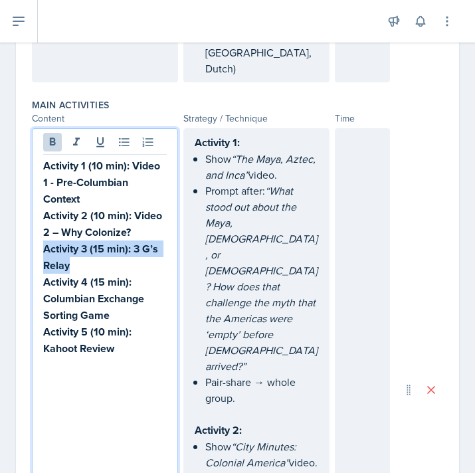
drag, startPoint x: 74, startPoint y: 218, endPoint x: 35, endPoint y: 200, distance: 43.1
click at [34, 199] on div "Activity 1 (10 min): Video 1 - Pre-Columbian Context Activity 2 (10 min): Video…" at bounding box center [105, 390] width 146 height 524
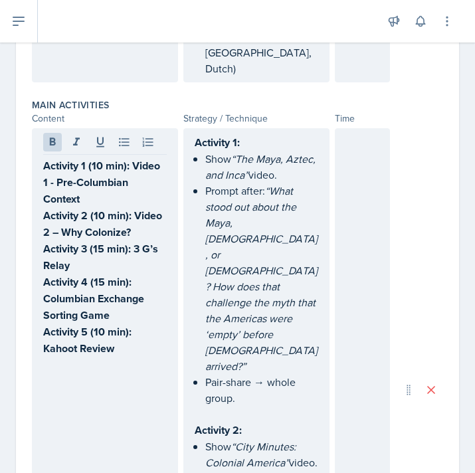
click at [116, 346] on div "Activity 1 (10 min): Video 1 - Pre-Columbian Context Activity 2 (10 min): Video…" at bounding box center [105, 390] width 146 height 524
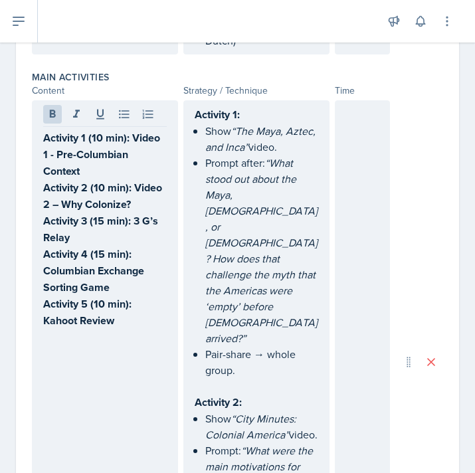
click at [116, 346] on div "Activity 1 (10 min): Video 1 - Pre-Columbian Context Activity 2 (10 min): Video…" at bounding box center [105, 362] width 146 height 524
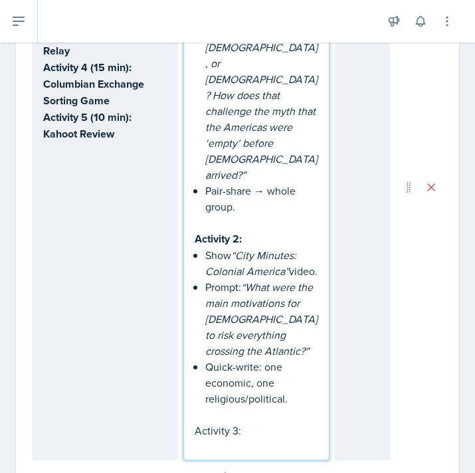
scroll to position [895, 0]
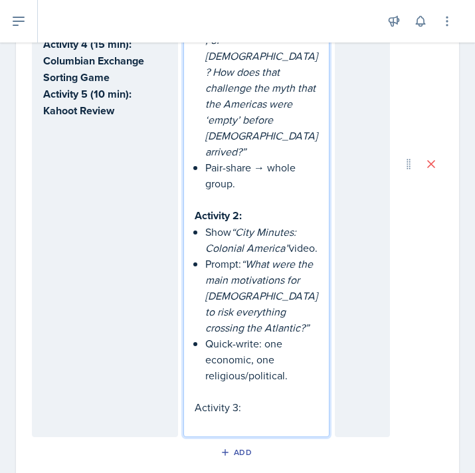
click at [251, 399] on p "Activity 3:" at bounding box center [257, 407] width 124 height 16
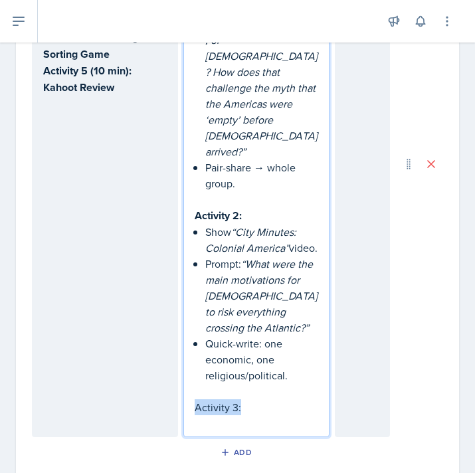
drag, startPoint x: 251, startPoint y: 313, endPoint x: 186, endPoint y: 312, distance: 64.5
click at [185, 313] on div "Activity 1: Show “The Maya, Aztec, and Inca” video. Prompt after: “What stood o…" at bounding box center [256, 163] width 146 height 547
click at [255, 399] on p "Activity 3:" at bounding box center [257, 407] width 124 height 17
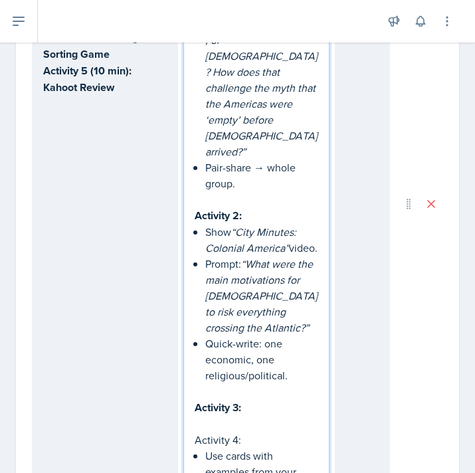
drag, startPoint x: 250, startPoint y: 342, endPoint x: 179, endPoint y: 342, distance: 70.4
click at [179, 342] on div "Activity 1 (10 min): Video 1 - Pre-Columbian Context Activity 2 (10 min): Video…" at bounding box center [211, 203] width 358 height 627
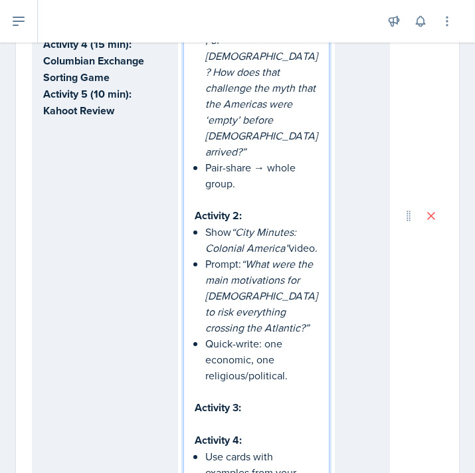
click at [245, 449] on p "Use cards with examples from your notes:" at bounding box center [261, 473] width 113 height 48
drag, startPoint x: 246, startPoint y: 438, endPoint x: 163, endPoint y: 438, distance: 83.1
click at [161, 438] on div "Activity 1 (10 min): Video 1 - Pre-Columbian Context Activity 2 (10 min): Video…" at bounding box center [211, 248] width 358 height 669
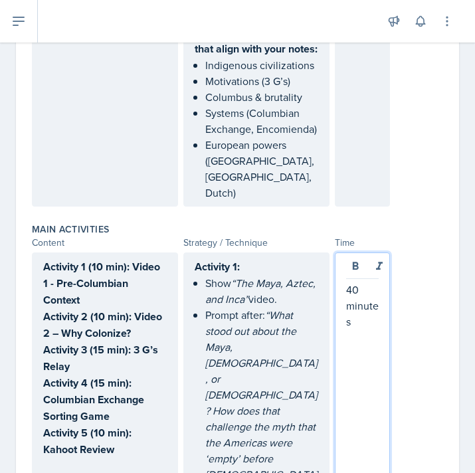
scroll to position [556, 0]
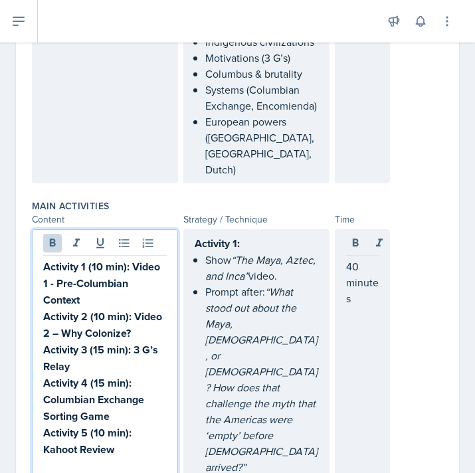
click at [81, 342] on p "Activity 3 (15 min): 3 G’s Relay" at bounding box center [105, 358] width 124 height 33
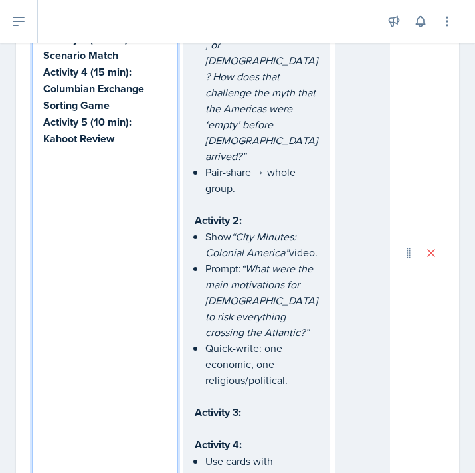
scroll to position [891, 0]
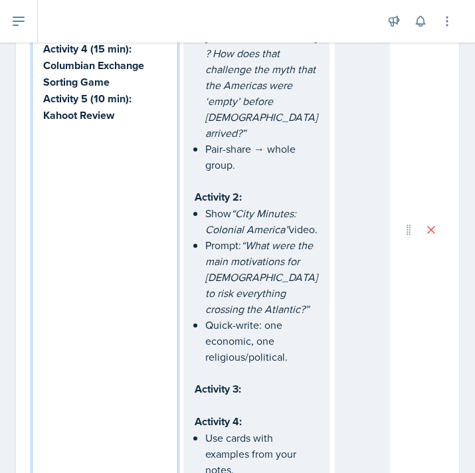
click at [257, 381] on p "Activity 3:" at bounding box center [257, 389] width 124 height 17
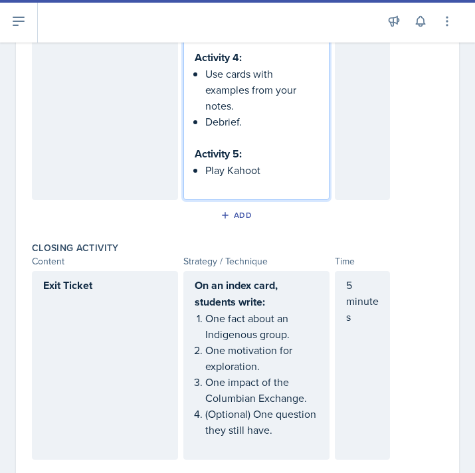
scroll to position [1495, 0]
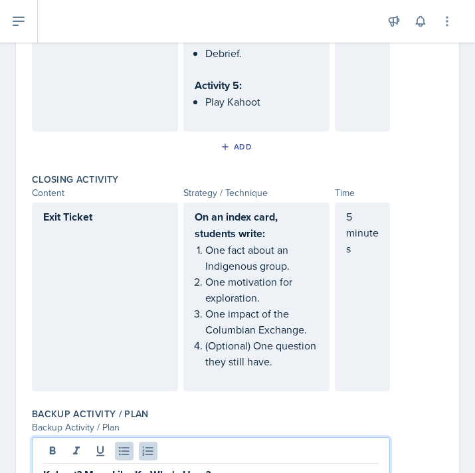
scroll to position [1564, 0]
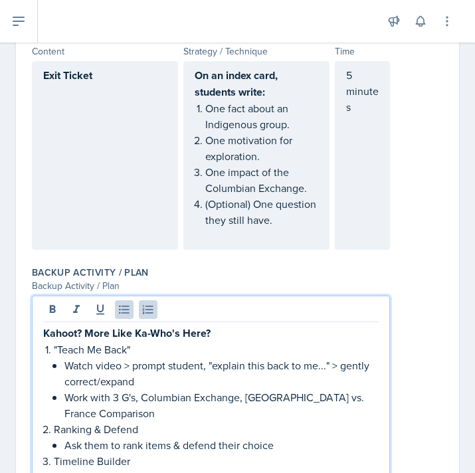
scroll to position [1707, 0]
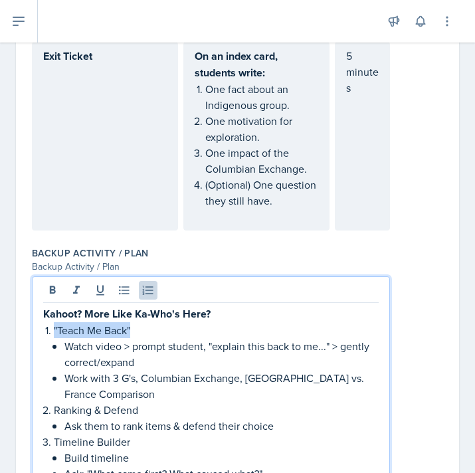
drag, startPoint x: 138, startPoint y: 186, endPoint x: 54, endPoint y: 184, distance: 84.4
click at [54, 322] on p ""Teach Me Back"" at bounding box center [216, 330] width 325 height 16
click at [51, 286] on icon at bounding box center [53, 290] width 6 height 8
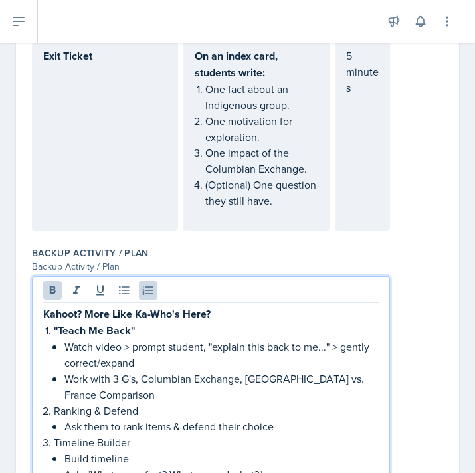
click at [137, 322] on p ""Teach Me Back"" at bounding box center [216, 330] width 325 height 17
drag, startPoint x: 138, startPoint y: 177, endPoint x: 55, endPoint y: 181, distance: 82.5
click at [54, 322] on p ""Teach Me Back"" at bounding box center [216, 330] width 325 height 17
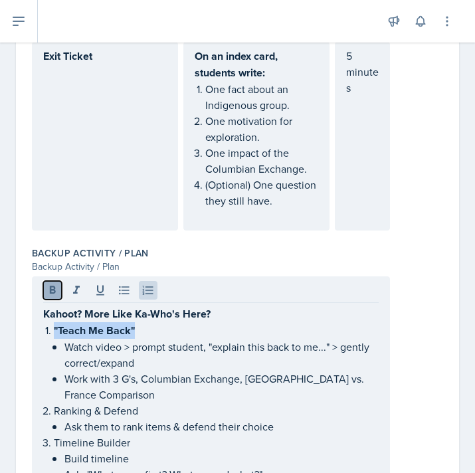
click at [49, 284] on icon at bounding box center [52, 290] width 13 height 13
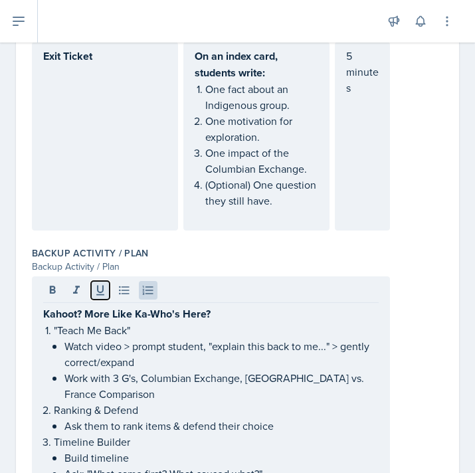
click at [106, 284] on icon at bounding box center [100, 290] width 13 height 13
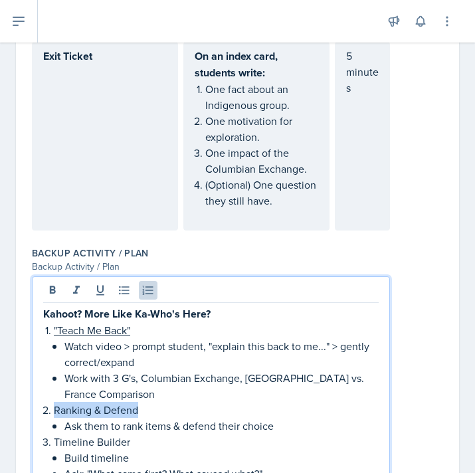
drag, startPoint x: 143, startPoint y: 265, endPoint x: 54, endPoint y: 261, distance: 88.5
click at [54, 402] on p "Ranking & Defend" at bounding box center [216, 410] width 325 height 16
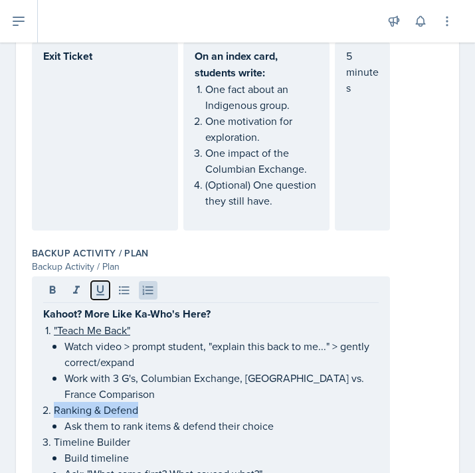
click at [99, 284] on icon at bounding box center [100, 290] width 13 height 13
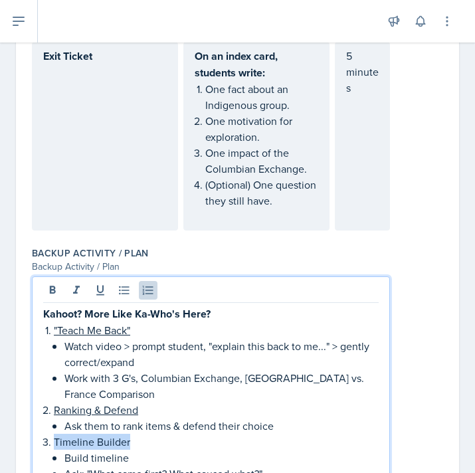
drag, startPoint x: 130, startPoint y: 293, endPoint x: 53, endPoint y: 293, distance: 77.8
click at [54, 434] on li "Timeline Builder Build timeline Ask: "What came first? What caused what?"" at bounding box center [216, 458] width 325 height 48
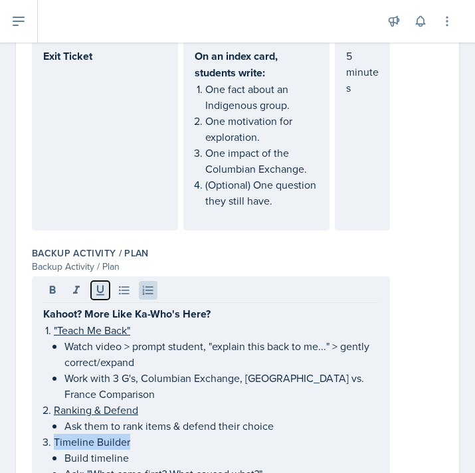
click at [105, 284] on icon at bounding box center [100, 290] width 13 height 13
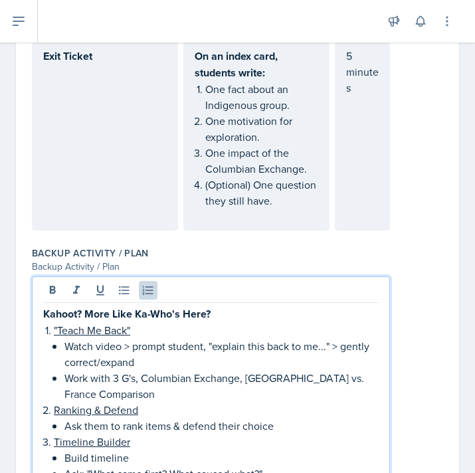
drag, startPoint x: 156, startPoint y: 342, endPoint x: 57, endPoint y: 343, distance: 99.0
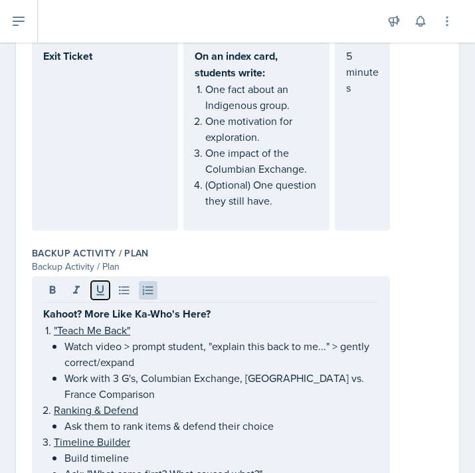
click at [98, 284] on icon at bounding box center [100, 290] width 13 height 13
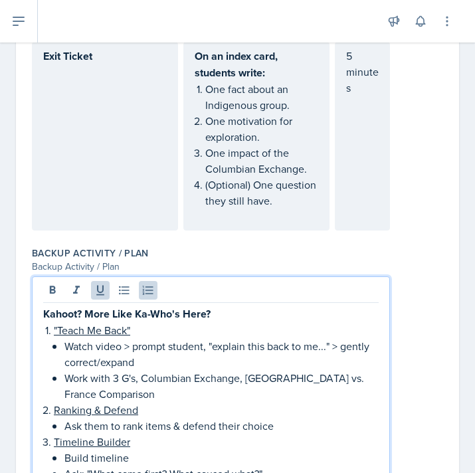
click at [272, 370] on p "Work with 3 G's, Columbian Exchange, [GEOGRAPHIC_DATA] vs. France Comparison" at bounding box center [221, 386] width 314 height 32
drag, startPoint x: 213, startPoint y: 200, endPoint x: 326, endPoint y: 199, distance: 113.0
click at [326, 338] on p "Watch video > prompt student, "explain this back to me..." > gently correct/exp…" at bounding box center [221, 354] width 314 height 32
click at [352, 370] on p "Work with 3 G's, Columbian Exchange, [GEOGRAPHIC_DATA] vs. France Comparison" at bounding box center [221, 386] width 314 height 32
drag, startPoint x: 90, startPoint y: 325, endPoint x: 259, endPoint y: 324, distance: 169.5
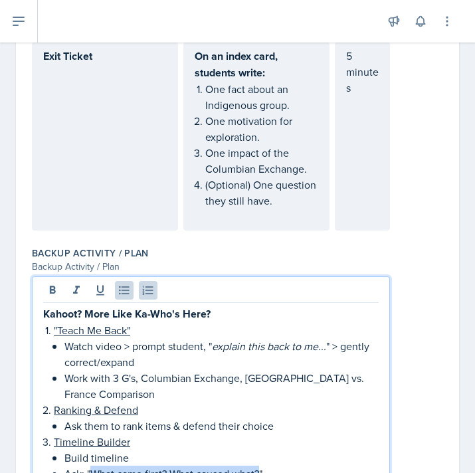
click at [259, 466] on p "Ask: "What came first? What caused what?"" at bounding box center [221, 474] width 314 height 16
click at [329, 466] on p "Ask: " What came first? What caused what? "" at bounding box center [221, 474] width 314 height 16
click at [91, 467] on em "What came first? What caused what?" at bounding box center [174, 474] width 169 height 15
drag, startPoint x: 86, startPoint y: 323, endPoint x: 278, endPoint y: 332, distance: 191.6
click at [278, 466] on p "Ask: " What came first? What caused what? "" at bounding box center [221, 474] width 314 height 16
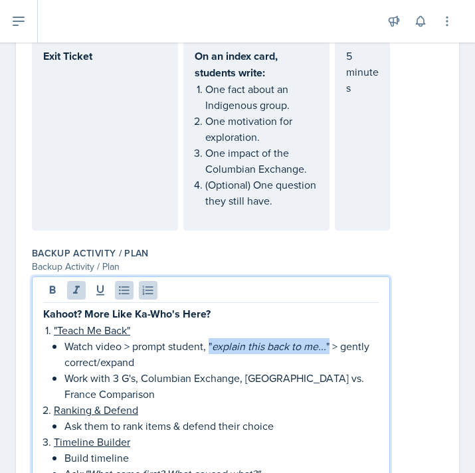
drag, startPoint x: 209, startPoint y: 193, endPoint x: 330, endPoint y: 197, distance: 120.4
click at [330, 338] on p "Watch video > prompt student, " explain this back to me... " > gently correct/e…" at bounding box center [221, 354] width 314 height 32
click at [350, 450] on p "Build timeline" at bounding box center [221, 458] width 314 height 16
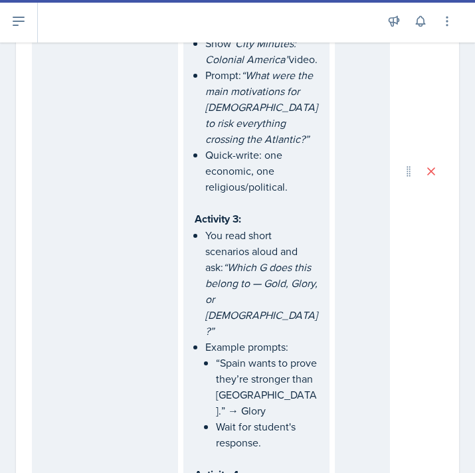
scroll to position [1058, 0]
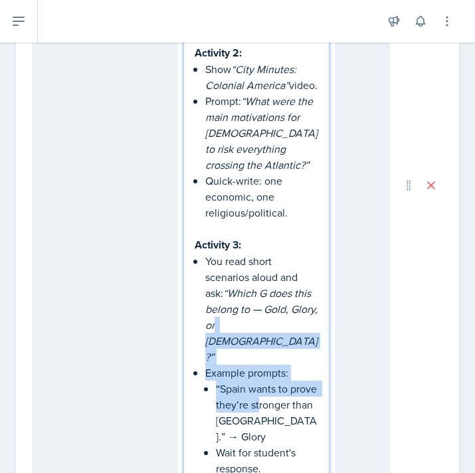
drag, startPoint x: 215, startPoint y: 234, endPoint x: 259, endPoint y: 275, distance: 60.2
click at [259, 365] on li "Example prompts: “Spain wants to prove they’re stronger than England.” → Glory …" at bounding box center [261, 421] width 113 height 112
click at [211, 365] on li "Example prompts: “Spain wants to prove they’re stronger than England.” → Glory …" at bounding box center [261, 421] width 113 height 112
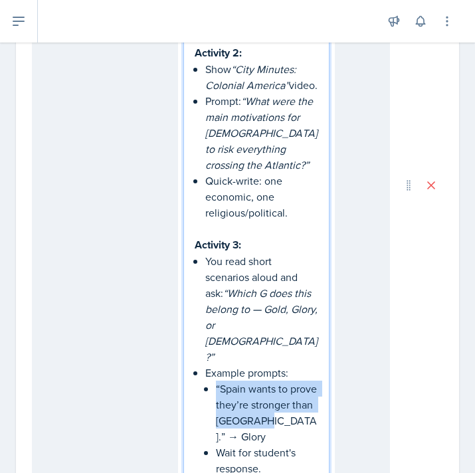
drag, startPoint x: 215, startPoint y: 255, endPoint x: 260, endPoint y: 294, distance: 59.4
click at [260, 365] on li "Example prompts: “Spain wants to prove they’re stronger than England.” → Glory …" at bounding box center [261, 421] width 113 height 112
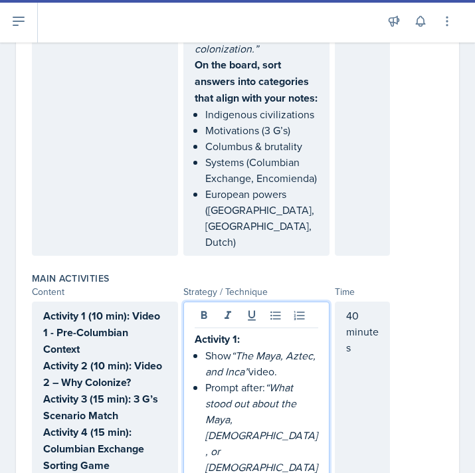
scroll to position [482, 0]
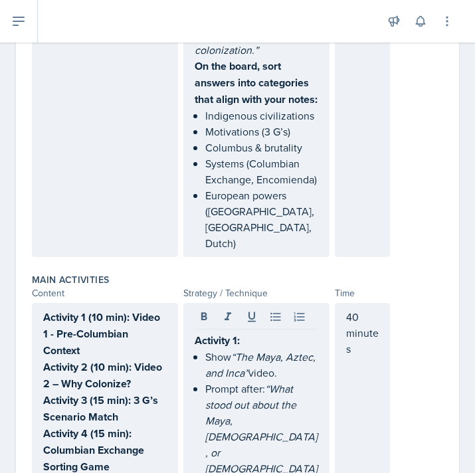
drag, startPoint x: 39, startPoint y: 268, endPoint x: 85, endPoint y: 267, distance: 45.9
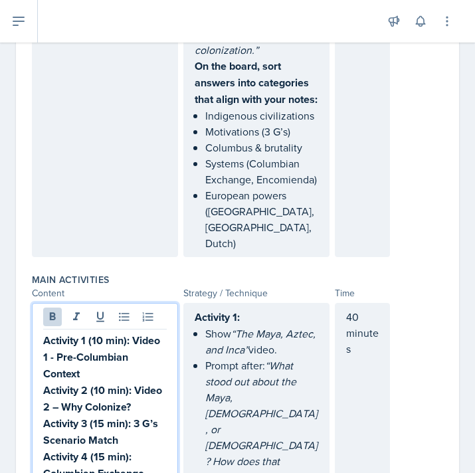
scroll to position [506, 0]
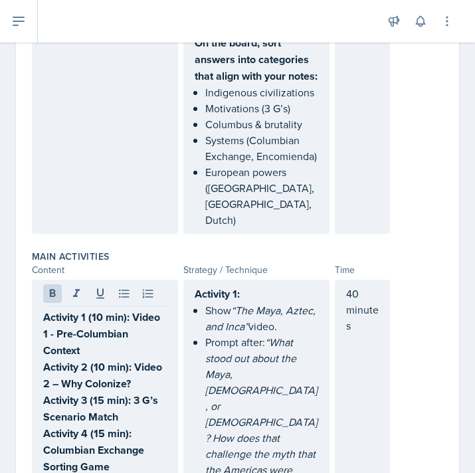
drag, startPoint x: 41, startPoint y: 269, endPoint x: 87, endPoint y: 270, distance: 45.9
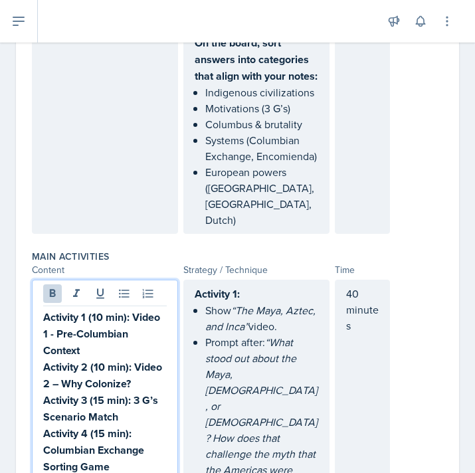
click at [103, 393] on strong "Activity 3 (15 min): 3 G’s Scenario Match" at bounding box center [102, 409] width 118 height 32
click at [104, 426] on strong "Activity 4 (15 min): Columbian Exchange Sorting Game" at bounding box center [95, 450] width 104 height 49
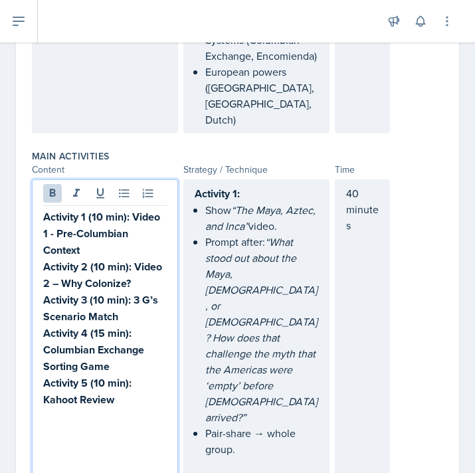
scroll to position [629, 0]
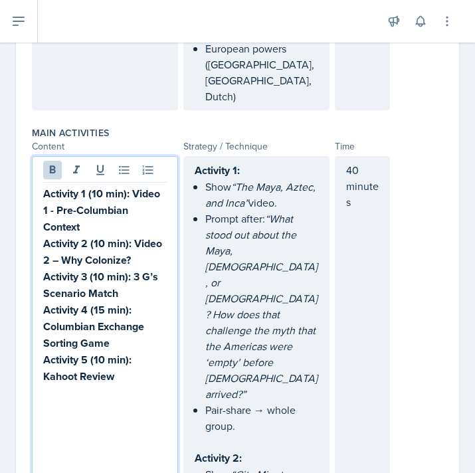
click at [256, 402] on p "Pair-share → whole group." at bounding box center [261, 418] width 113 height 32
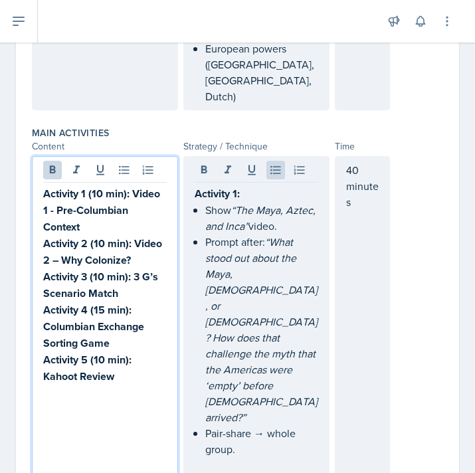
click at [100, 185] on p "Activity 1 (10 min): Video 1 - Pre-Columbian Context" at bounding box center [105, 210] width 124 height 50
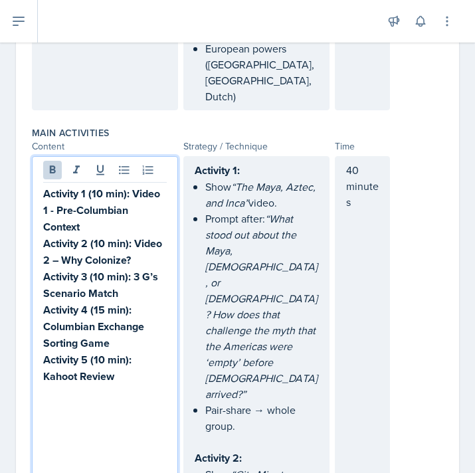
click at [295, 179] on p "Show “The Maya, Aztec, and Inca” video." at bounding box center [261, 195] width 113 height 32
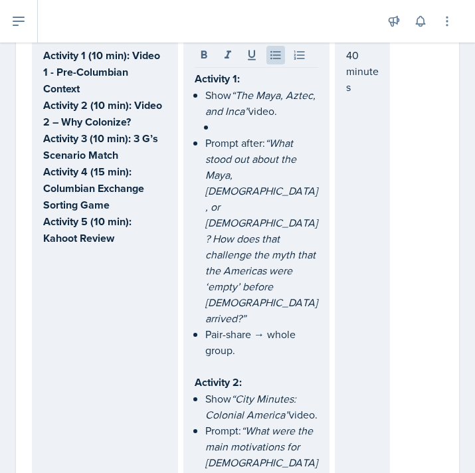
scroll to position [746, 0]
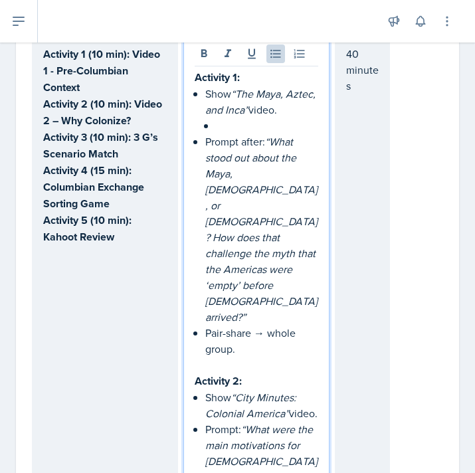
click at [245, 389] on p "Show “City Minutes: Colonial America” video." at bounding box center [261, 405] width 113 height 32
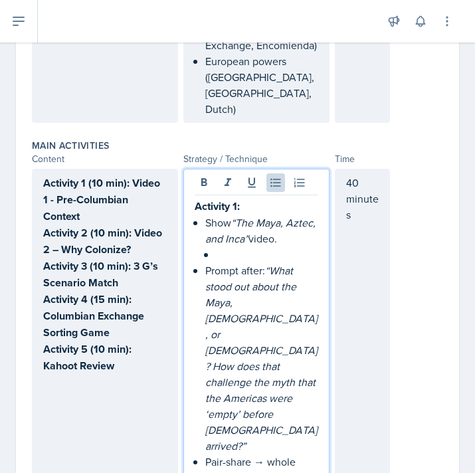
scroll to position [578, 0]
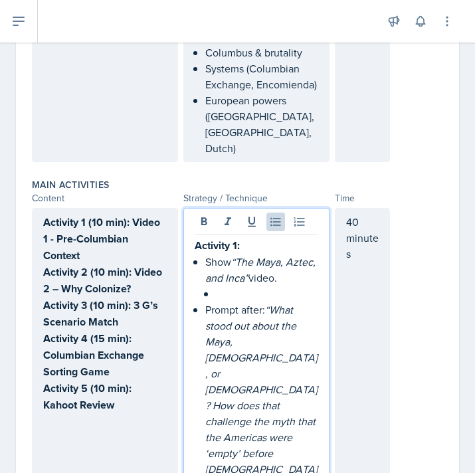
click at [226, 286] on p at bounding box center [267, 294] width 102 height 16
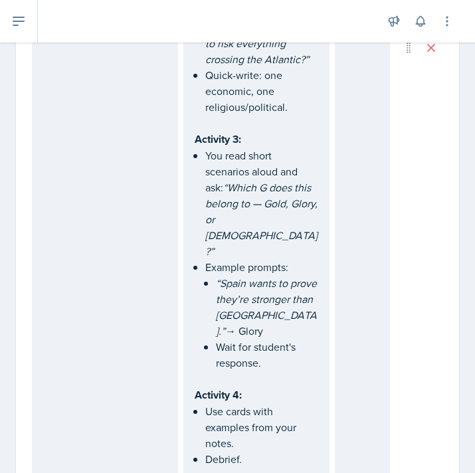
scroll to position [1242, 0]
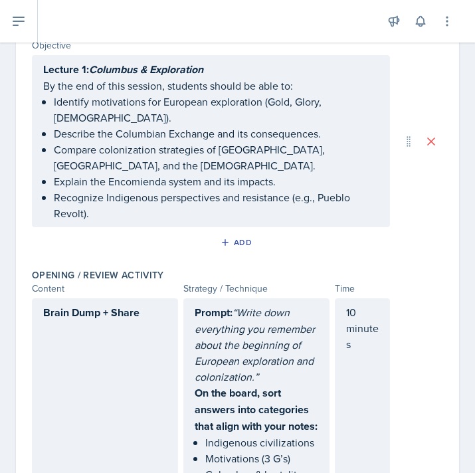
scroll to position [0, 0]
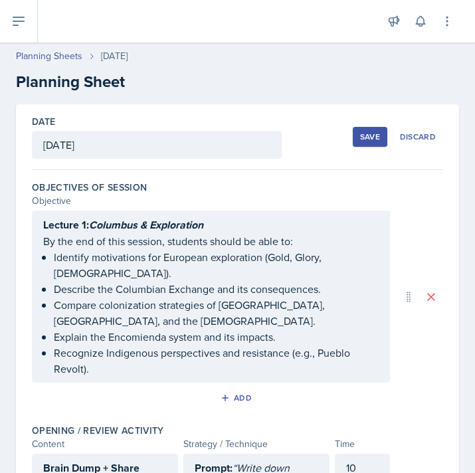
click at [372, 138] on div "Save" at bounding box center [370, 137] width 20 height 11
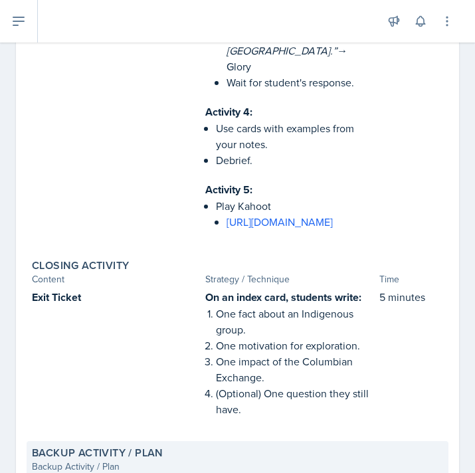
scroll to position [1413, 0]
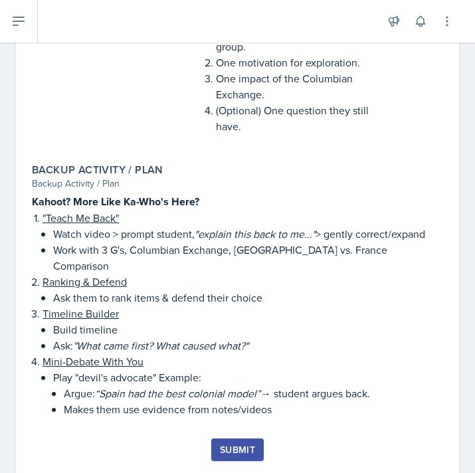
click at [246, 445] on div "Submit" at bounding box center [237, 450] width 35 height 11
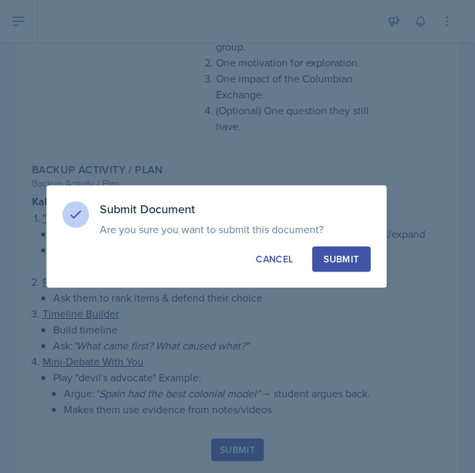
click at [350, 255] on div "Submit" at bounding box center [341, 259] width 35 height 13
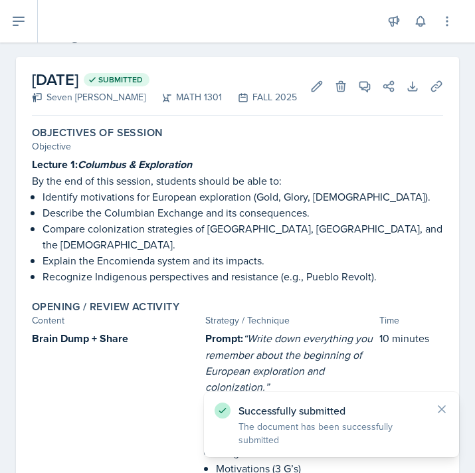
scroll to position [0, 0]
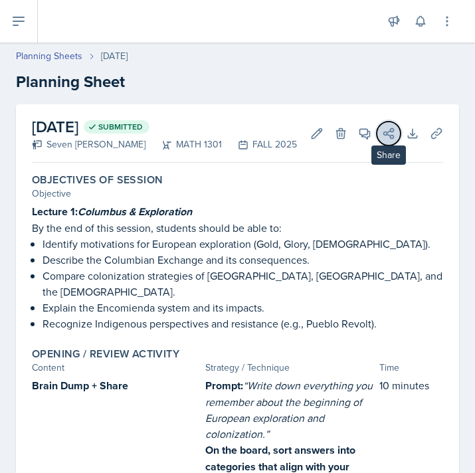
click at [393, 133] on icon at bounding box center [388, 133] width 13 height 13
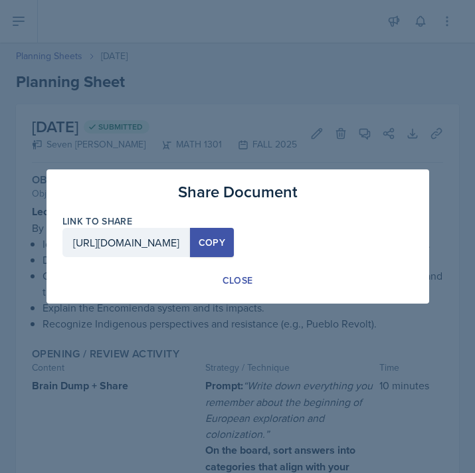
click at [225, 238] on div "Copy" at bounding box center [212, 242] width 27 height 11
click at [242, 270] on button "Close" at bounding box center [237, 280] width 53 height 25
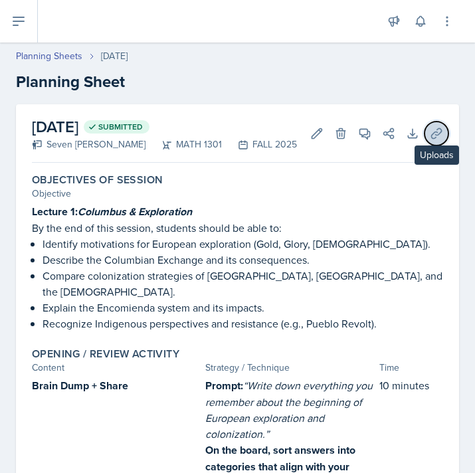
click at [437, 137] on icon at bounding box center [436, 133] width 13 height 13
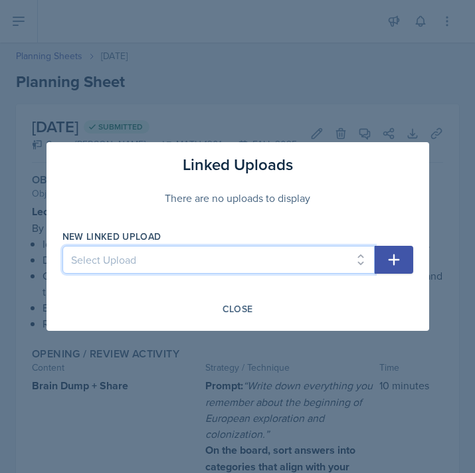
click at [320, 257] on select "Select Upload" at bounding box center [218, 260] width 312 height 28
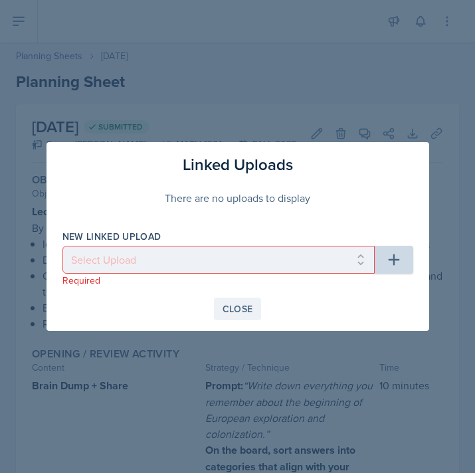
click at [238, 306] on div "Close" at bounding box center [238, 309] width 31 height 11
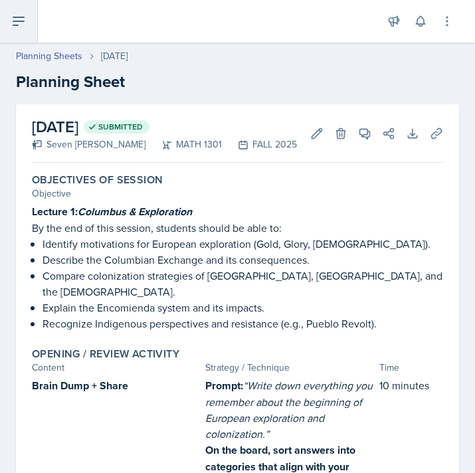
click at [18, 19] on icon at bounding box center [19, 21] width 16 height 16
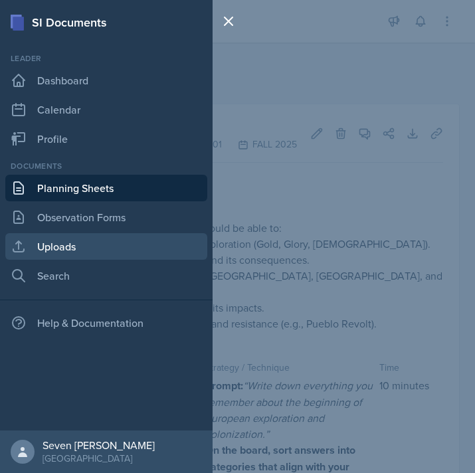
click at [74, 243] on link "Uploads" at bounding box center [106, 246] width 202 height 27
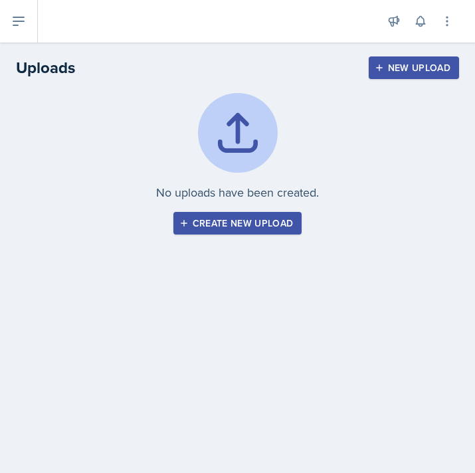
click at [247, 219] on div "Create new upload" at bounding box center [238, 223] width 112 height 11
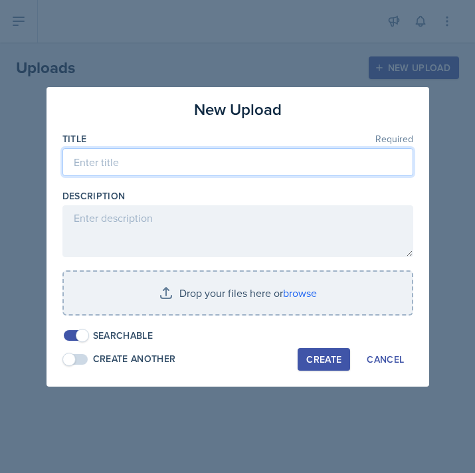
click at [204, 163] on input at bounding box center [237, 162] width 351 height 28
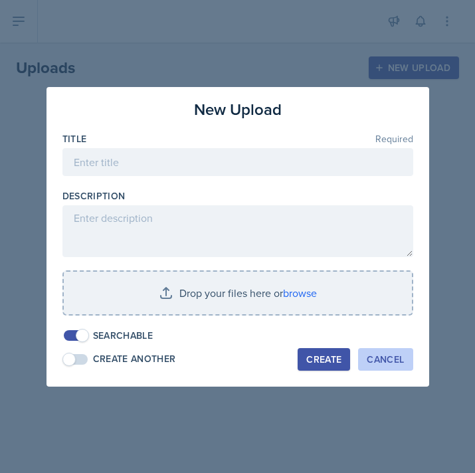
click at [389, 360] on div "Cancel" at bounding box center [385, 359] width 37 height 11
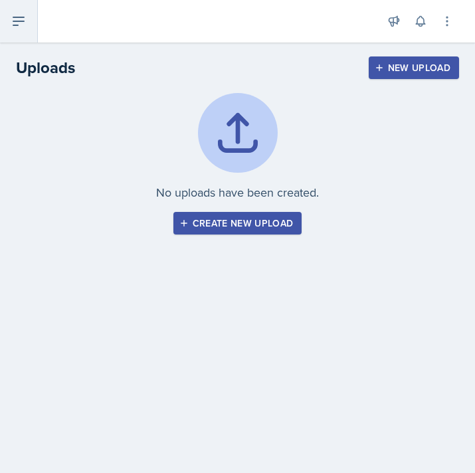
click at [8, 13] on button at bounding box center [19, 21] width 38 height 43
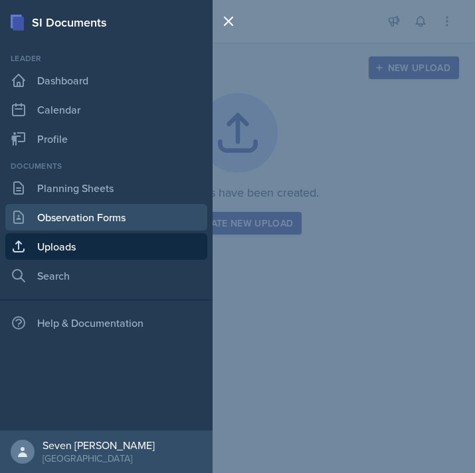
click at [84, 219] on link "Observation Forms" at bounding box center [106, 217] width 202 height 27
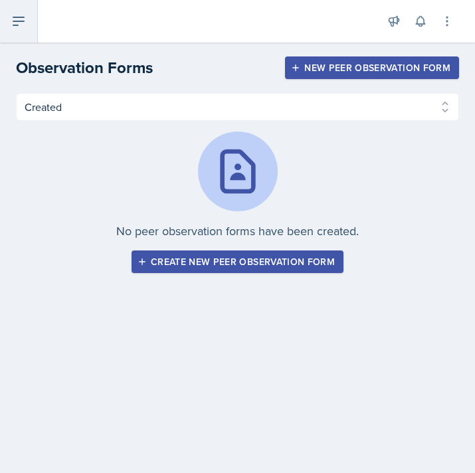
click at [15, 16] on icon at bounding box center [19, 21] width 16 height 16
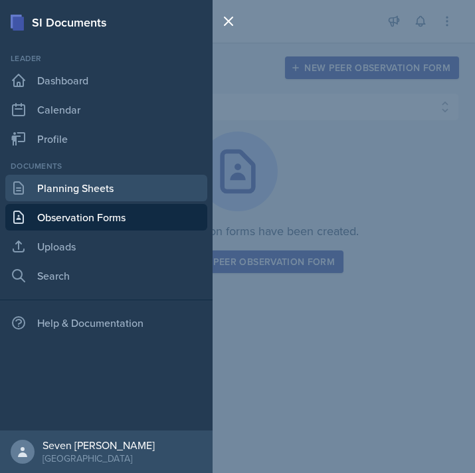
click at [74, 182] on link "Planning Sheets" at bounding box center [106, 188] width 202 height 27
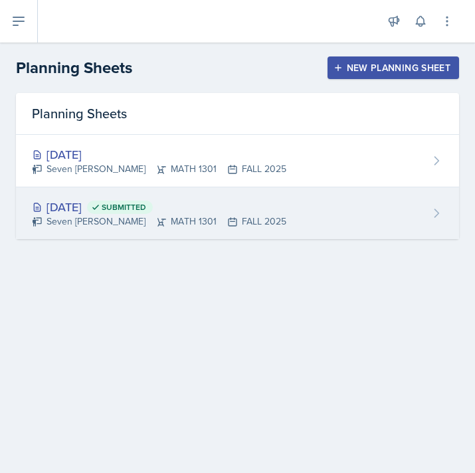
click at [381, 212] on div "[DATE] Submitted Seven Del Lincoln MATH 1301 FALL 2025" at bounding box center [237, 213] width 443 height 52
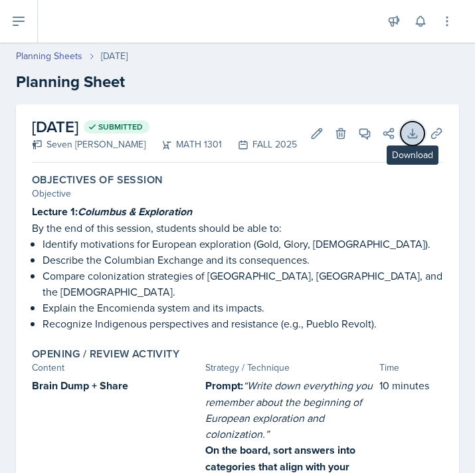
click at [415, 132] on icon at bounding box center [412, 133] width 13 height 13
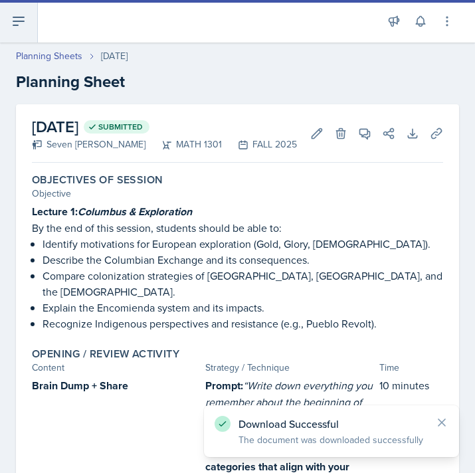
click at [19, 16] on icon at bounding box center [19, 21] width 16 height 16
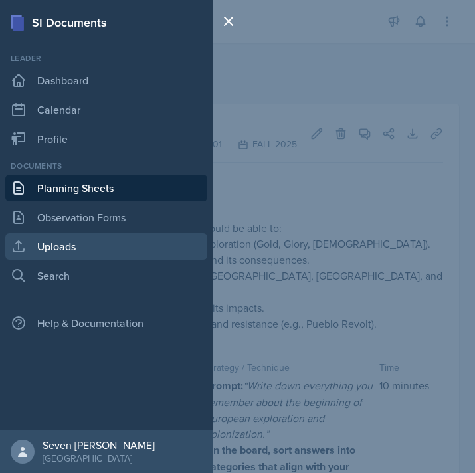
click at [69, 245] on link "Uploads" at bounding box center [106, 246] width 202 height 27
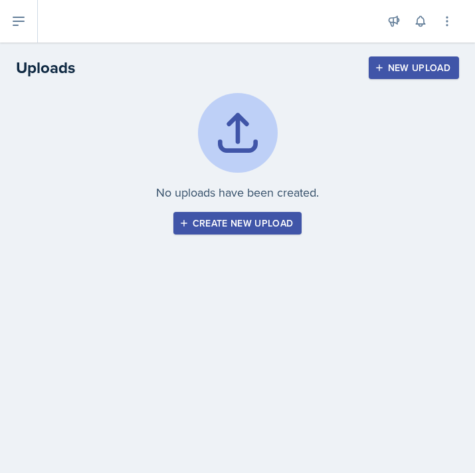
click at [279, 216] on button "Create new upload" at bounding box center [237, 223] width 129 height 23
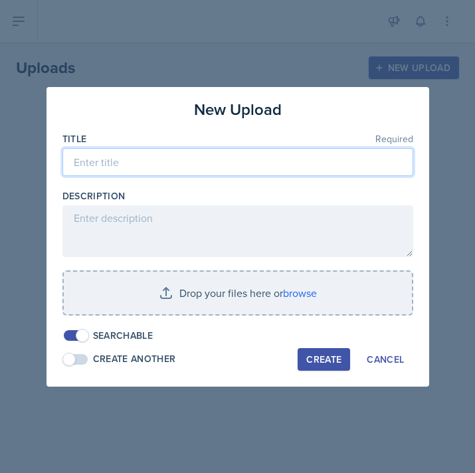
click at [270, 158] on input at bounding box center [237, 162] width 351 height 28
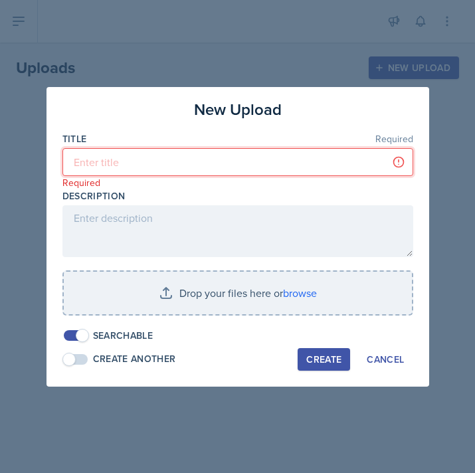
paste input "Lecture 1: Columbus & Exploration"
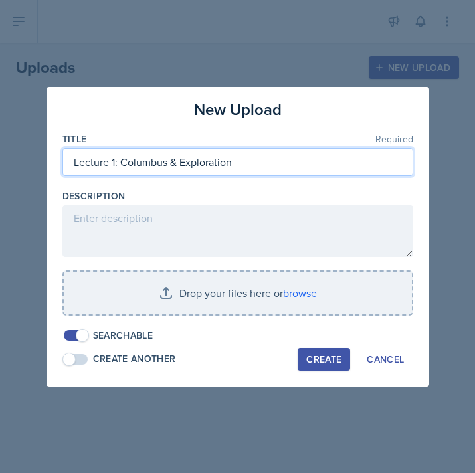
click at [68, 160] on input "Lecture 1: Columbus & Exploration" at bounding box center [237, 162] width 351 height 28
type input "S.P #1 - Lecture 1: Columbus & Exploration"
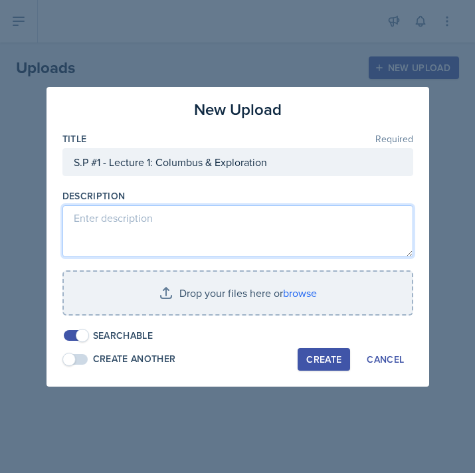
click at [114, 219] on textarea at bounding box center [237, 231] width 351 height 52
click at [116, 219] on textarea at bounding box center [237, 231] width 351 height 52
paste textarea "Study Session 1: Columbus & Exploration 🌎✈️ We’ll review Pre-Columbian civiliza…"
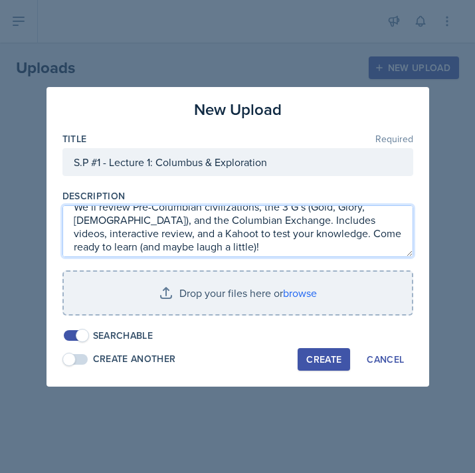
scroll to position [27, 0]
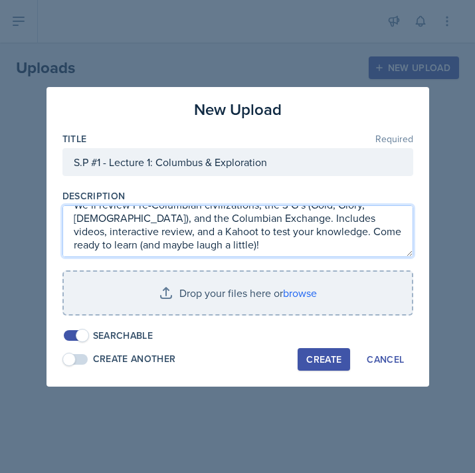
click at [326, 234] on textarea "Study Session 1: Columbus & Exploration 🌎✈️ We’ll review Pre-Columbian civiliza…" at bounding box center [237, 231] width 351 height 52
drag, startPoint x: 325, startPoint y: 234, endPoint x: 356, endPoint y: 247, distance: 33.9
click at [356, 247] on textarea "Study Session 1: Columbus & Exploration 🌎✈️ We’ll review Pre-Columbian civiliza…" at bounding box center [237, 231] width 351 height 52
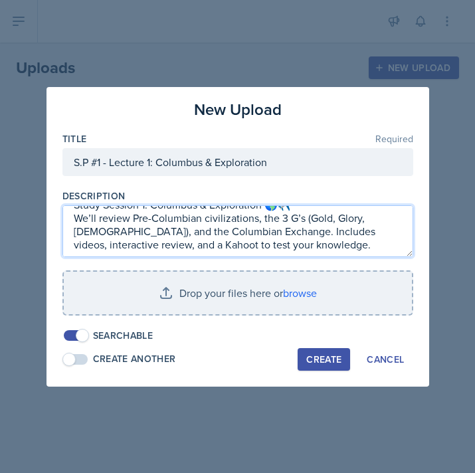
type textarea "Study Session 1: Columbus & Exploration 🌎✈️ We’ll review Pre-Columbian civiliza…"
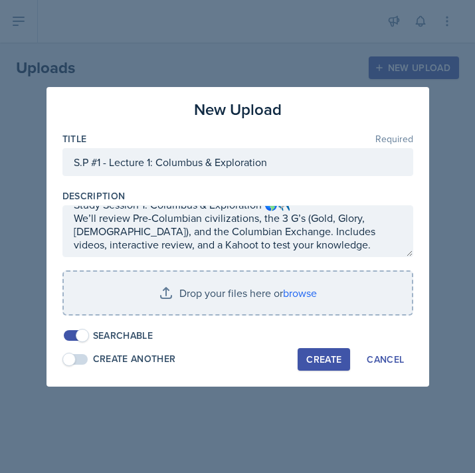
click at [330, 358] on div "Create" at bounding box center [323, 359] width 35 height 11
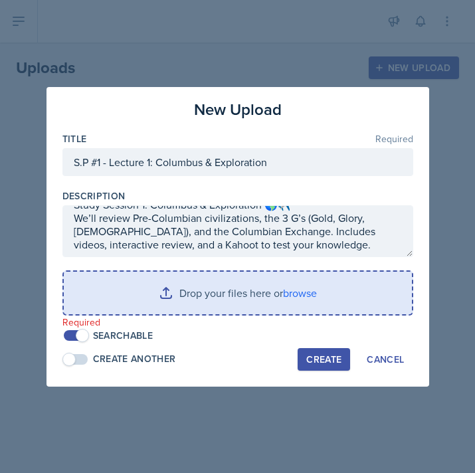
click at [248, 291] on input "file" at bounding box center [238, 293] width 348 height 43
click at [261, 297] on input "file" at bounding box center [238, 293] width 348 height 43
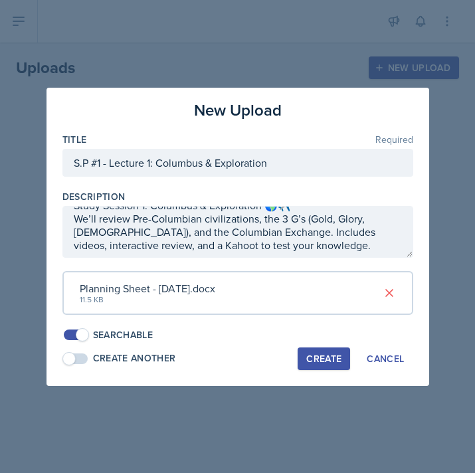
click at [332, 358] on div "Create" at bounding box center [323, 359] width 35 height 11
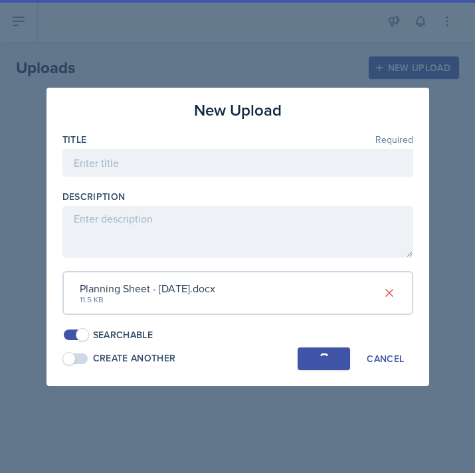
scroll to position [0, 0]
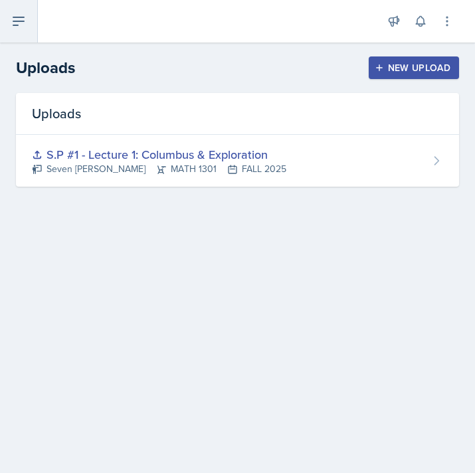
click at [22, 19] on icon at bounding box center [19, 21] width 16 height 16
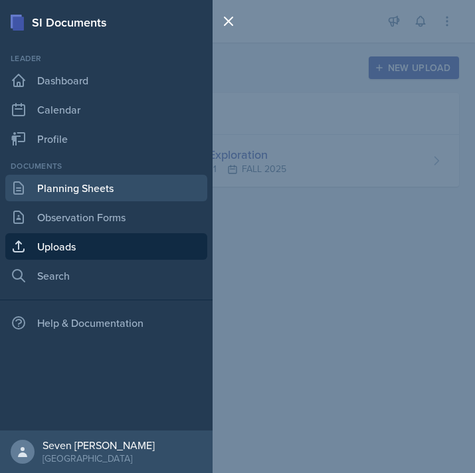
click at [94, 196] on link "Planning Sheets" at bounding box center [106, 188] width 202 height 27
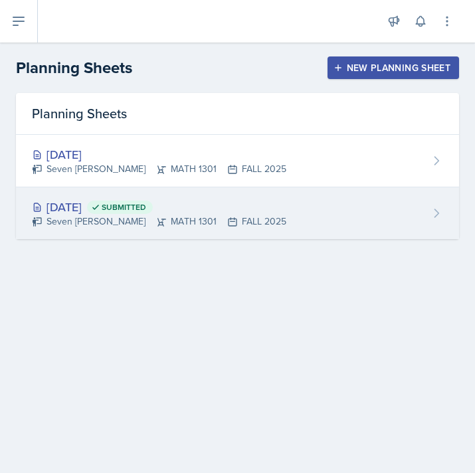
click at [310, 219] on div "[DATE] Submitted Seven Del Lincoln MATH 1301 FALL 2025" at bounding box center [237, 213] width 443 height 52
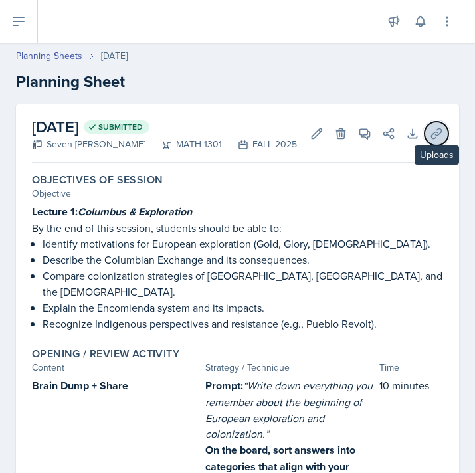
click at [437, 130] on icon at bounding box center [436, 133] width 13 height 13
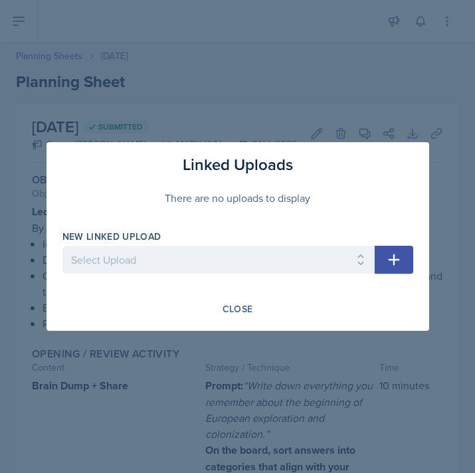
click at [301, 243] on div "New Linked Upload" at bounding box center [218, 236] width 312 height 13
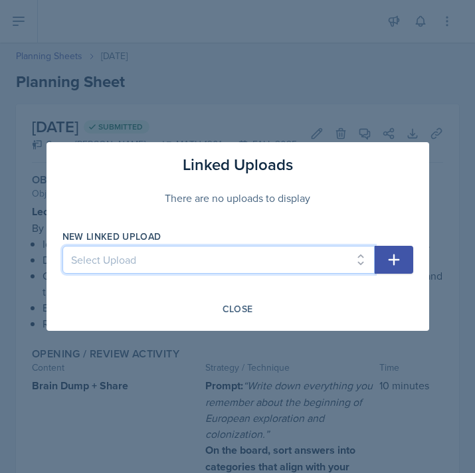
click at [301, 259] on select "Select Upload S.P #1 - Lecture 1: Columbus & Exploration" at bounding box center [218, 260] width 312 height 28
select select "5235d2c4-9d17-4905-bd72-7e2b60b0be7d"
click at [62, 246] on select "Select Upload S.P #1 - Lecture 1: Columbus & Exploration" at bounding box center [218, 260] width 312 height 28
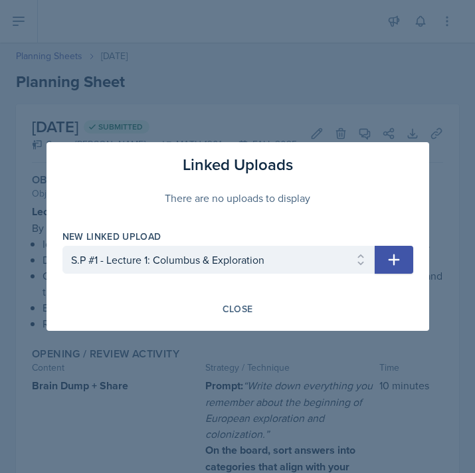
click at [394, 260] on icon "button" at bounding box center [393, 260] width 11 height 11
select select
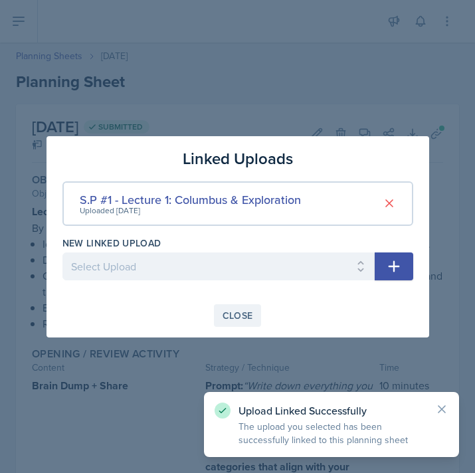
click at [252, 314] on div "Close" at bounding box center [238, 315] width 31 height 11
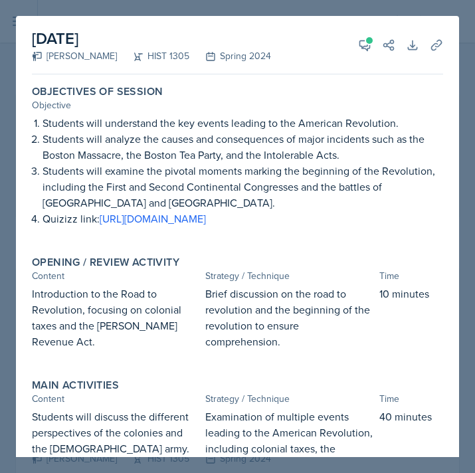
select select "all"
select select "52084b96-a76f-4cd0-a4c1-f73ad5533c90"
select select "3"
click at [425, 8] on div at bounding box center [237, 236] width 475 height 473
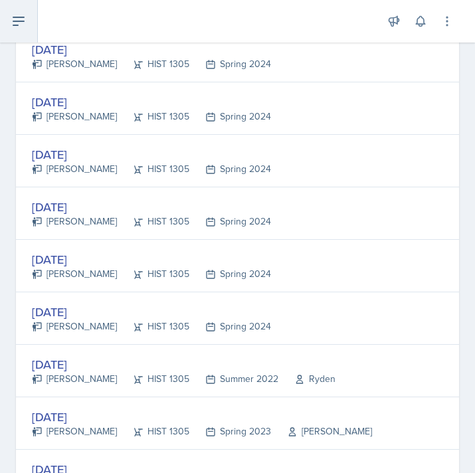
click at [23, 24] on icon at bounding box center [19, 21] width 16 height 16
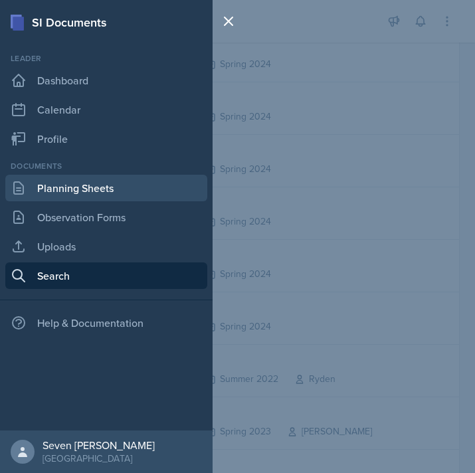
click at [63, 185] on link "Planning Sheets" at bounding box center [106, 188] width 202 height 27
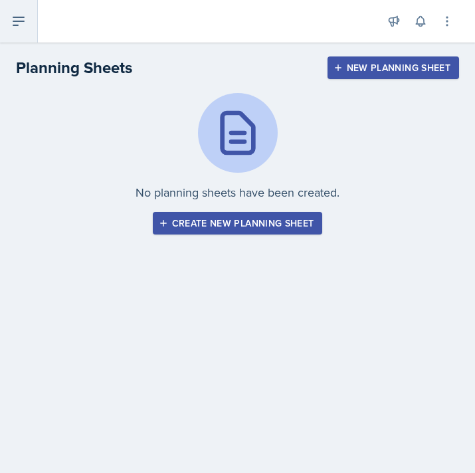
click at [15, 24] on icon at bounding box center [19, 21] width 16 height 16
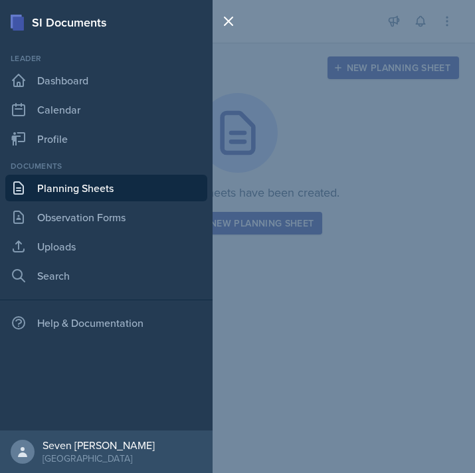
click at [328, 126] on div "SI Documents Leader Dashboard Calendar Profile Documents Planning Sheets Observ…" at bounding box center [237, 236] width 475 height 473
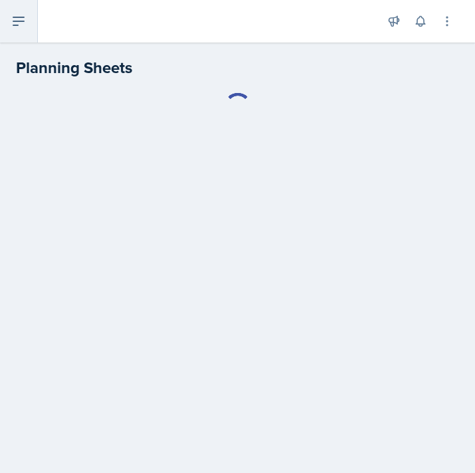
click at [21, 21] on icon at bounding box center [18, 21] width 11 height 8
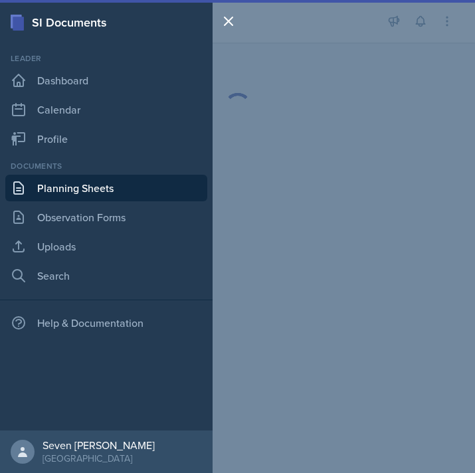
scroll to position [3908, 0]
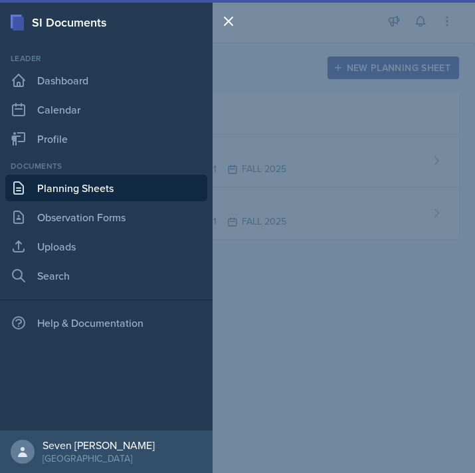
click at [312, 147] on div "SI Documents Leader Dashboard Calendar Profile Documents Planning Sheets Observ…" at bounding box center [237, 236] width 475 height 473
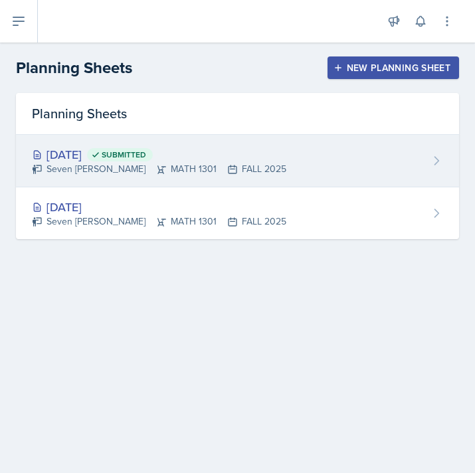
click at [297, 152] on div "[DATE] Submitted Seven Del Lincoln MATH 1301 FALL 2025" at bounding box center [237, 161] width 443 height 53
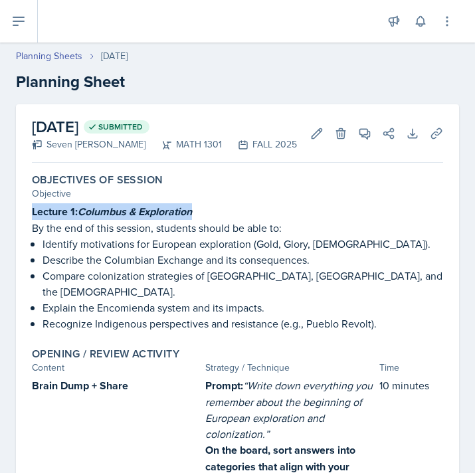
drag, startPoint x: 32, startPoint y: 211, endPoint x: 206, endPoint y: 211, distance: 174.1
type textarea "Lecture 1: Columbus & Exploration"
click at [206, 211] on p "Lecture 1: Columbus & Exploration" at bounding box center [237, 211] width 411 height 17
copy strong "Lecture 1: Columbus & Exploration"
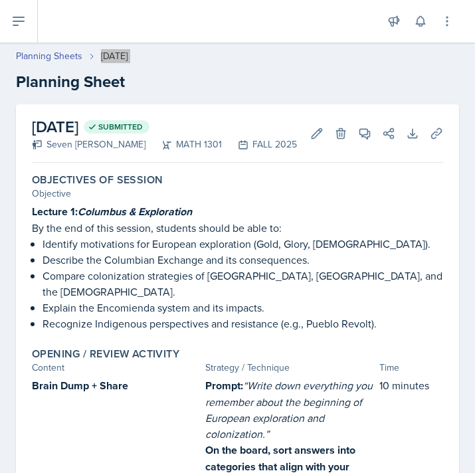
click at [225, 49] on div "Planning Sheets [DATE]" at bounding box center [237, 56] width 443 height 14
